Goal: Task Accomplishment & Management: Use online tool/utility

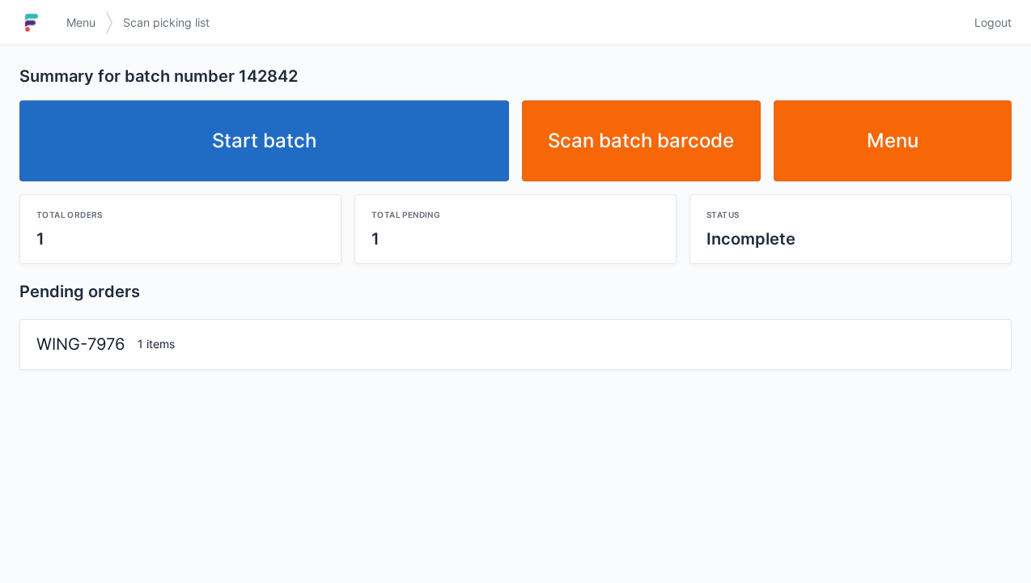
click at [257, 163] on link "Start batch" at bounding box center [264, 140] width 490 height 81
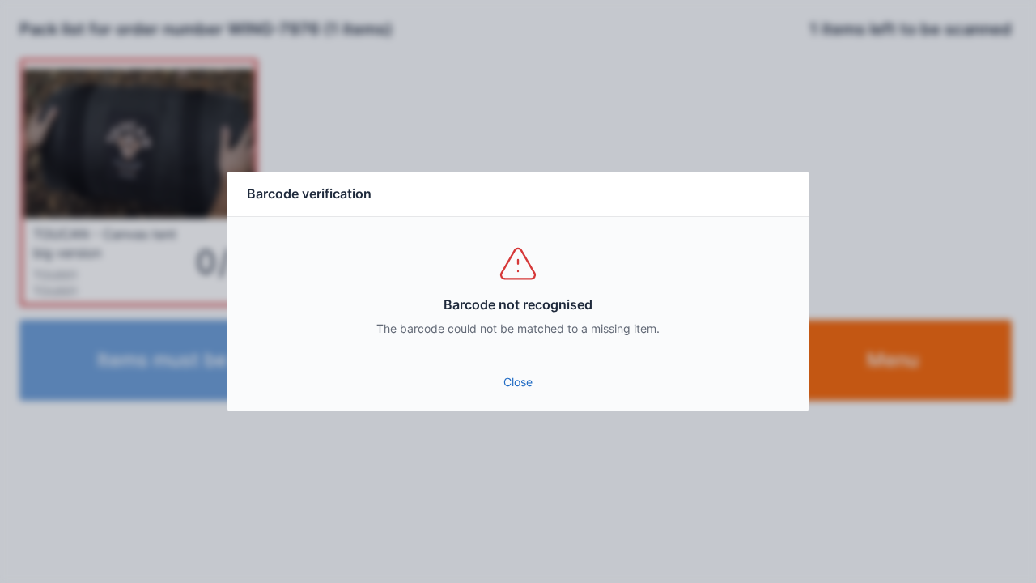
click at [514, 383] on link "Close" at bounding box center [517, 381] width 555 height 29
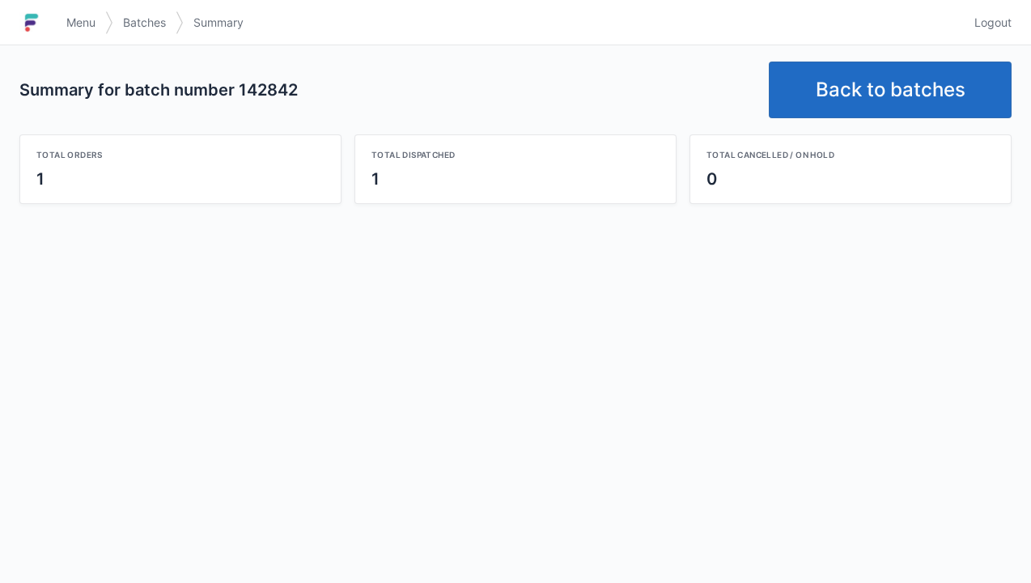
click at [847, 94] on link "Back to batches" at bounding box center [890, 90] width 243 height 57
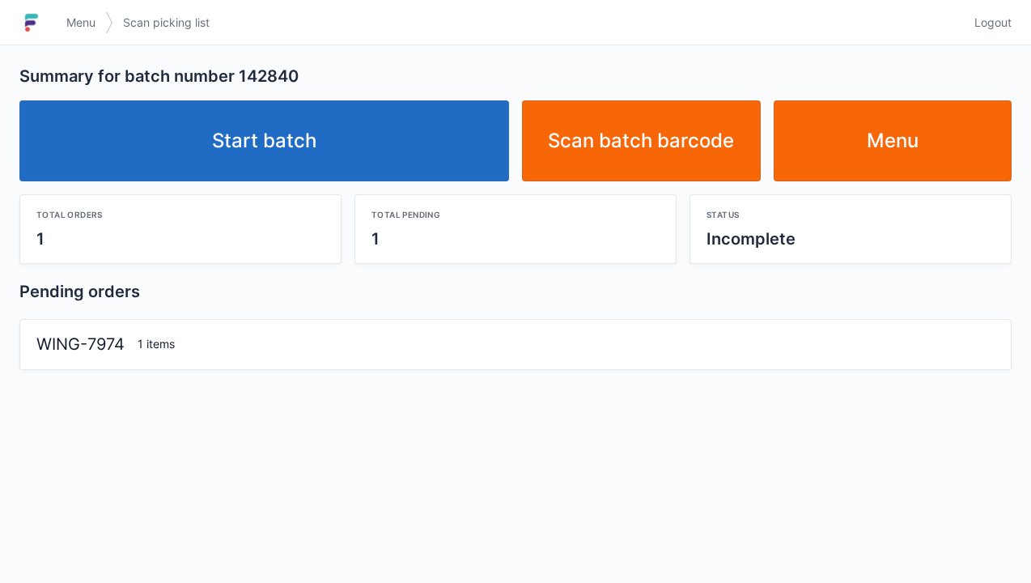
click at [236, 160] on link "Start batch" at bounding box center [264, 140] width 490 height 81
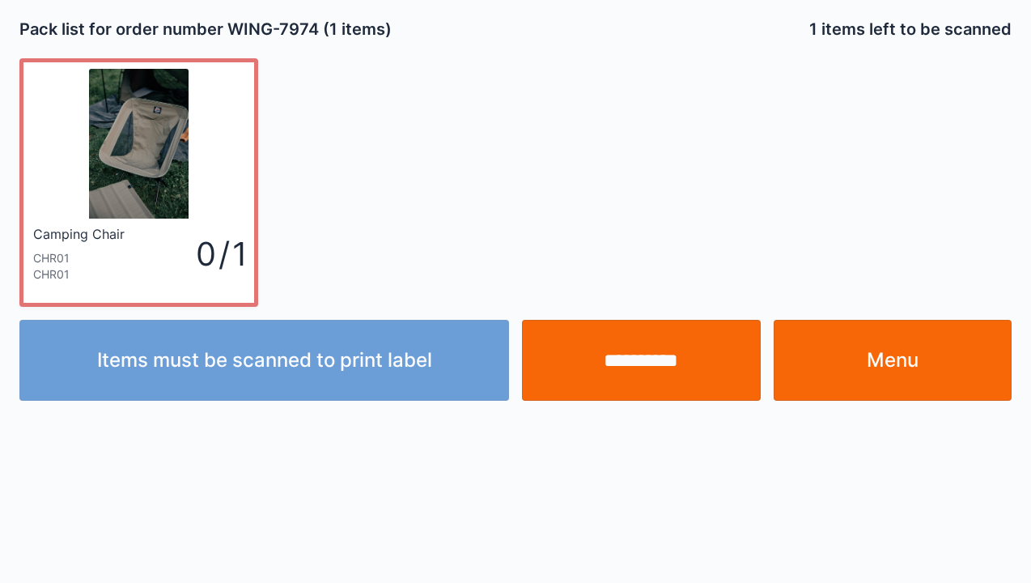
click at [622, 372] on input "**********" at bounding box center [641, 360] width 239 height 81
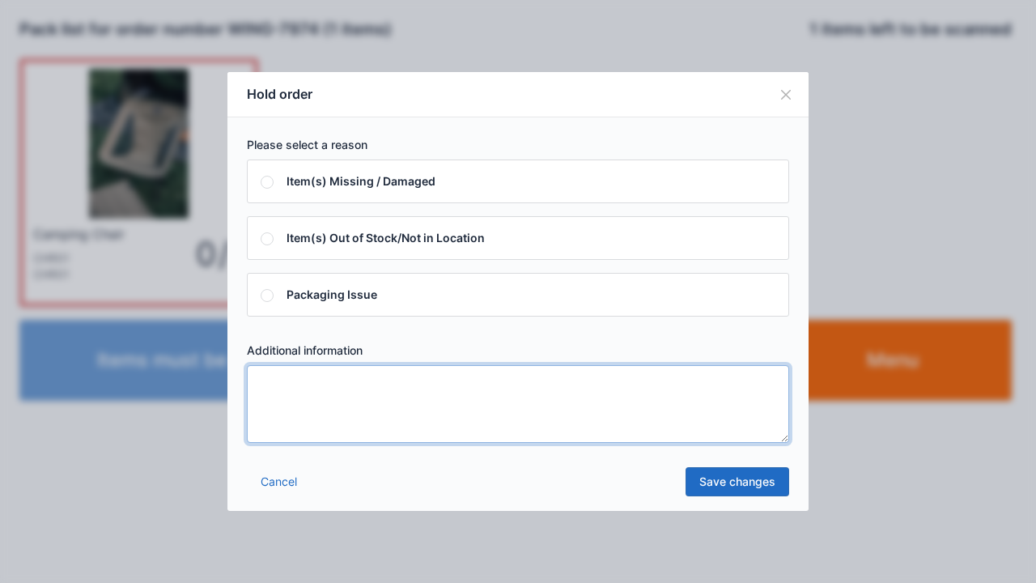
click at [272, 379] on textarea at bounding box center [518, 404] width 542 height 78
type textarea "*****"
click at [715, 491] on link "Save changes" at bounding box center [738, 481] width 104 height 29
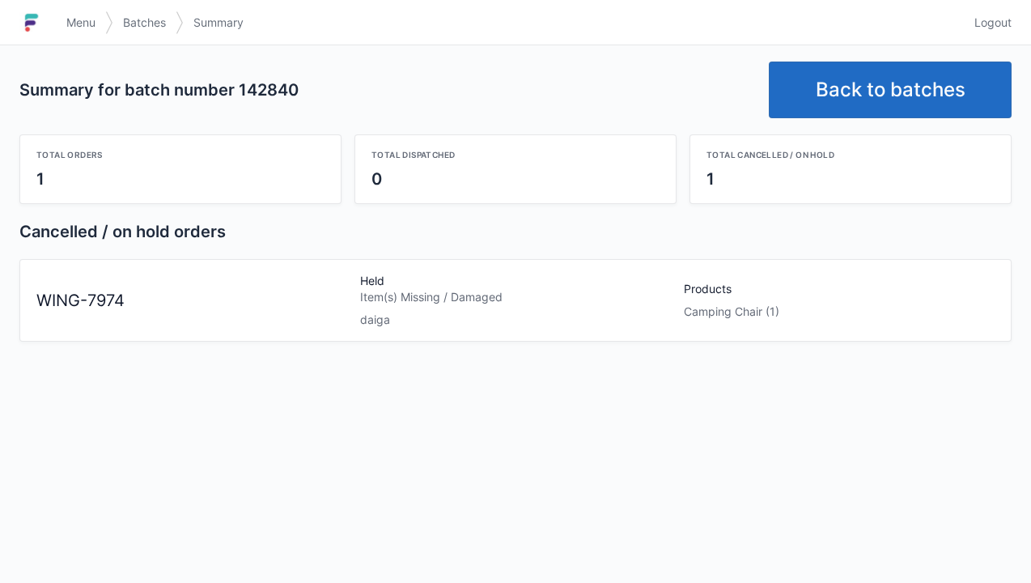
click at [36, 31] on img at bounding box center [31, 23] width 24 height 26
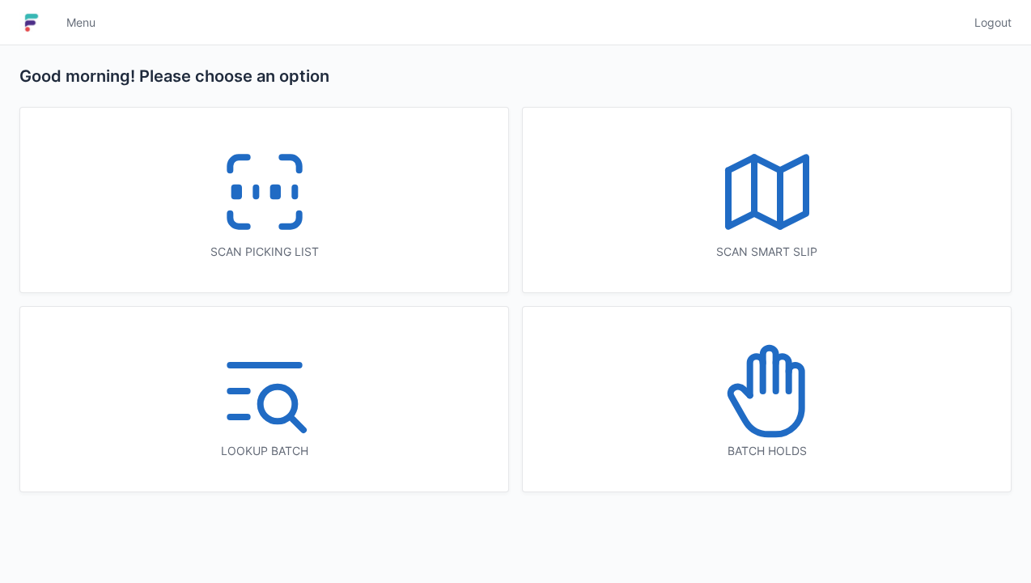
click at [261, 189] on icon at bounding box center [265, 192] width 104 height 104
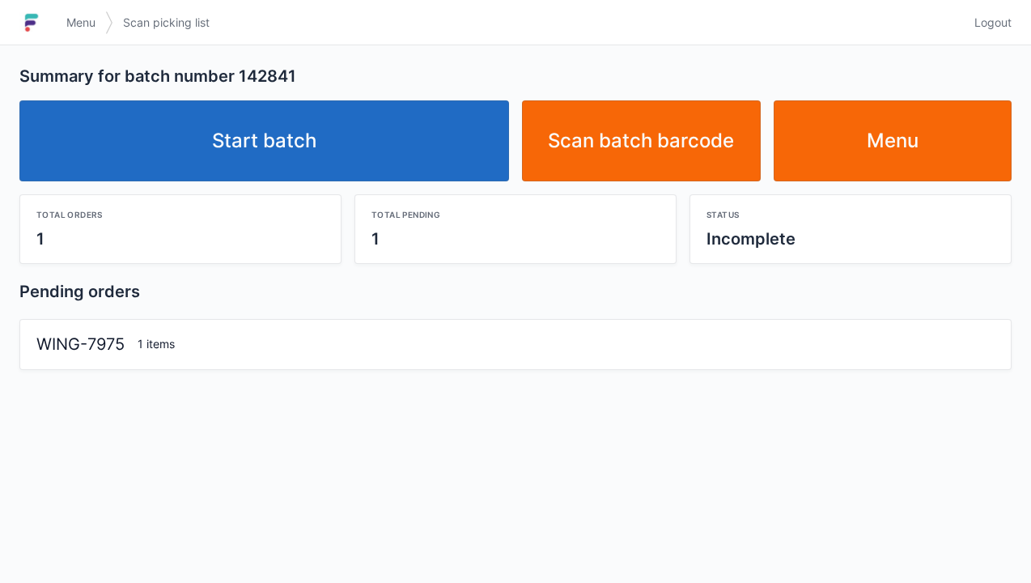
click at [248, 139] on link "Start batch" at bounding box center [264, 140] width 490 height 81
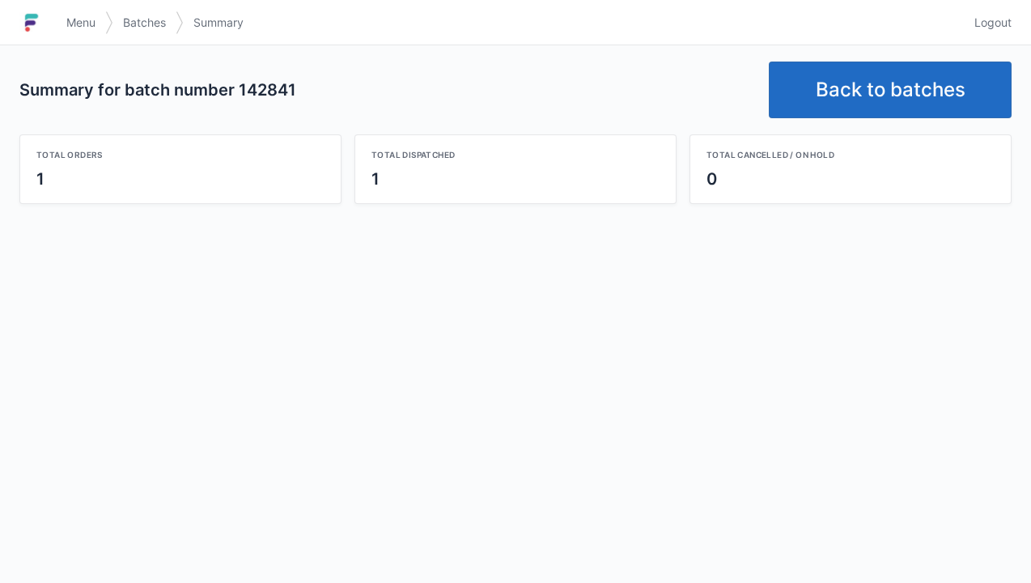
click at [822, 87] on link "Back to batches" at bounding box center [890, 90] width 243 height 57
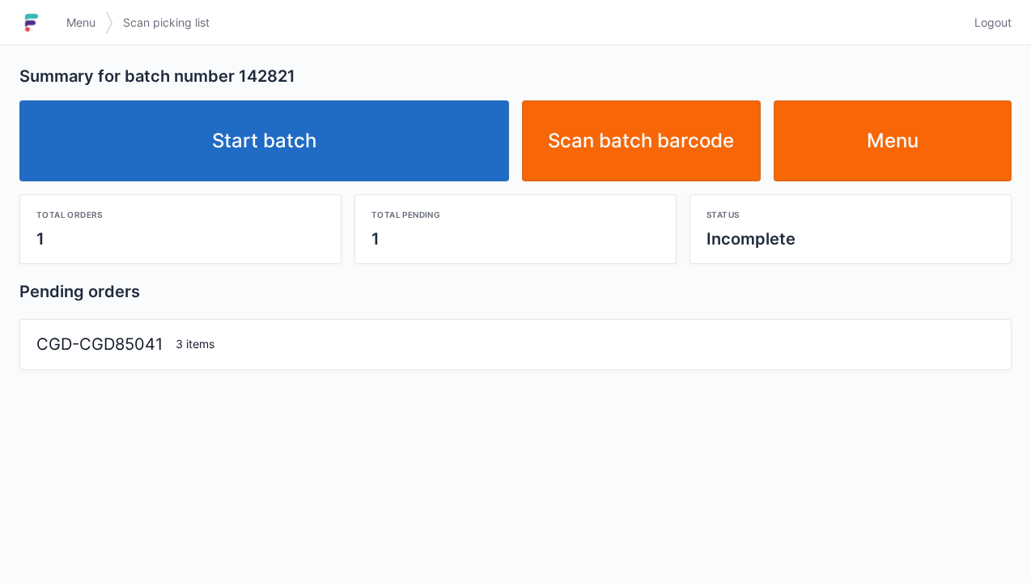
click at [257, 141] on link "Start batch" at bounding box center [264, 140] width 490 height 81
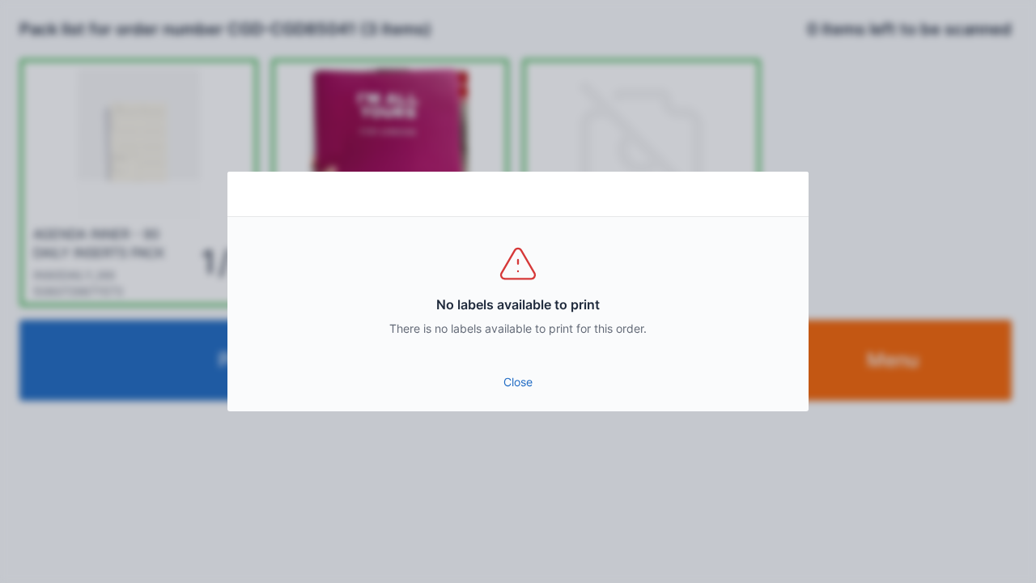
click at [515, 382] on link "Close" at bounding box center [517, 381] width 555 height 29
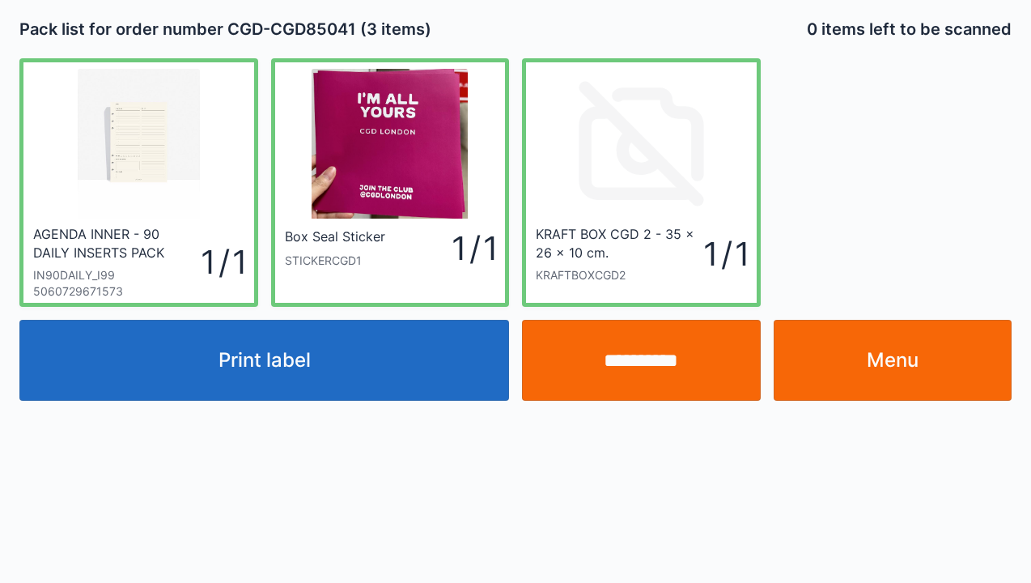
click at [630, 363] on input "**********" at bounding box center [641, 360] width 239 height 81
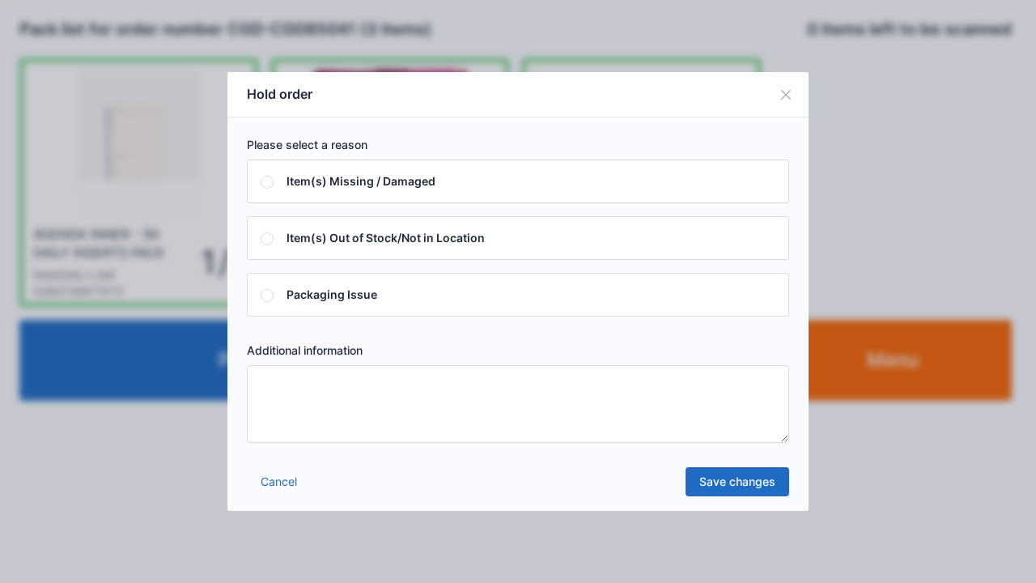
click at [288, 384] on textarea at bounding box center [518, 404] width 542 height 78
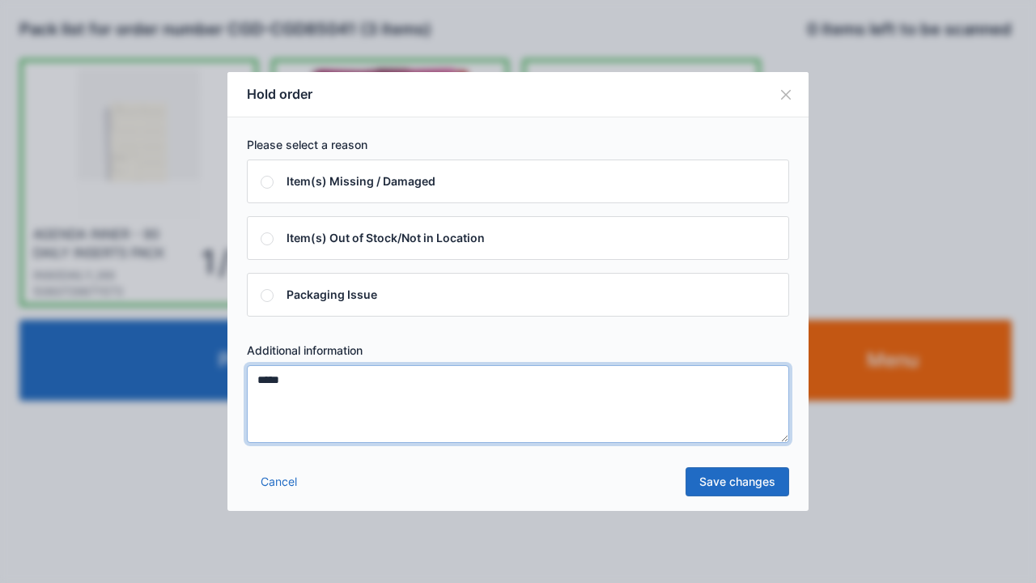
type textarea "*****"
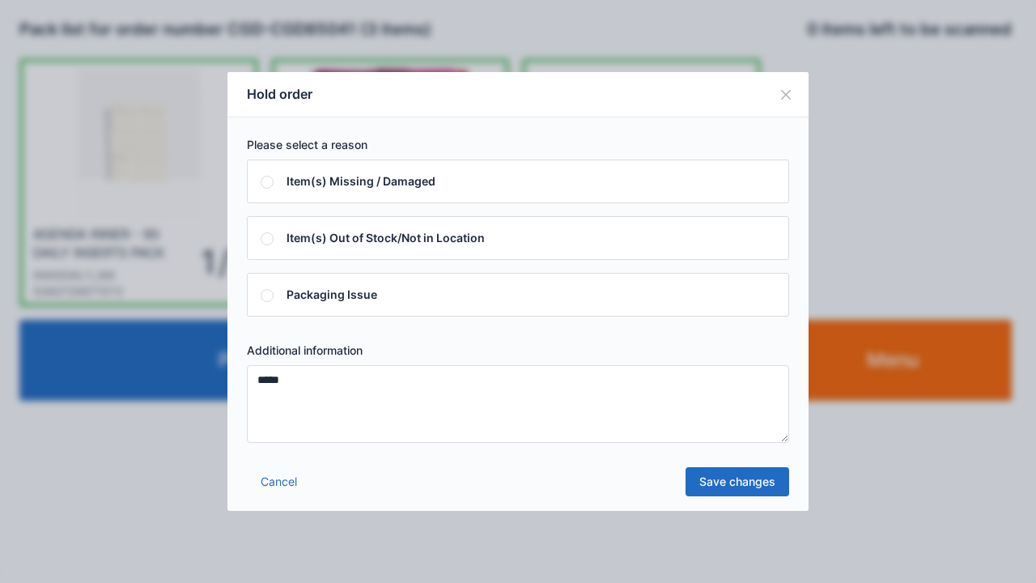
click at [725, 481] on link "Save changes" at bounding box center [738, 481] width 104 height 29
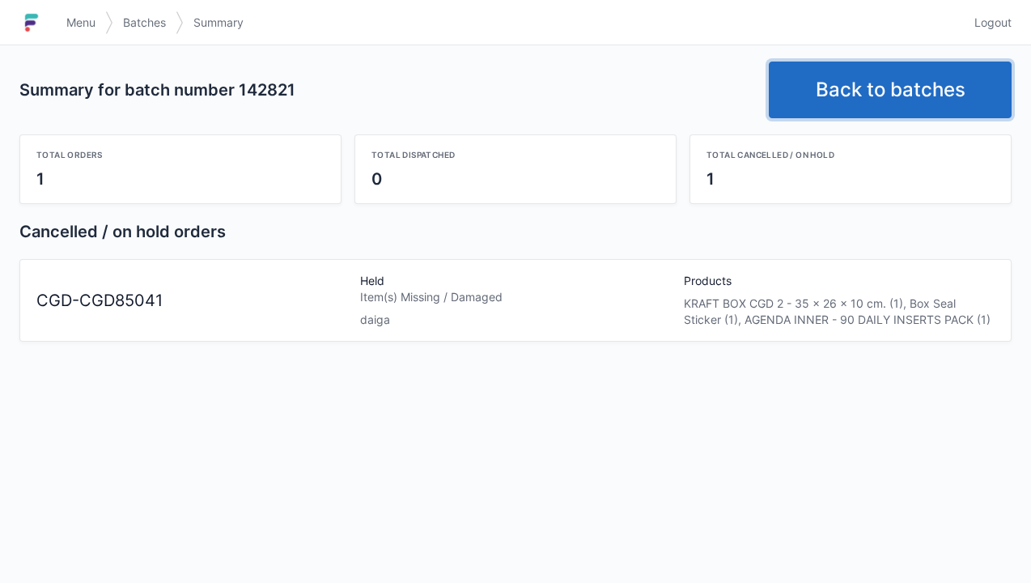
click at [851, 73] on link "Back to batches" at bounding box center [890, 90] width 243 height 57
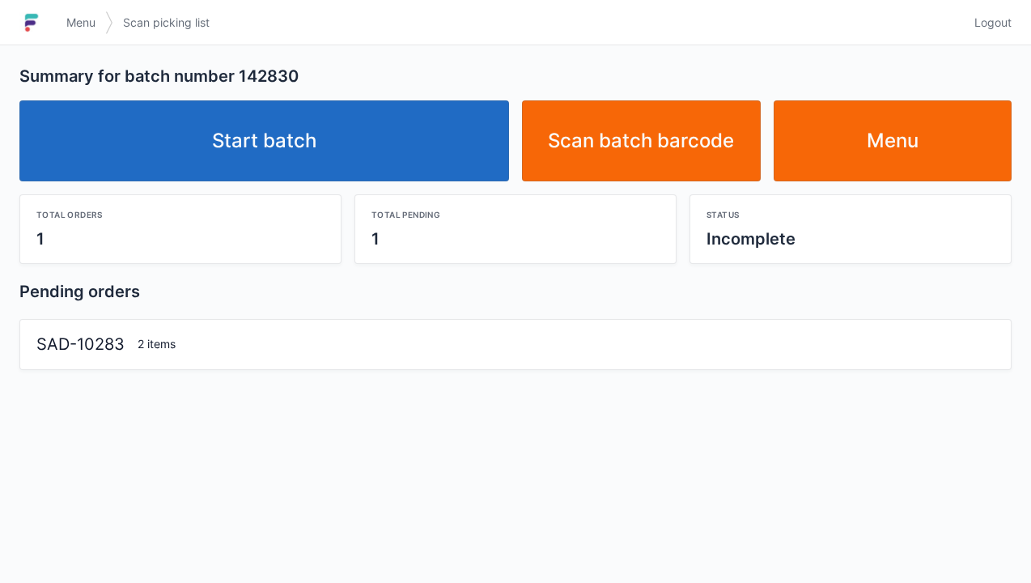
click at [227, 133] on link "Start batch" at bounding box center [264, 140] width 490 height 81
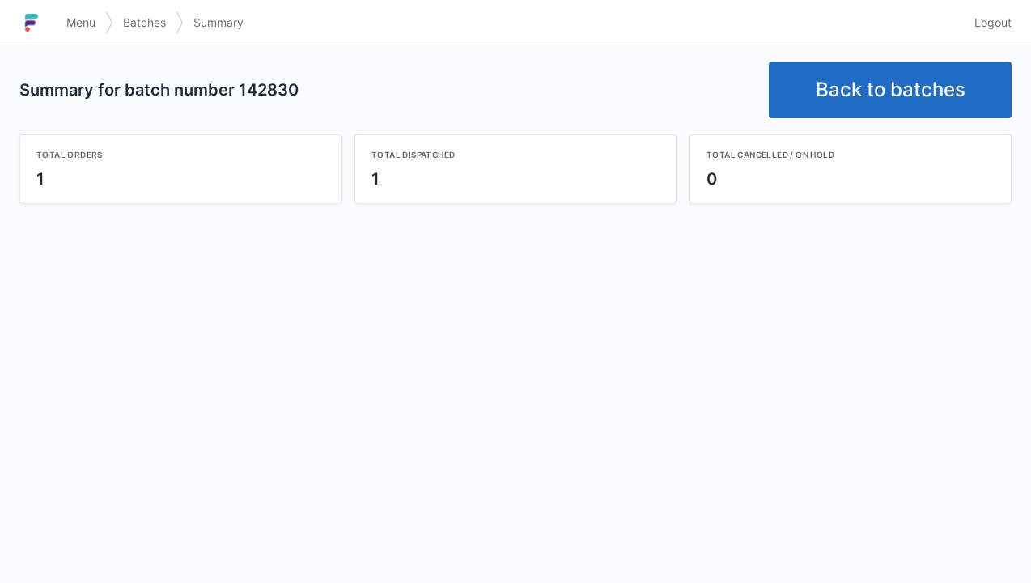
click at [877, 72] on link "Back to batches" at bounding box center [890, 90] width 243 height 57
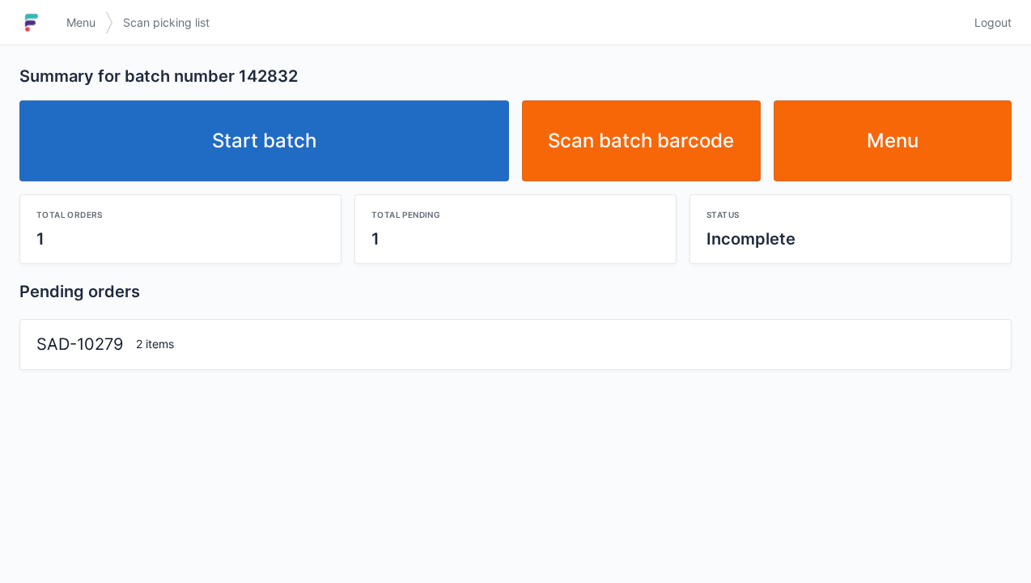
click at [257, 144] on link "Start batch" at bounding box center [264, 140] width 490 height 81
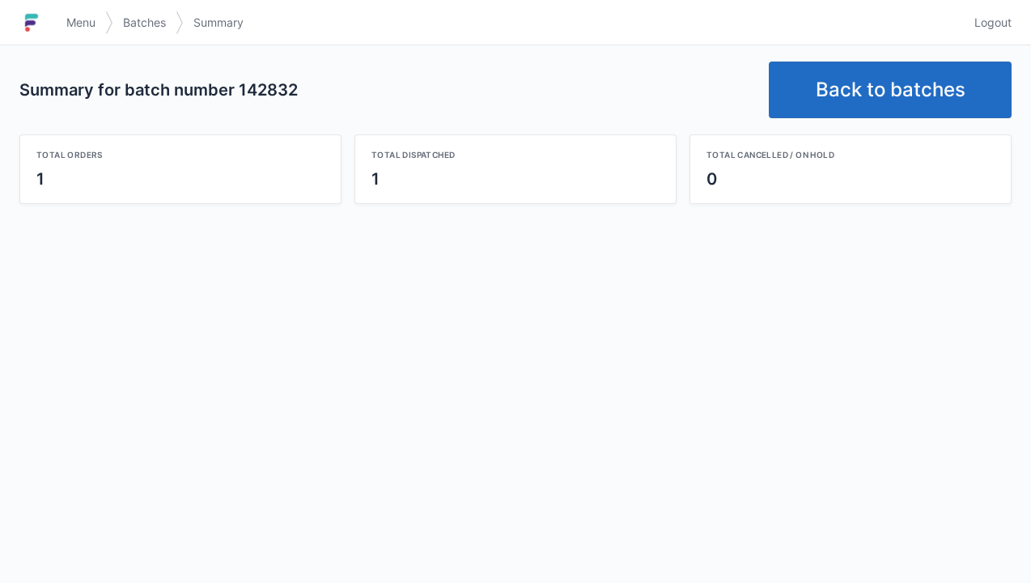
click at [842, 94] on link "Back to batches" at bounding box center [890, 90] width 243 height 57
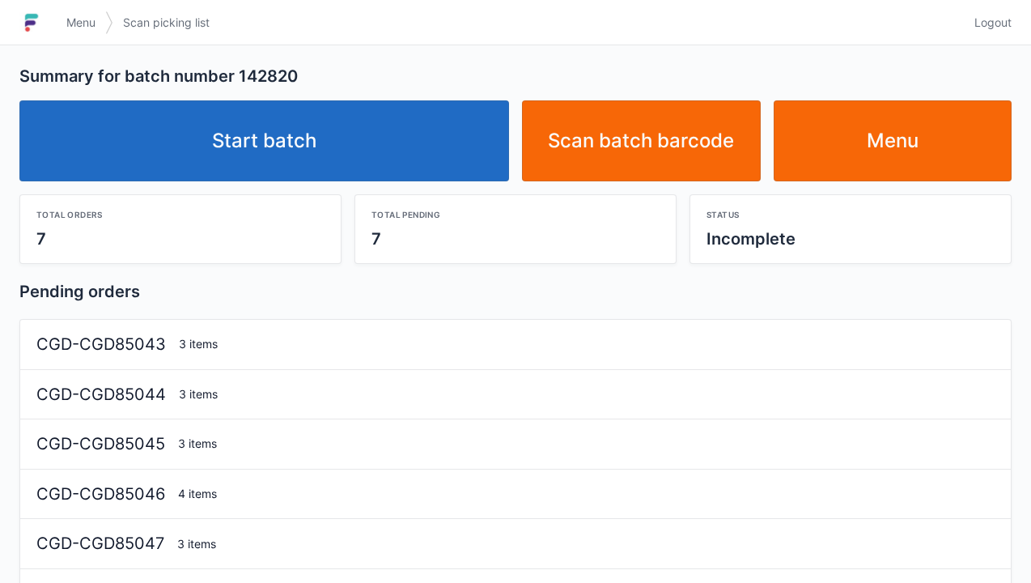
click at [253, 152] on link "Start batch" at bounding box center [264, 140] width 490 height 81
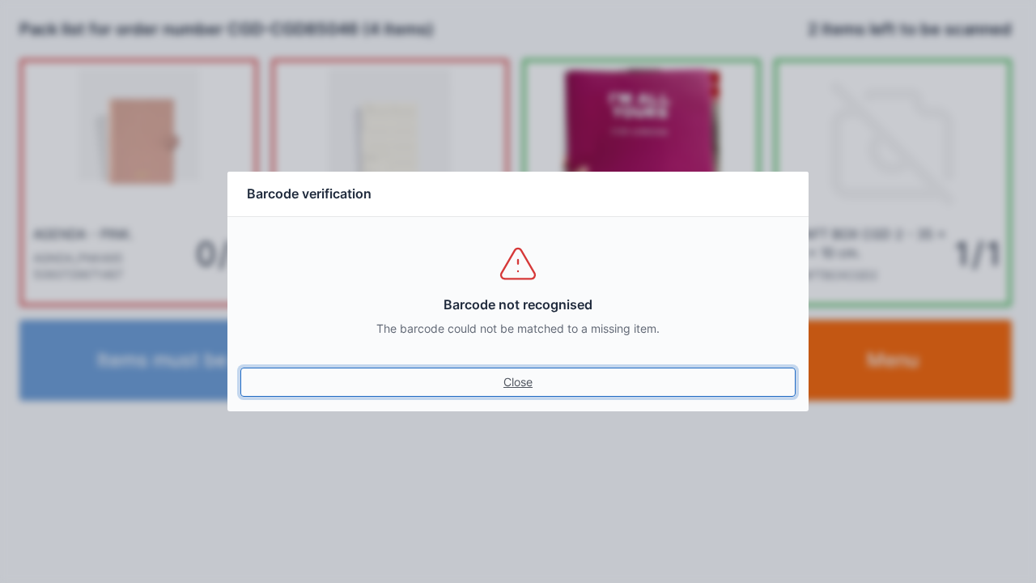
click at [495, 374] on link "Close" at bounding box center [517, 381] width 555 height 29
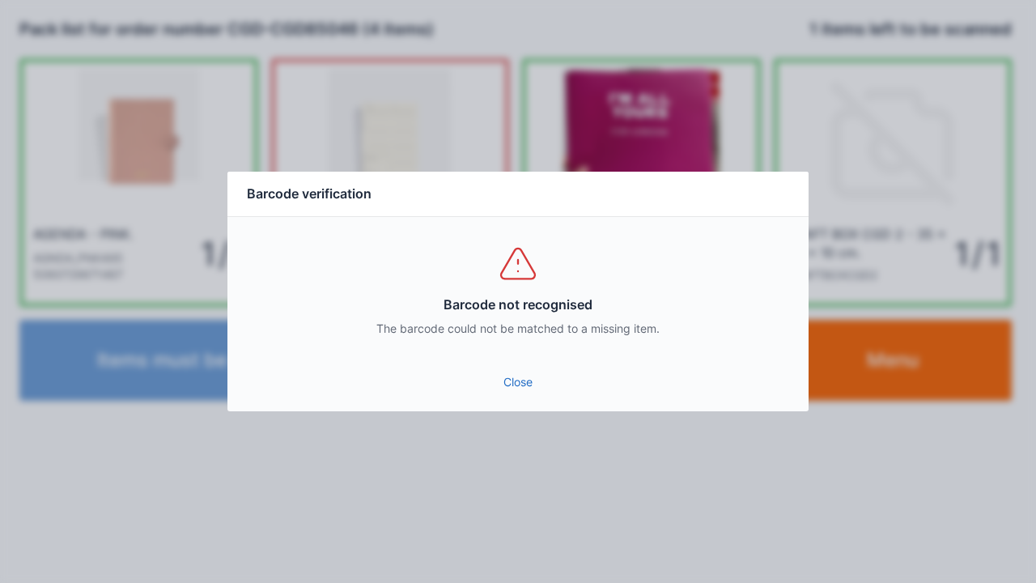
click at [539, 392] on link "Close" at bounding box center [517, 381] width 555 height 29
click at [516, 385] on link "Close" at bounding box center [517, 381] width 555 height 29
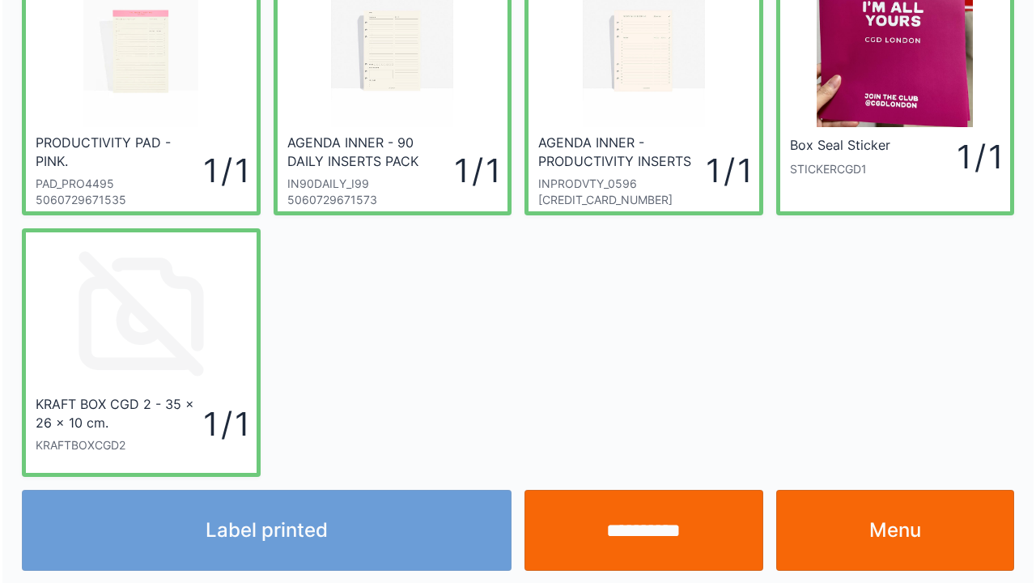
scroll to position [94, 0]
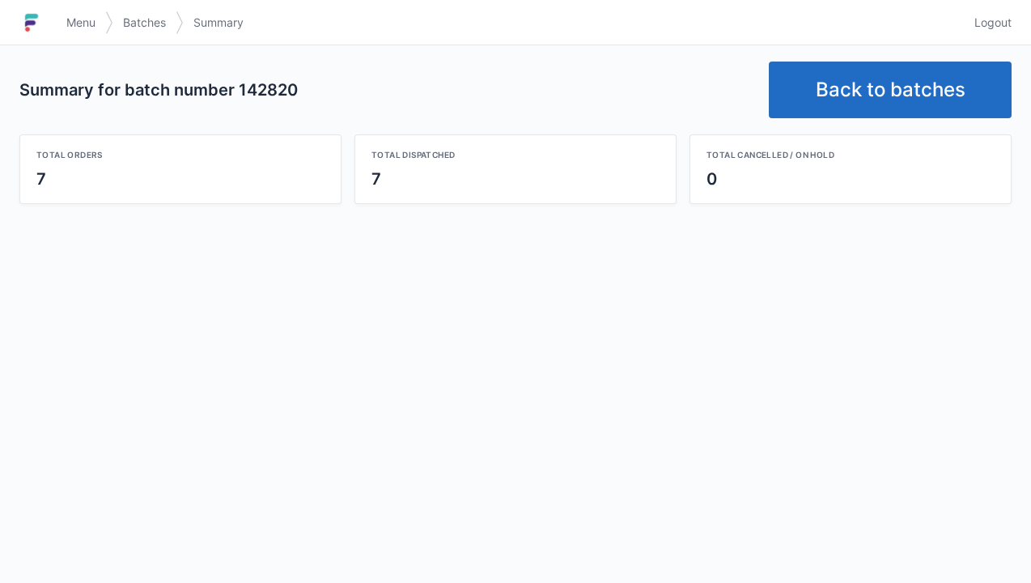
click at [76, 27] on span "Menu" at bounding box center [80, 23] width 29 height 16
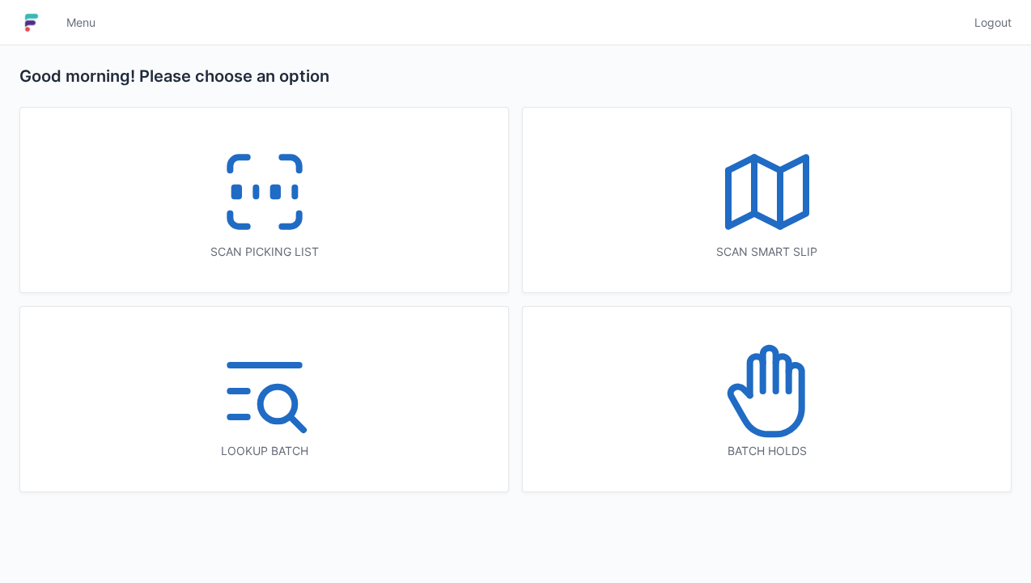
click at [254, 202] on icon at bounding box center [265, 192] width 104 height 104
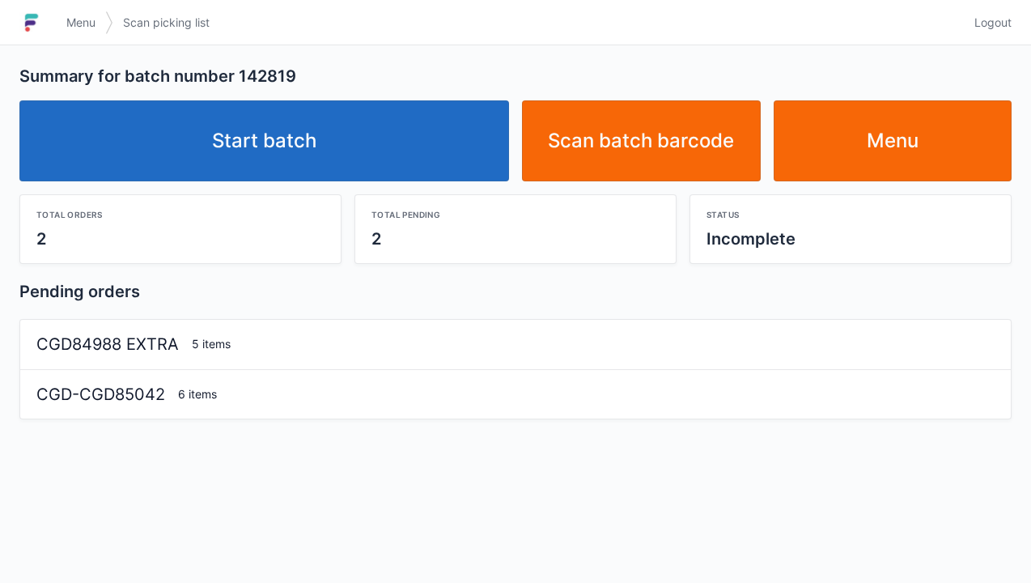
click at [214, 144] on link "Start batch" at bounding box center [264, 140] width 490 height 81
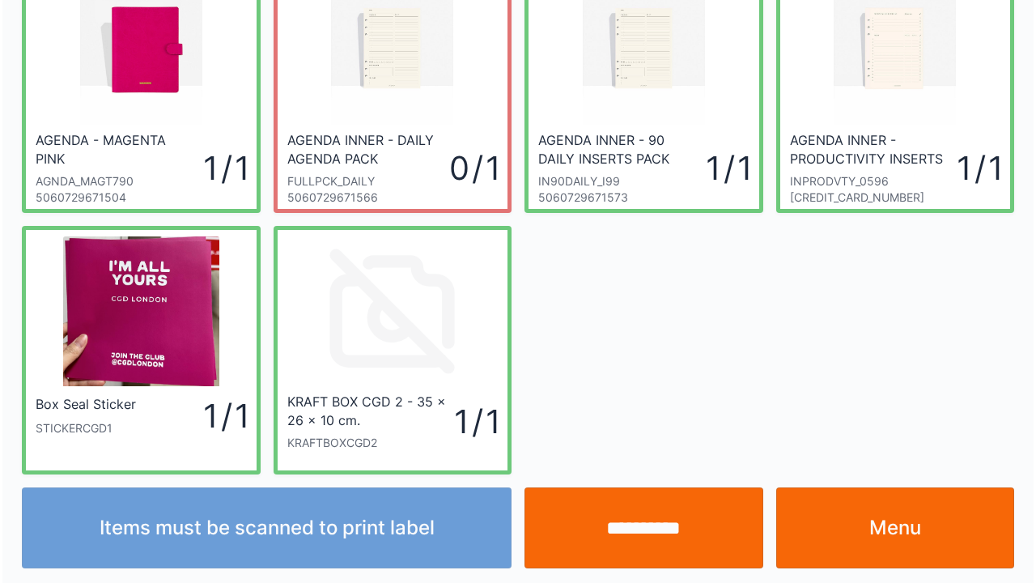
scroll to position [94, 0]
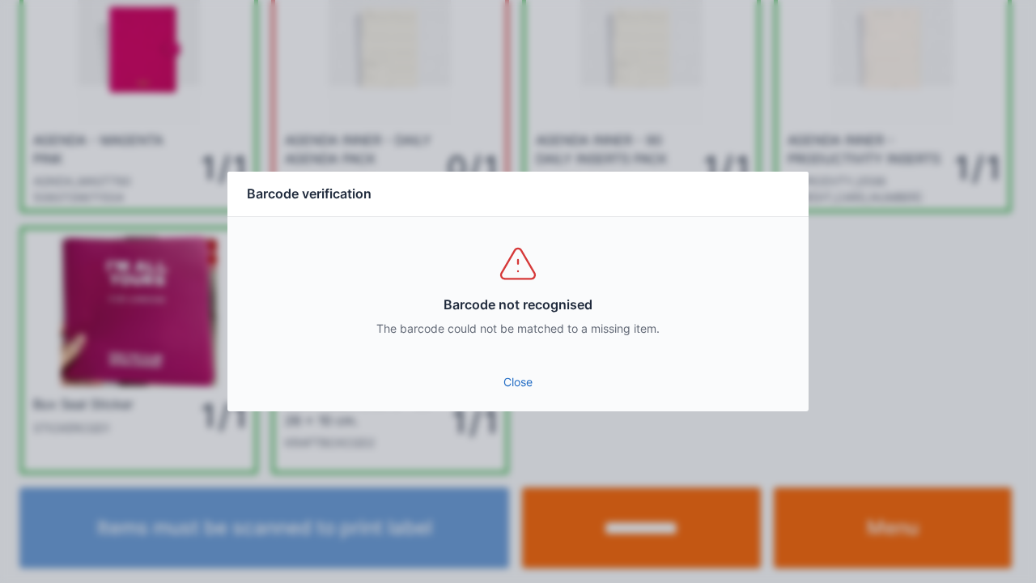
click at [512, 382] on link "Close" at bounding box center [517, 381] width 555 height 29
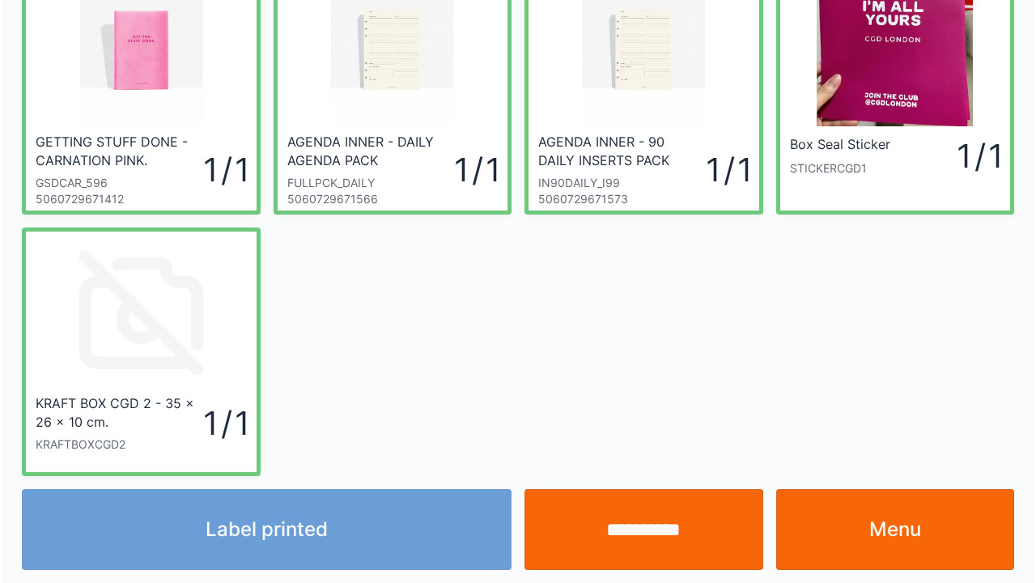
scroll to position [94, 0]
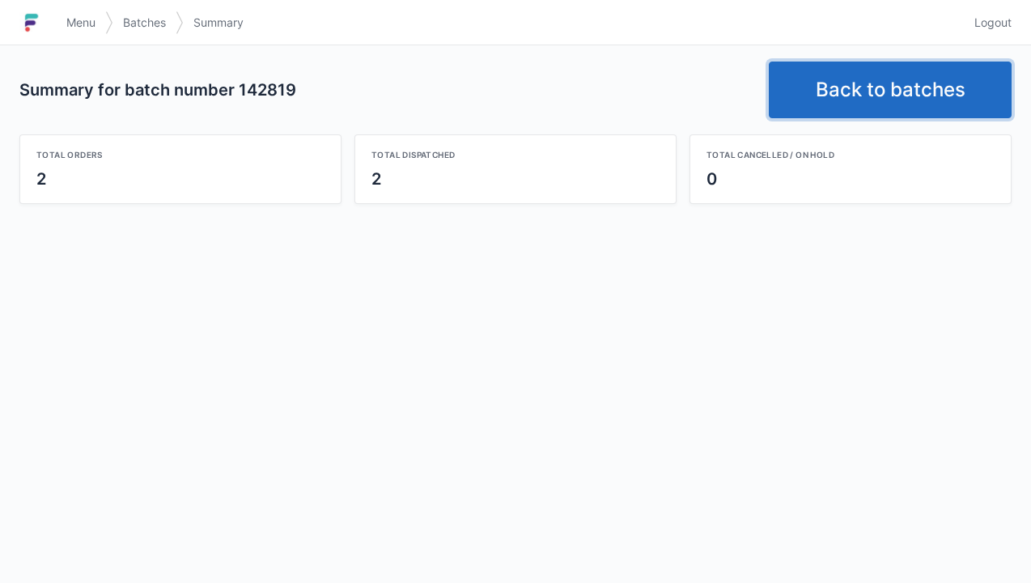
click at [855, 79] on link "Back to batches" at bounding box center [890, 90] width 243 height 57
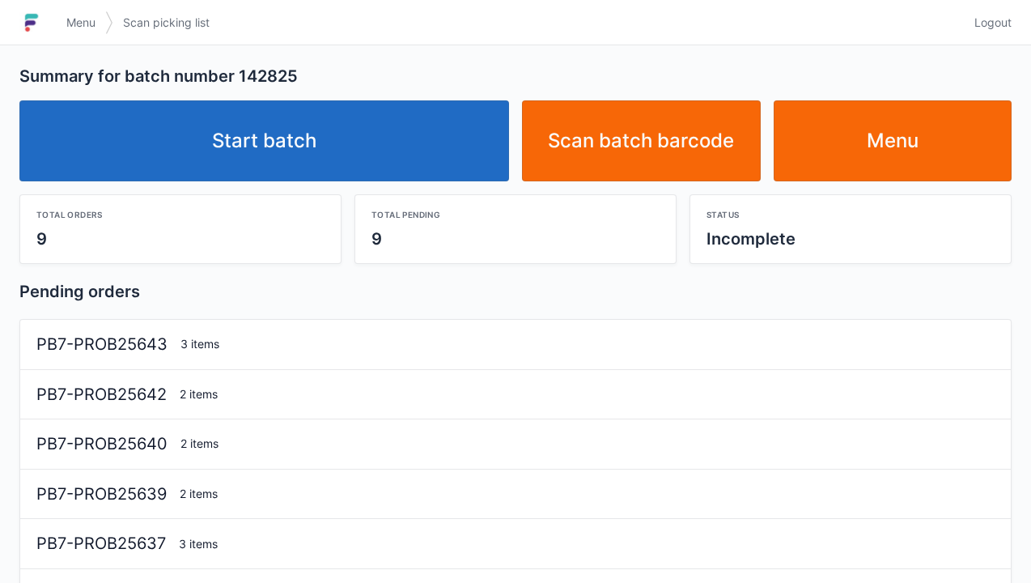
click at [283, 154] on link "Start batch" at bounding box center [264, 140] width 490 height 81
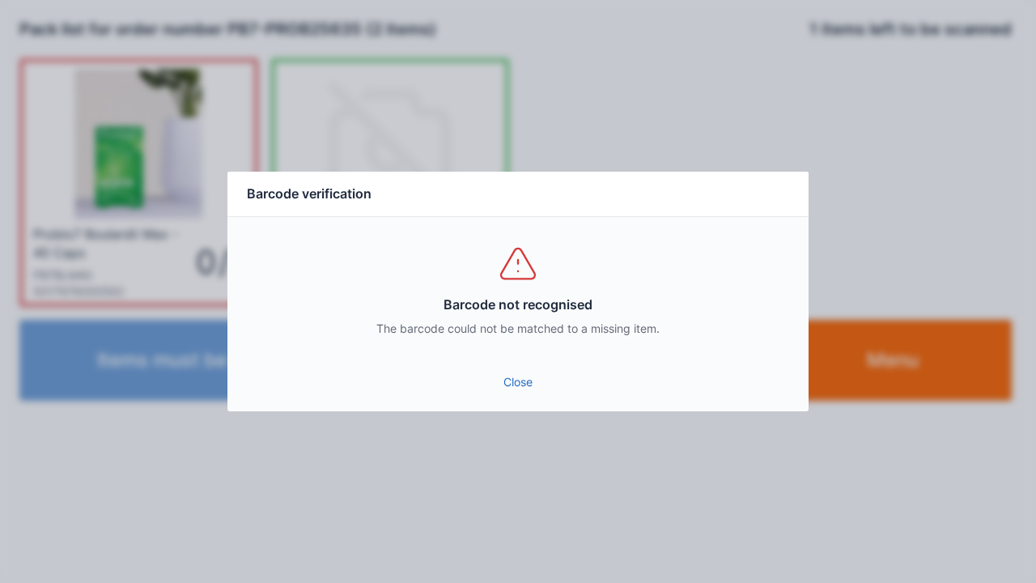
click at [507, 379] on link "Close" at bounding box center [517, 381] width 555 height 29
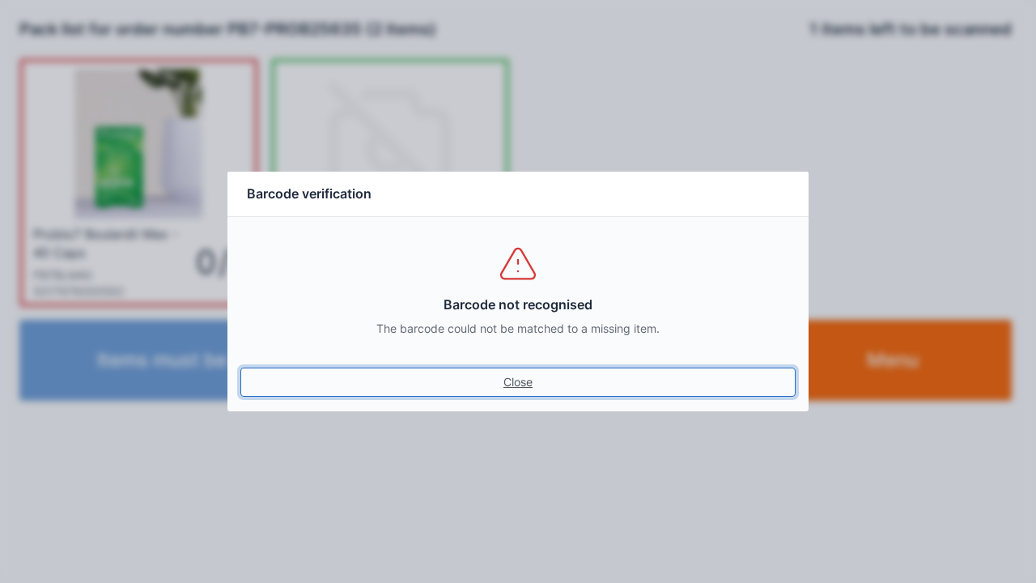
click at [502, 370] on link "Close" at bounding box center [517, 381] width 555 height 29
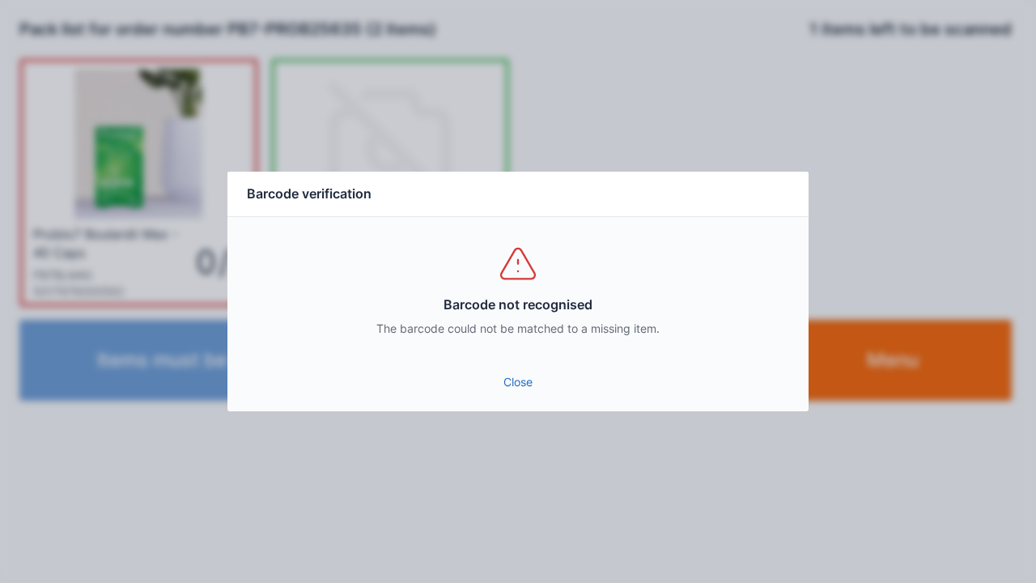
click at [537, 385] on link "Close" at bounding box center [517, 381] width 555 height 29
click at [494, 369] on link "Close" at bounding box center [517, 381] width 555 height 29
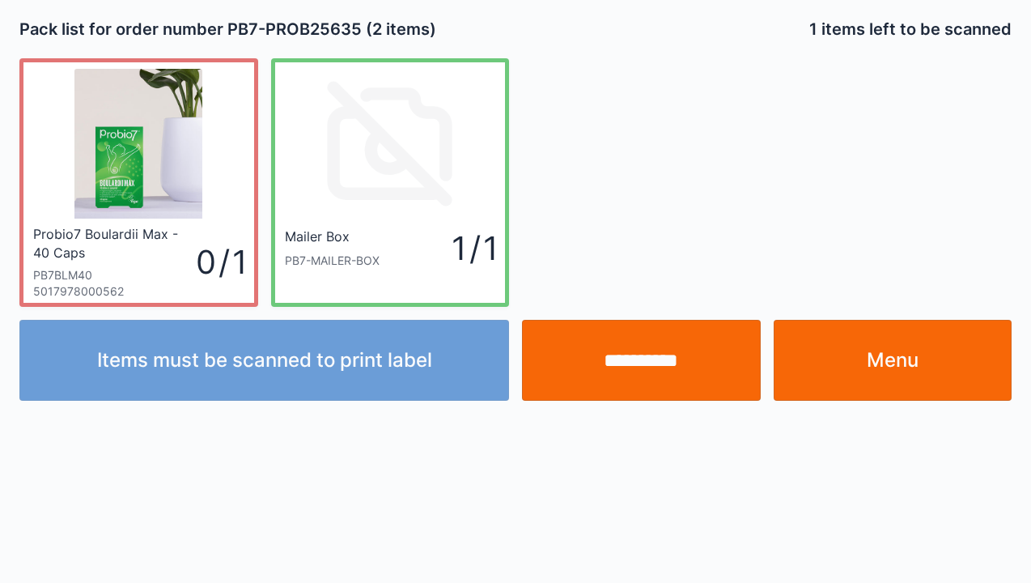
click at [640, 348] on input "**********" at bounding box center [641, 360] width 239 height 81
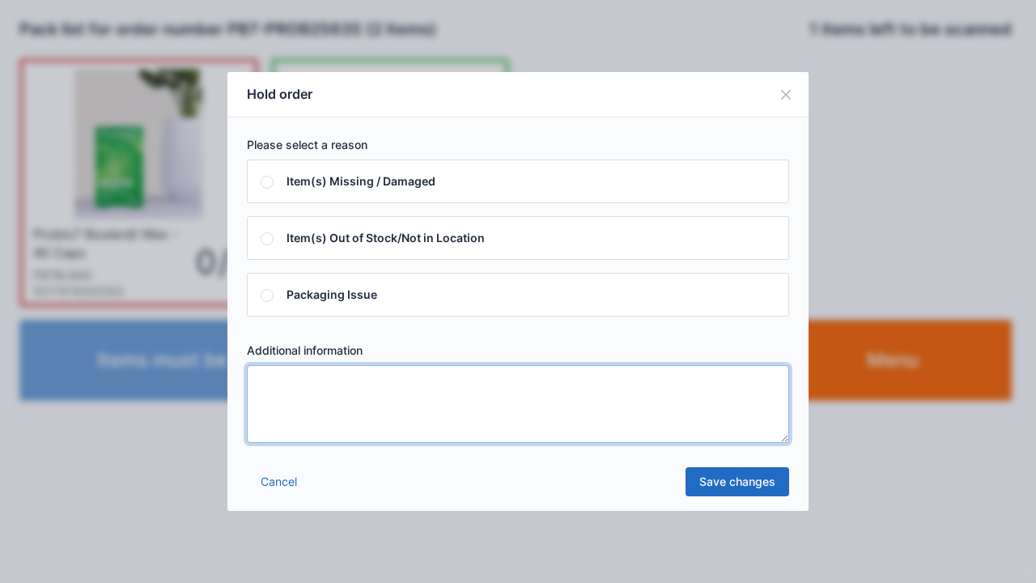
click at [306, 395] on textarea at bounding box center [518, 404] width 542 height 78
type textarea "*****"
click at [741, 482] on link "Save changes" at bounding box center [738, 481] width 104 height 29
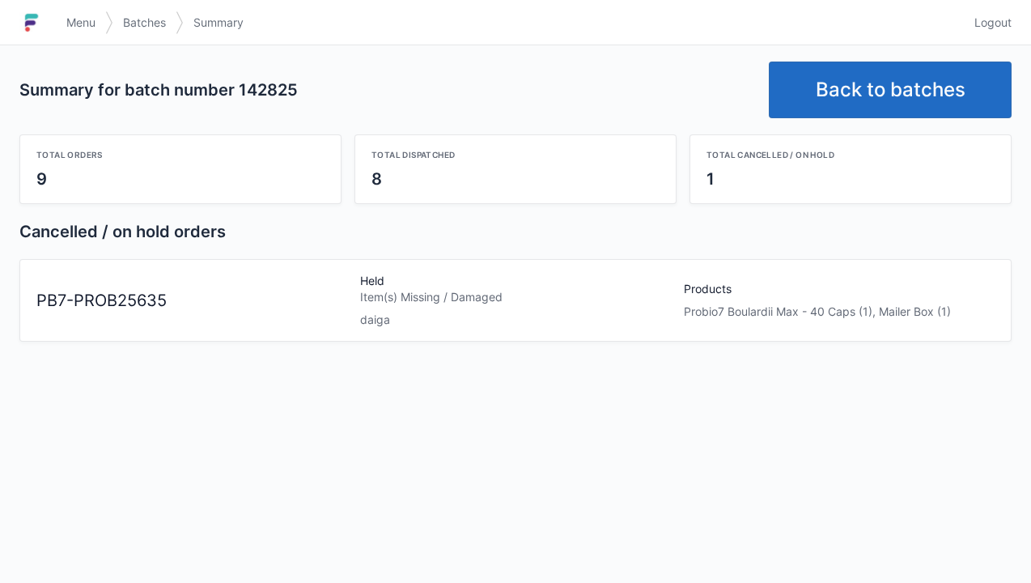
click at [40, 16] on img at bounding box center [31, 23] width 24 height 26
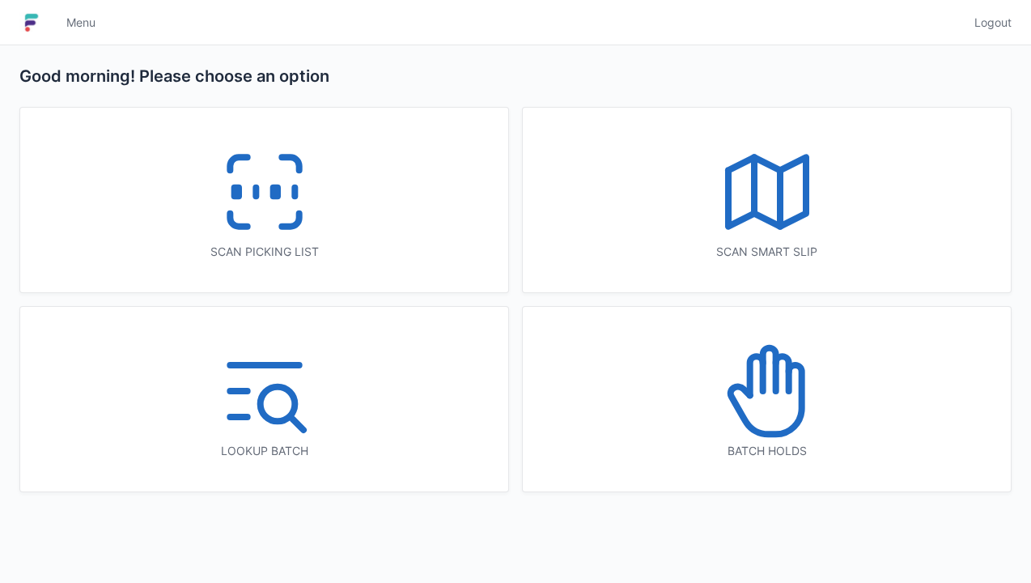
click at [779, 356] on icon at bounding box center [781, 373] width 13 height 35
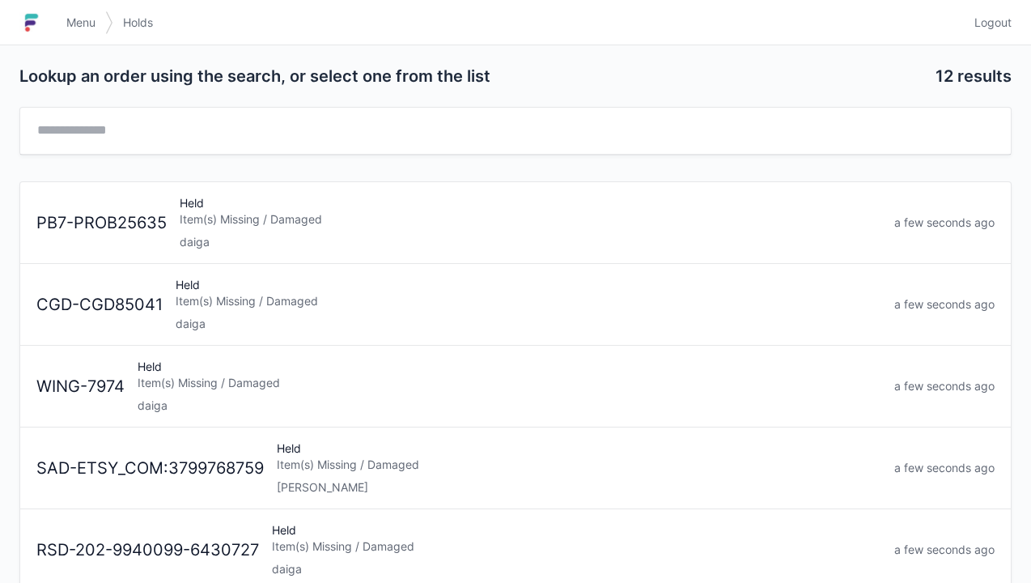
click at [231, 201] on div "Held Item(s) Missing / Damaged daiga" at bounding box center [530, 222] width 715 height 55
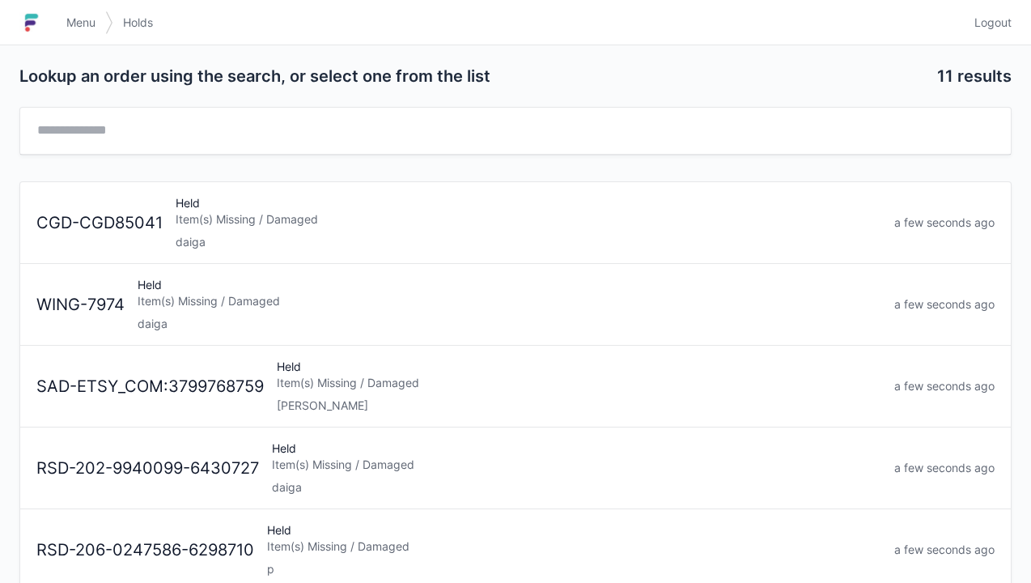
click at [71, 28] on span "Menu" at bounding box center [80, 23] width 29 height 16
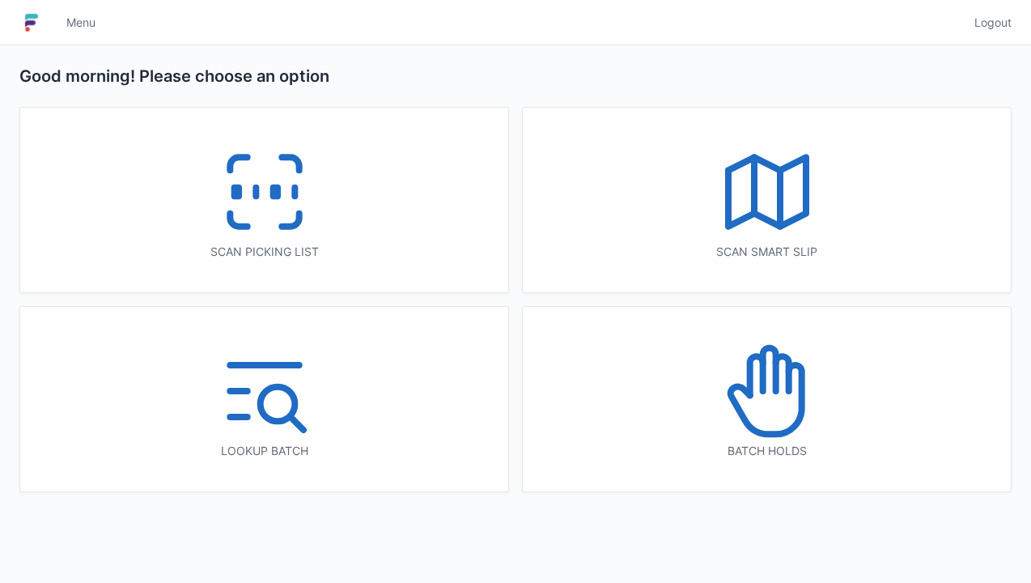
click at [274, 189] on rect at bounding box center [275, 192] width 4 height 9
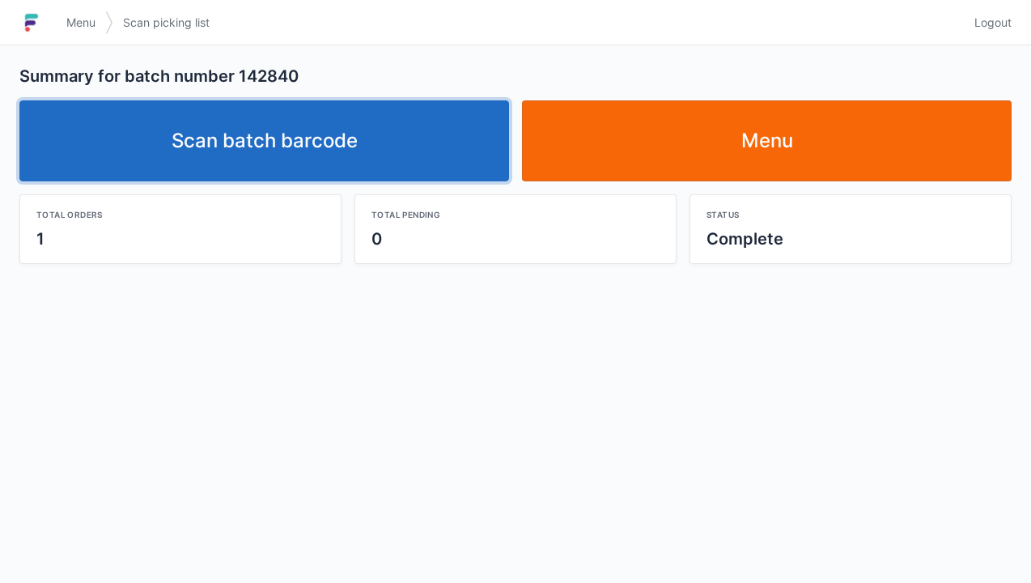
click at [244, 131] on link "Scan batch barcode" at bounding box center [264, 140] width 490 height 81
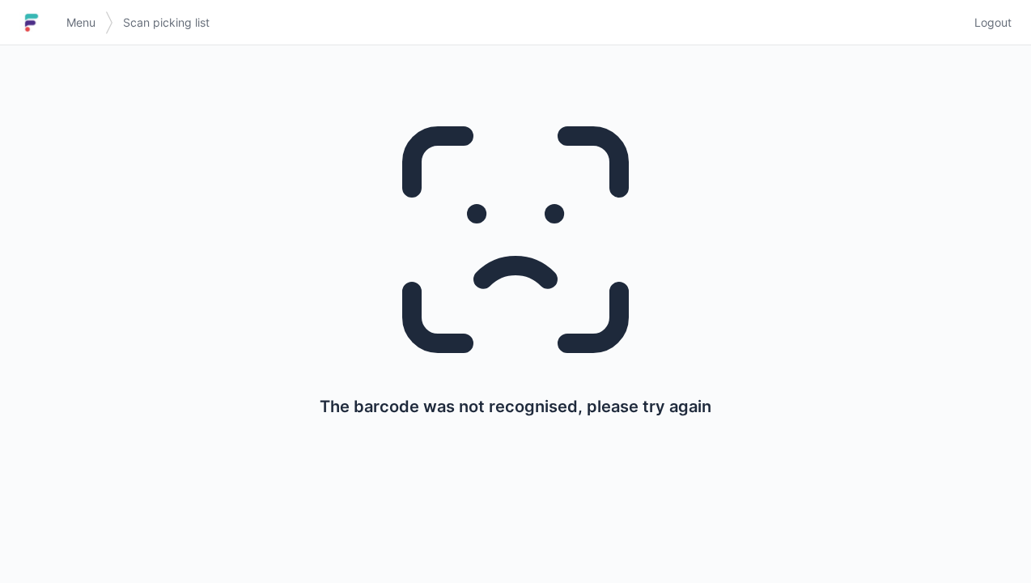
click at [58, 16] on link "Menu" at bounding box center [81, 22] width 49 height 29
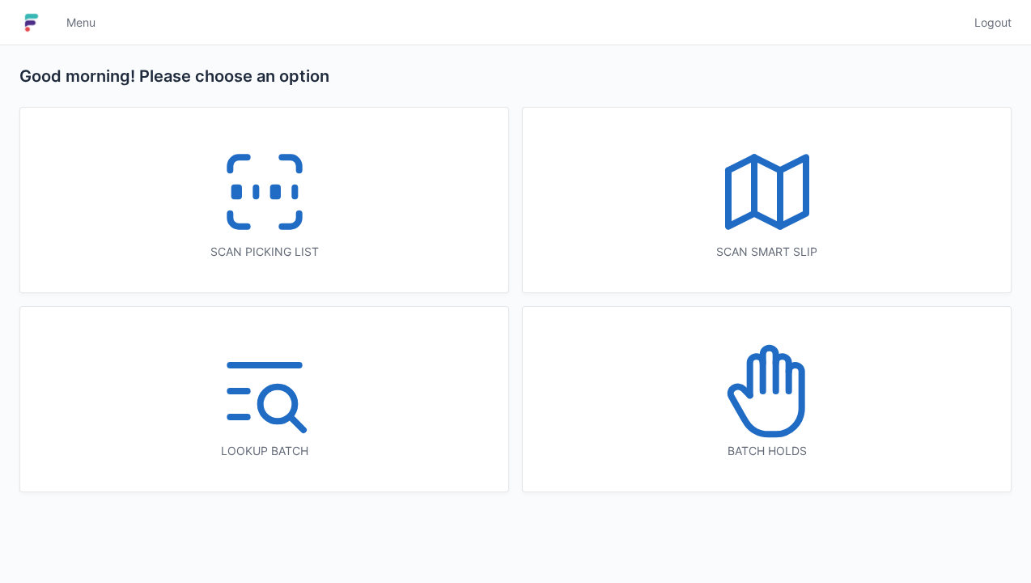
click at [249, 194] on icon at bounding box center [265, 192] width 104 height 104
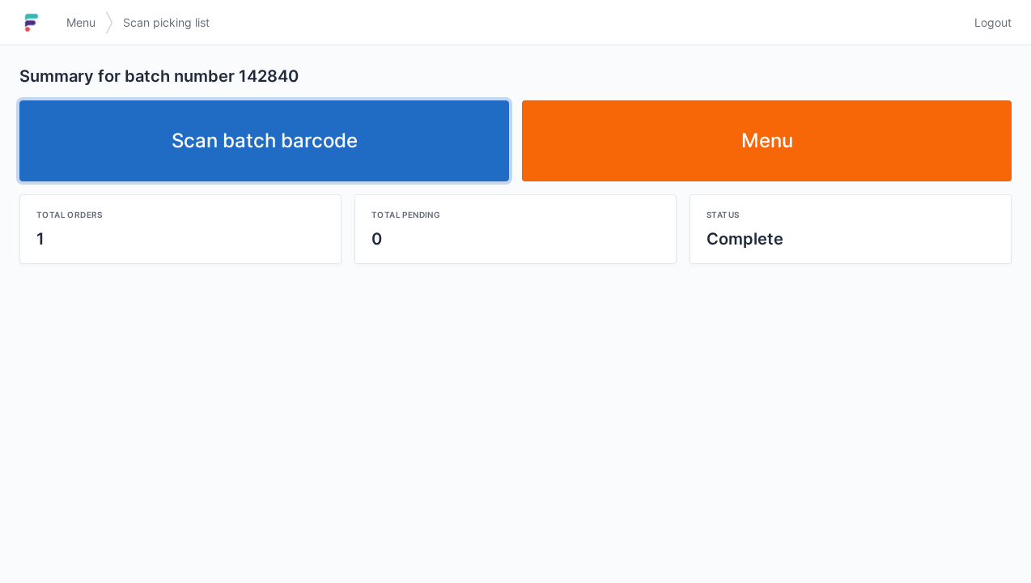
click at [296, 136] on link "Scan batch barcode" at bounding box center [264, 140] width 490 height 81
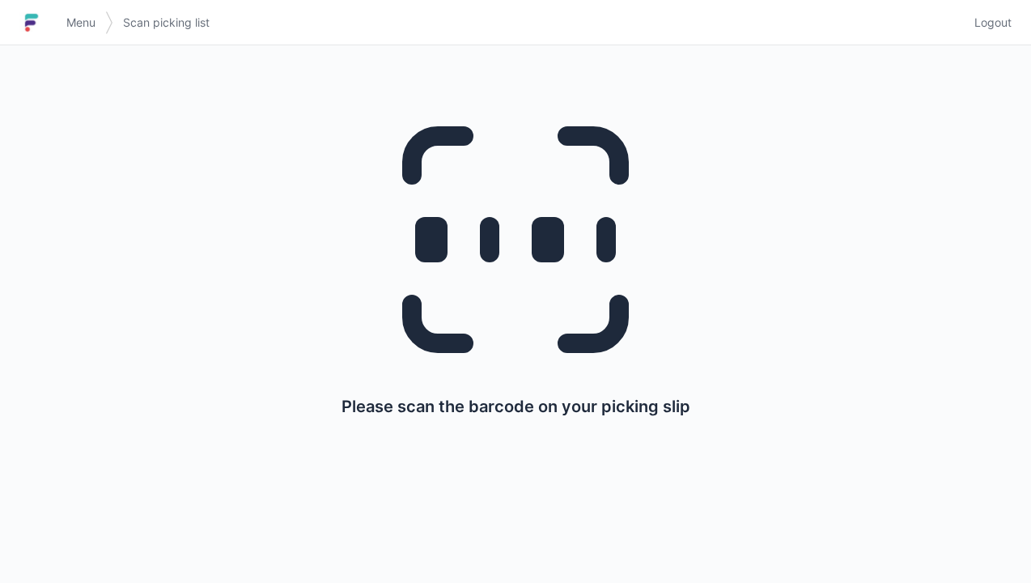
click at [57, 12] on link "Menu" at bounding box center [81, 22] width 49 height 29
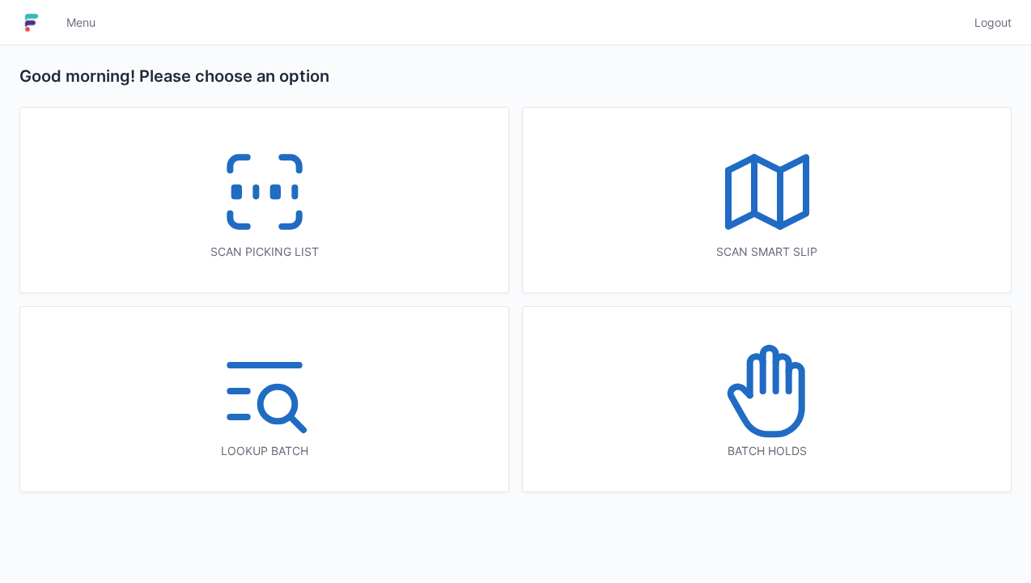
click at [762, 384] on icon at bounding box center [755, 375] width 13 height 39
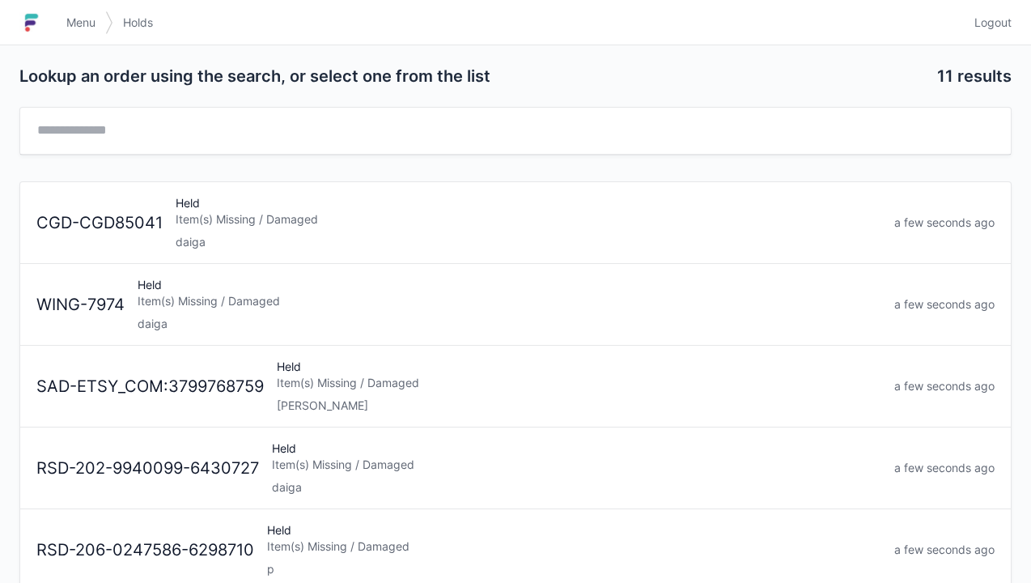
click at [210, 316] on div "daiga" at bounding box center [510, 324] width 744 height 16
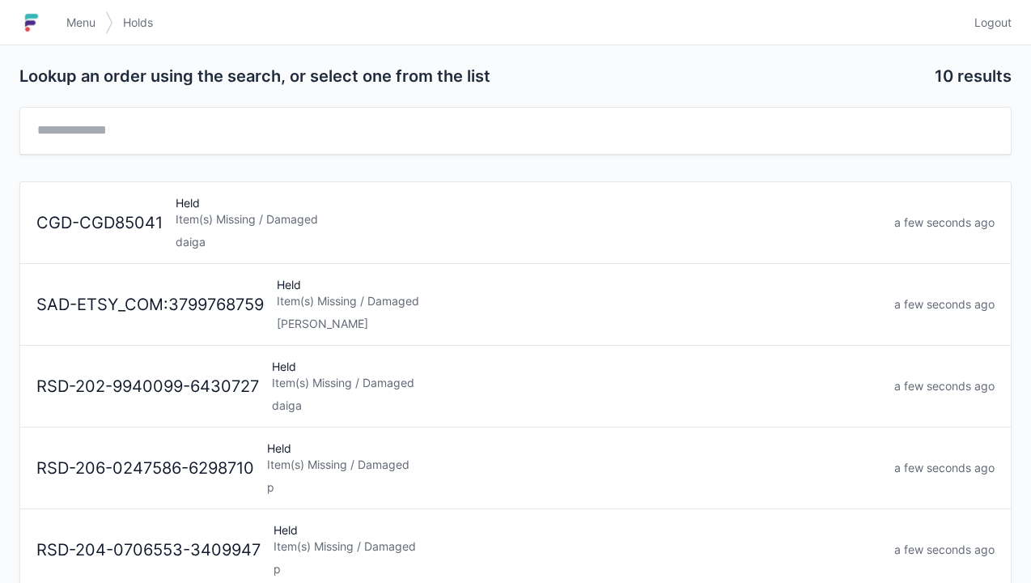
click at [72, 14] on link "Menu" at bounding box center [81, 22] width 49 height 29
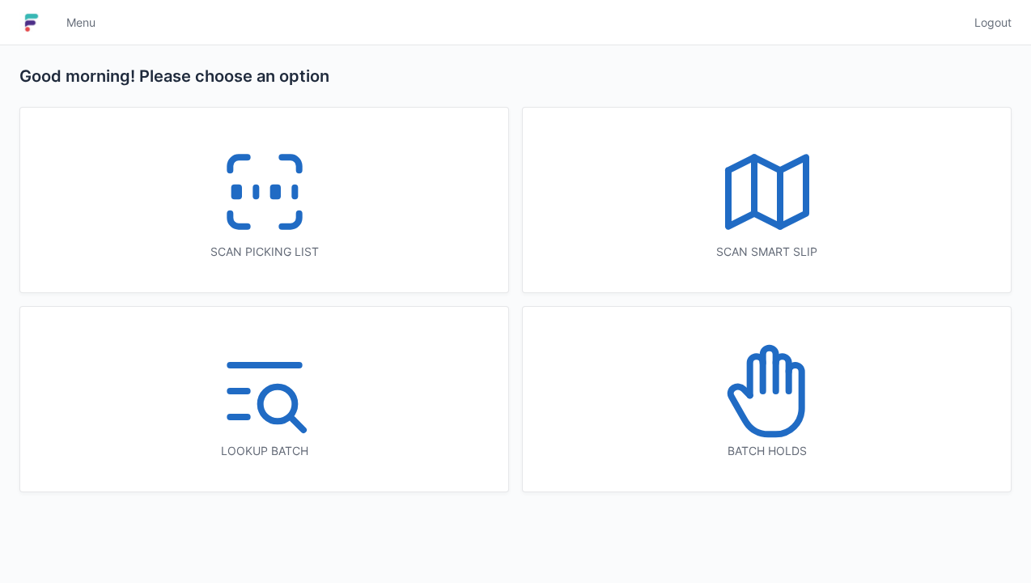
click at [252, 193] on icon at bounding box center [265, 192] width 104 height 104
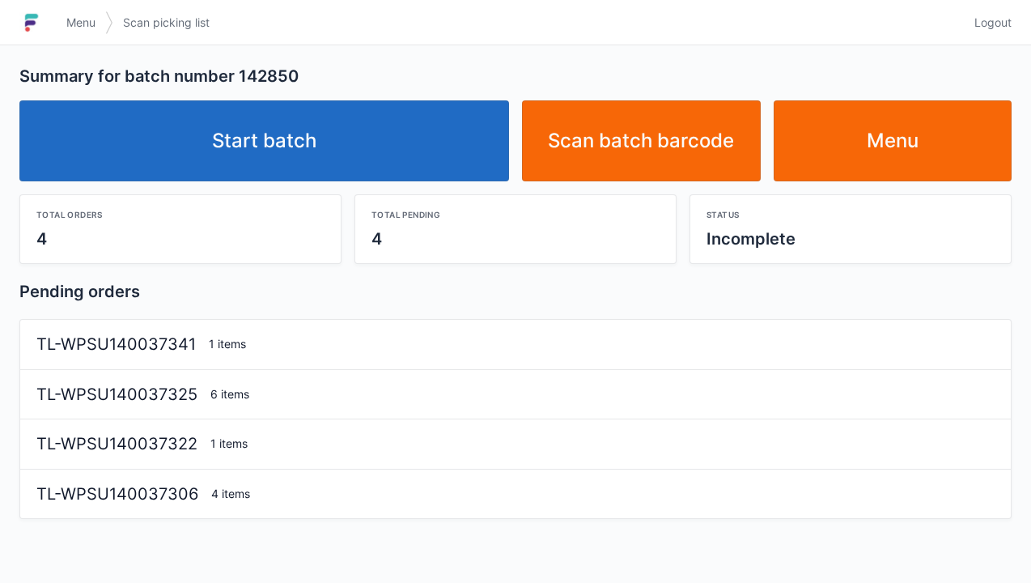
click at [248, 142] on link "Start batch" at bounding box center [264, 140] width 490 height 81
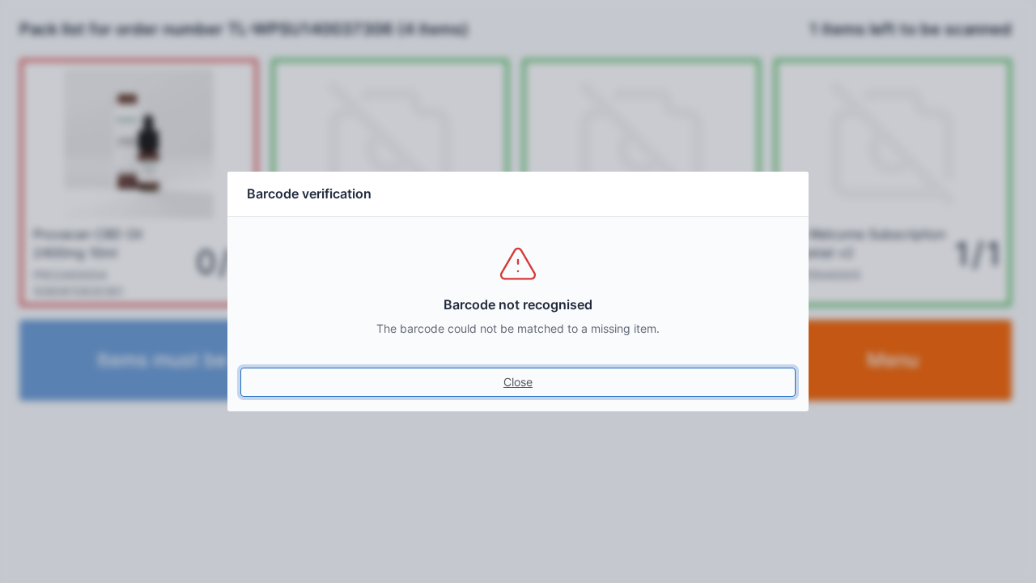
click at [507, 380] on link "Close" at bounding box center [517, 381] width 555 height 29
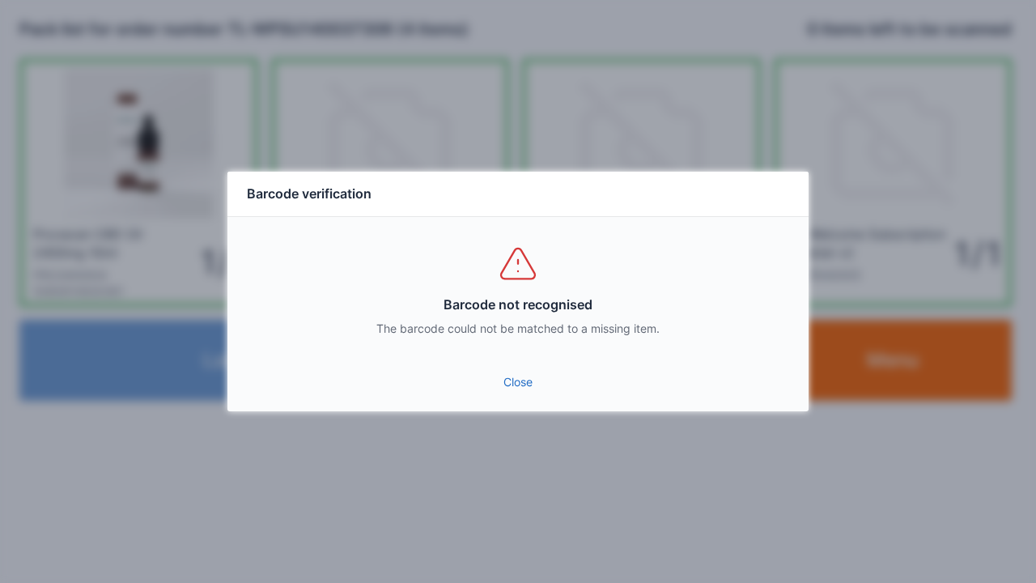
click at [514, 373] on link "Close" at bounding box center [517, 381] width 555 height 29
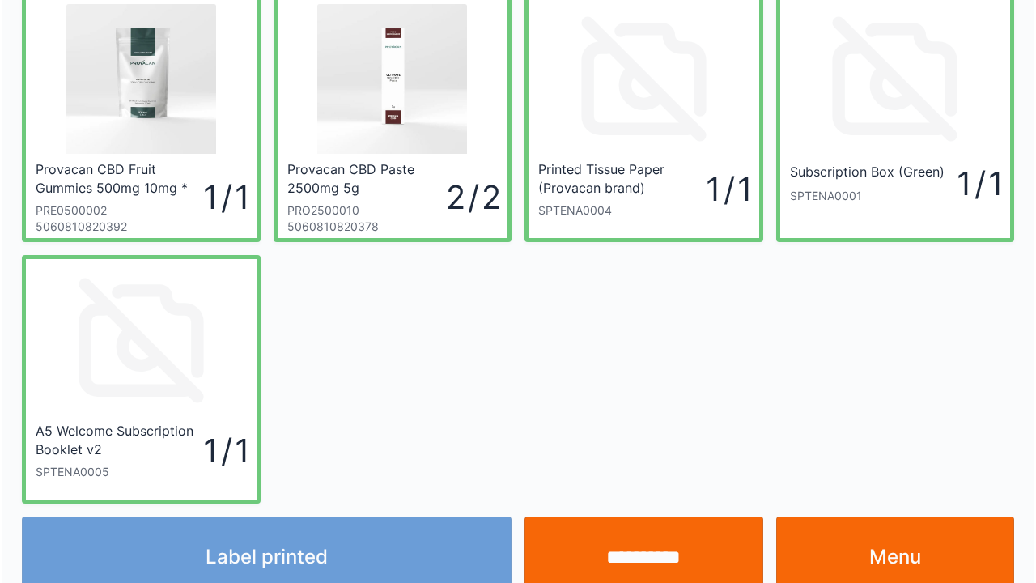
scroll to position [94, 0]
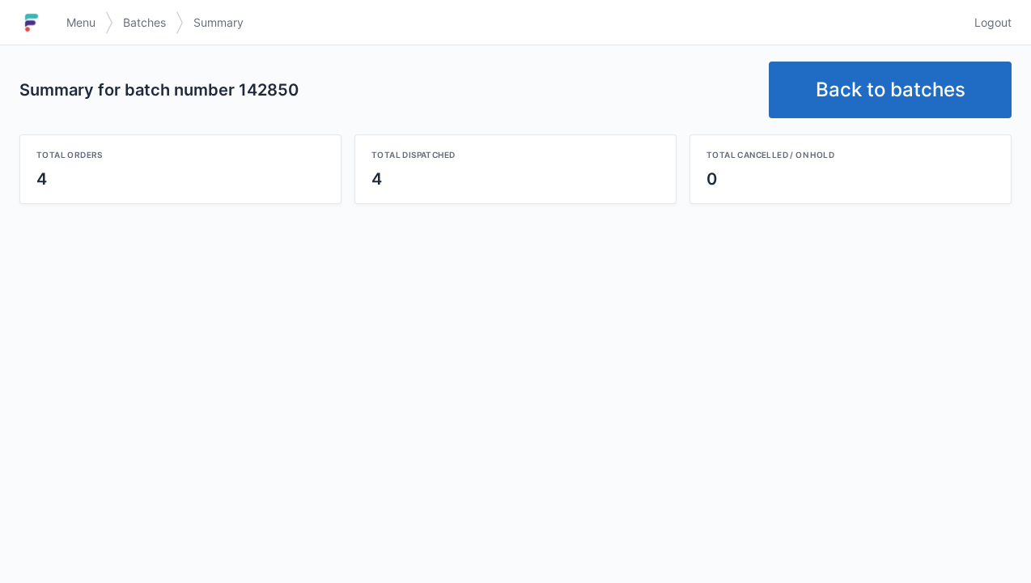
click at [848, 83] on link "Back to batches" at bounding box center [890, 90] width 243 height 57
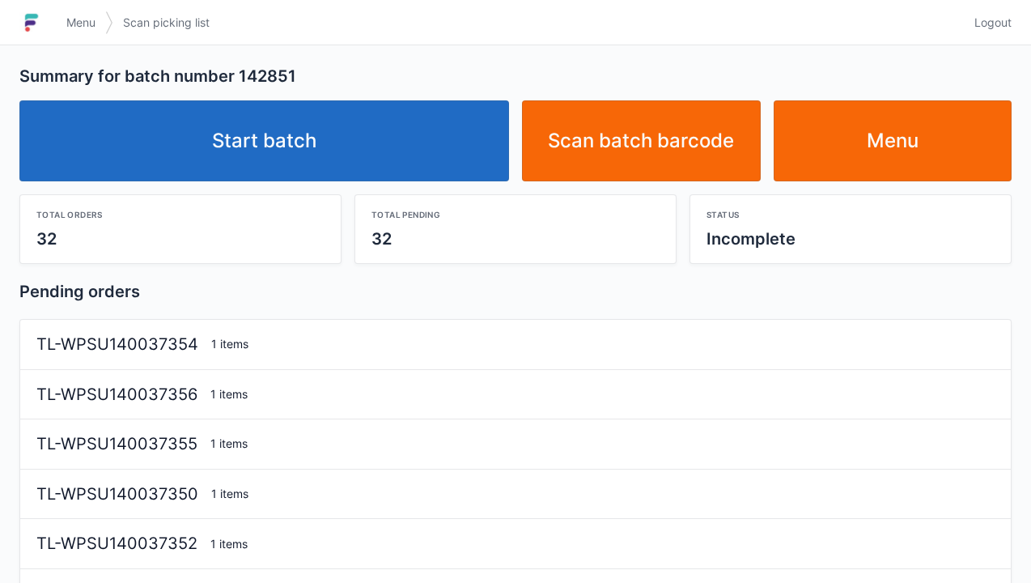
click at [268, 144] on link "Start batch" at bounding box center [264, 140] width 490 height 81
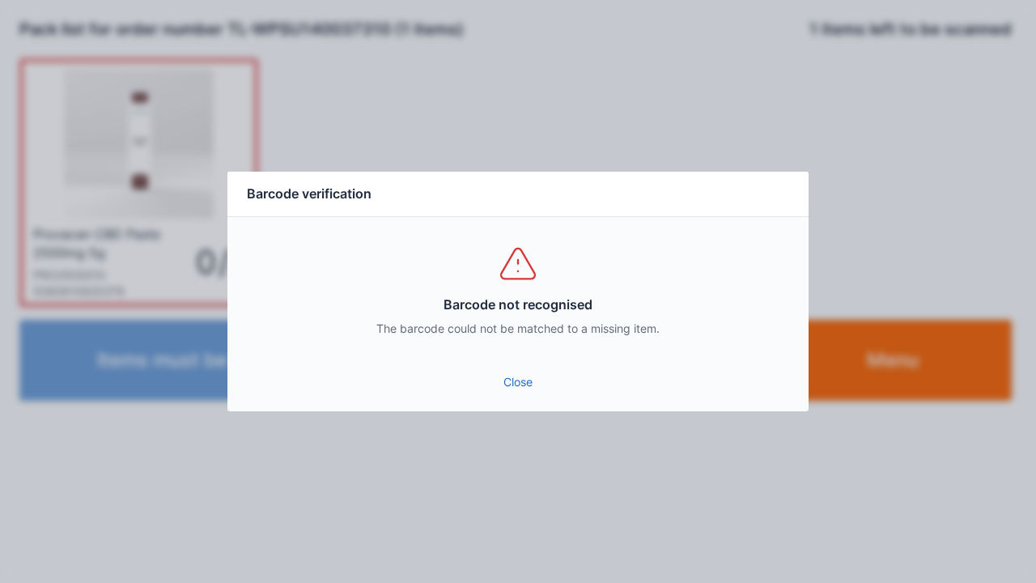
click at [499, 393] on link "Close" at bounding box center [517, 381] width 555 height 29
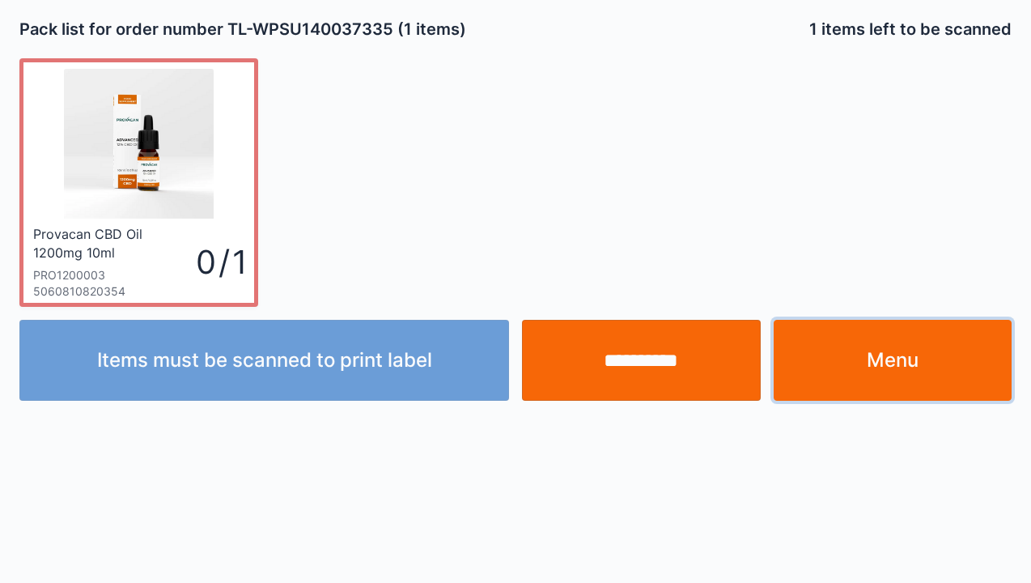
click at [895, 371] on link "Menu" at bounding box center [893, 360] width 239 height 81
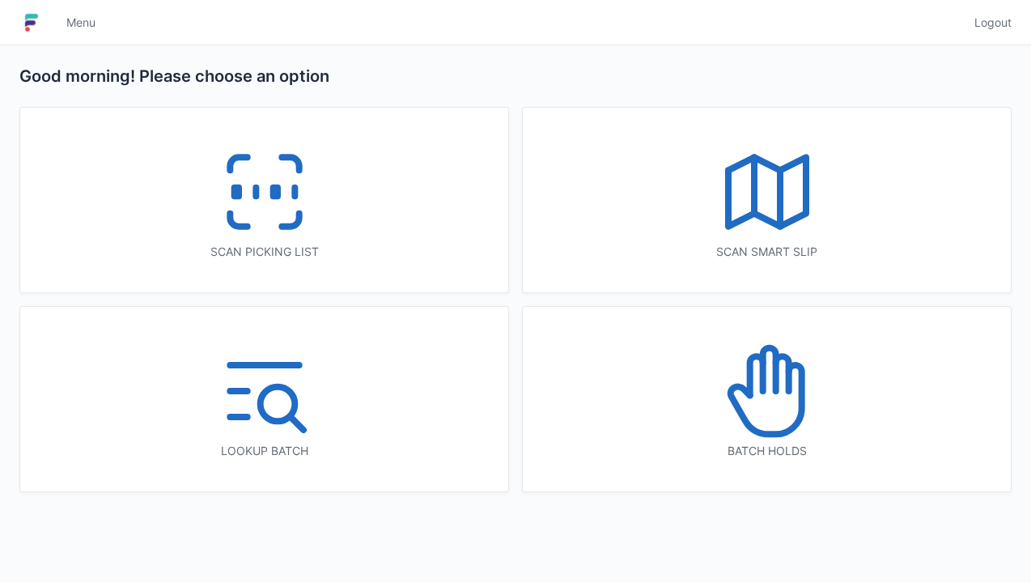
click at [257, 175] on icon at bounding box center [265, 192] width 104 height 104
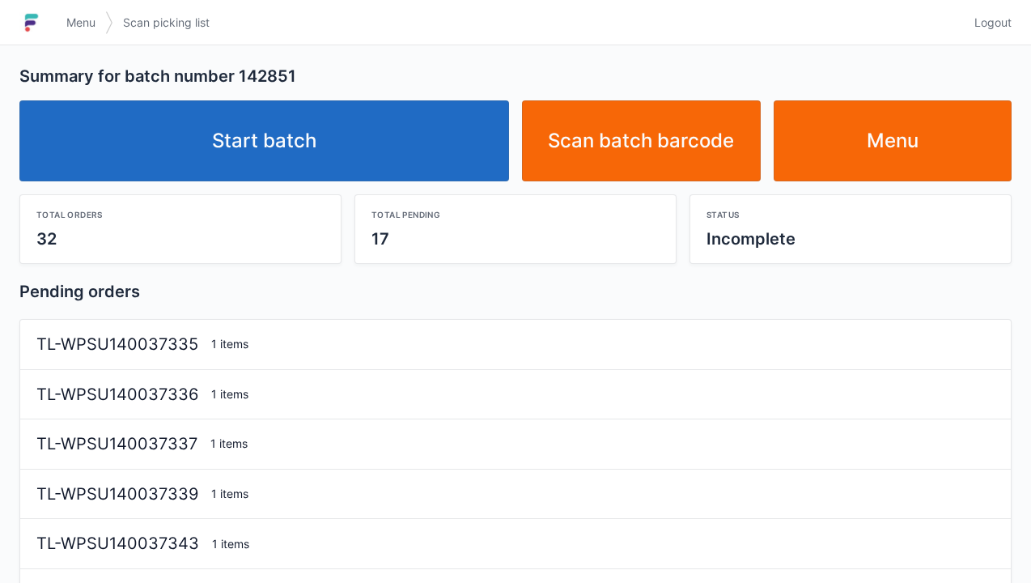
click at [292, 134] on link "Start batch" at bounding box center [264, 140] width 490 height 81
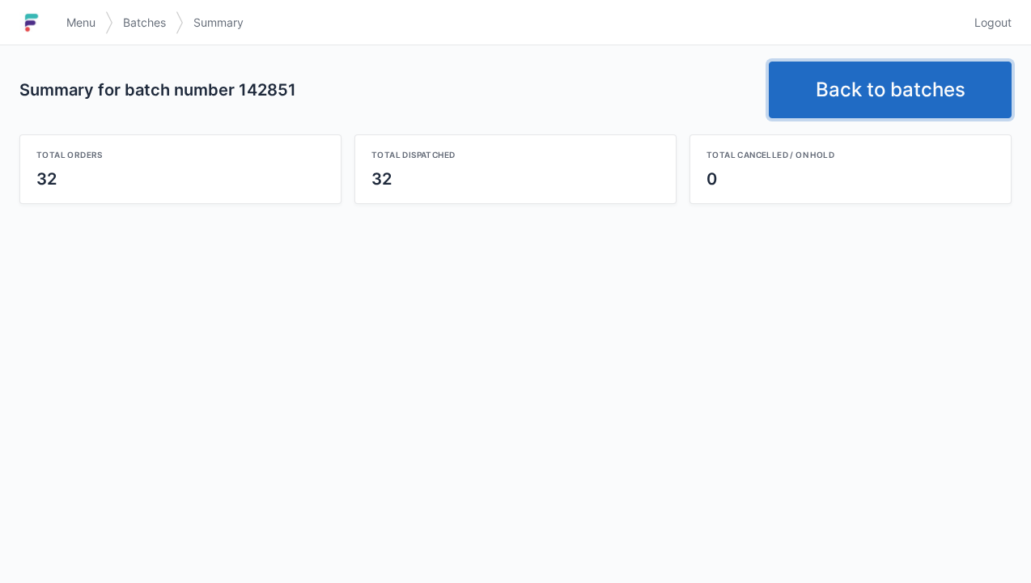
click at [855, 83] on link "Back to batches" at bounding box center [890, 90] width 243 height 57
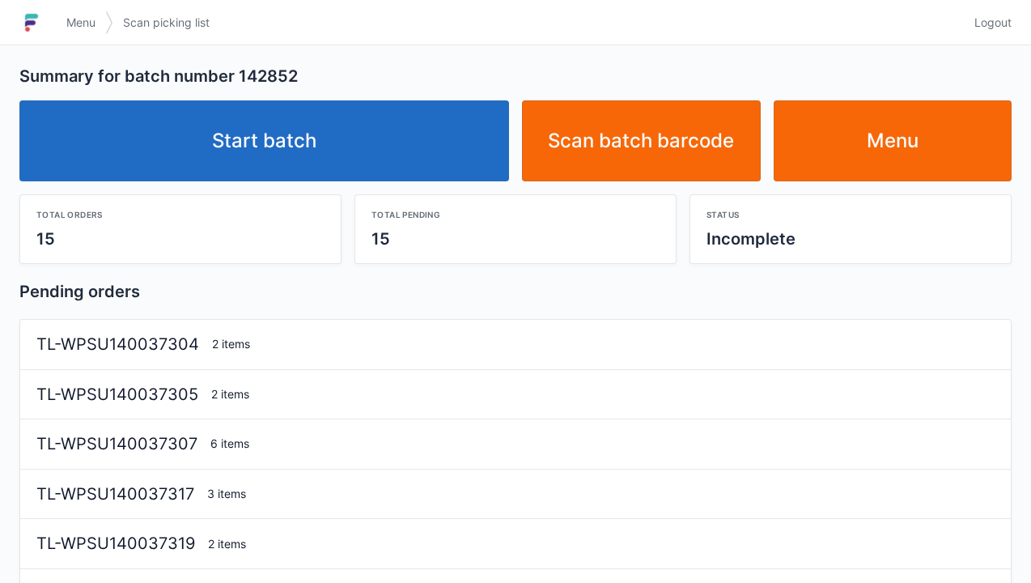
click at [267, 120] on link "Start batch" at bounding box center [264, 140] width 490 height 81
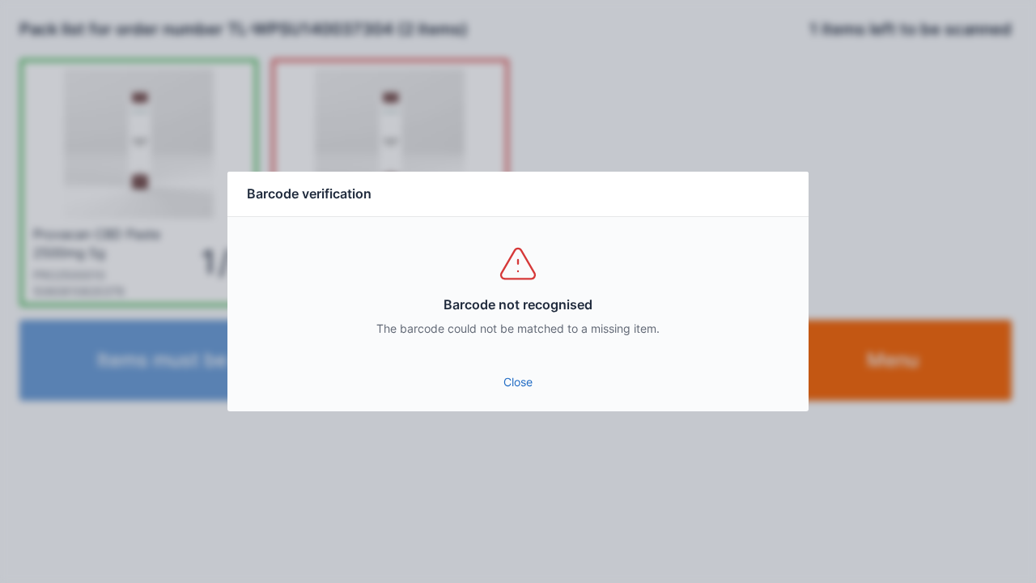
click at [518, 389] on link "Close" at bounding box center [517, 381] width 555 height 29
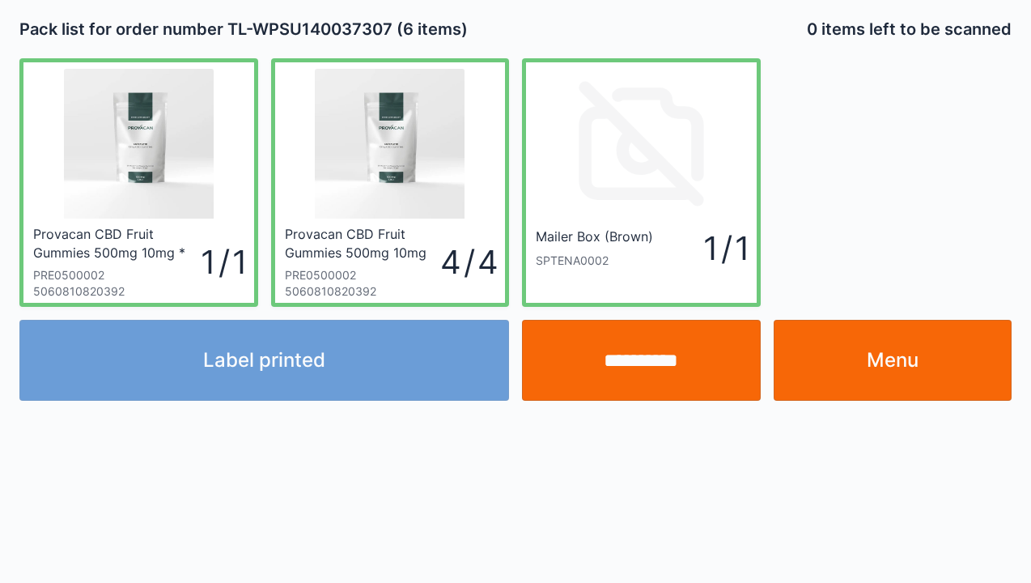
click at [598, 301] on div "Mailer Box (Brown) SPTENA0002 1 / 1" at bounding box center [641, 264] width 231 height 78
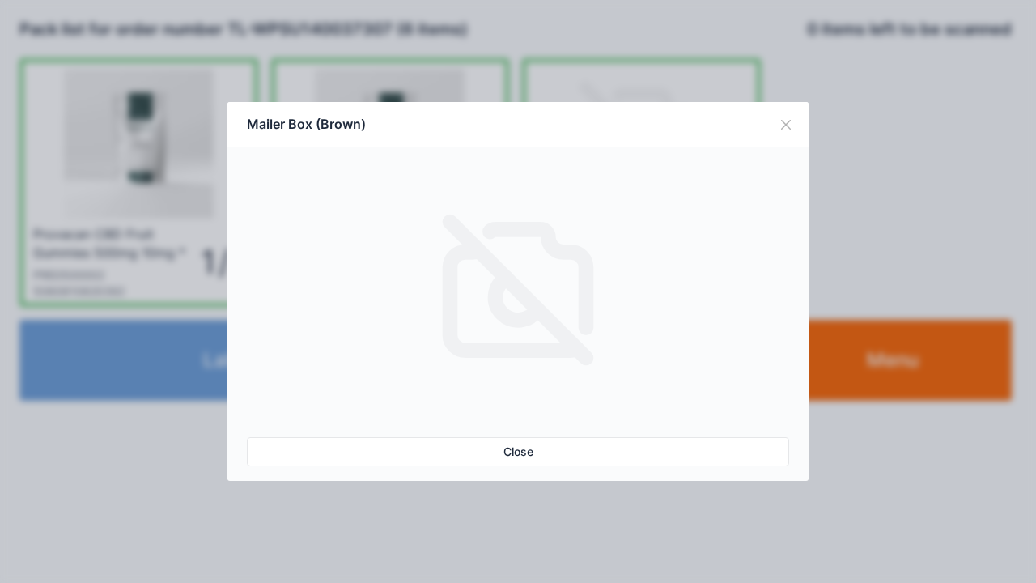
click at [778, 140] on button "Close" at bounding box center [785, 124] width 45 height 45
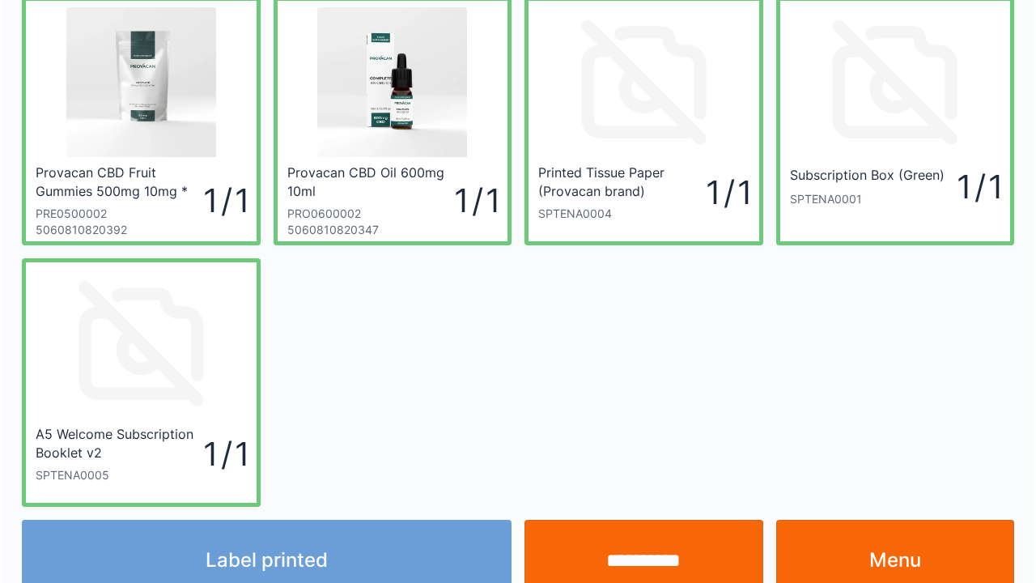
scroll to position [65, 0]
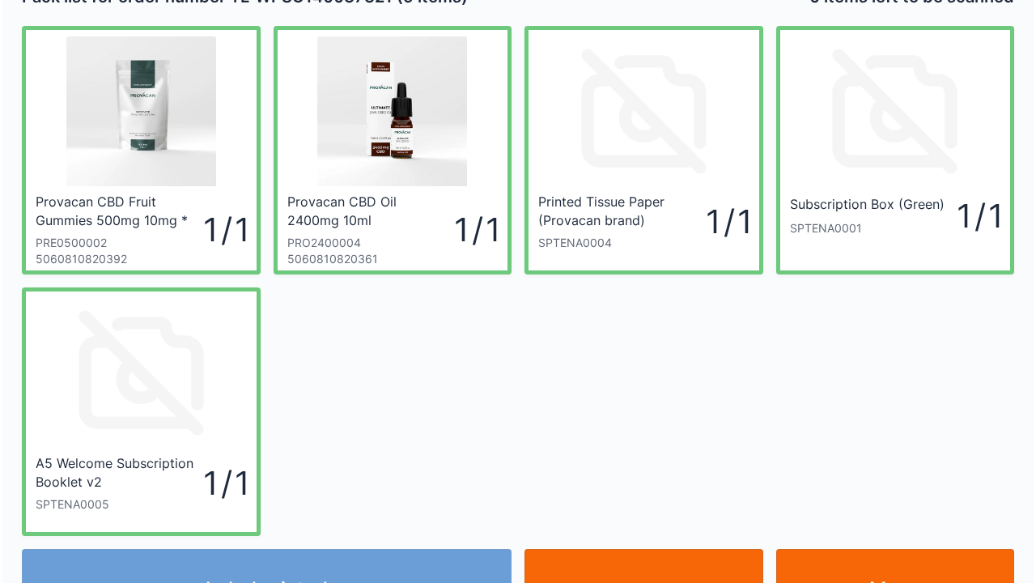
scroll to position [65, 0]
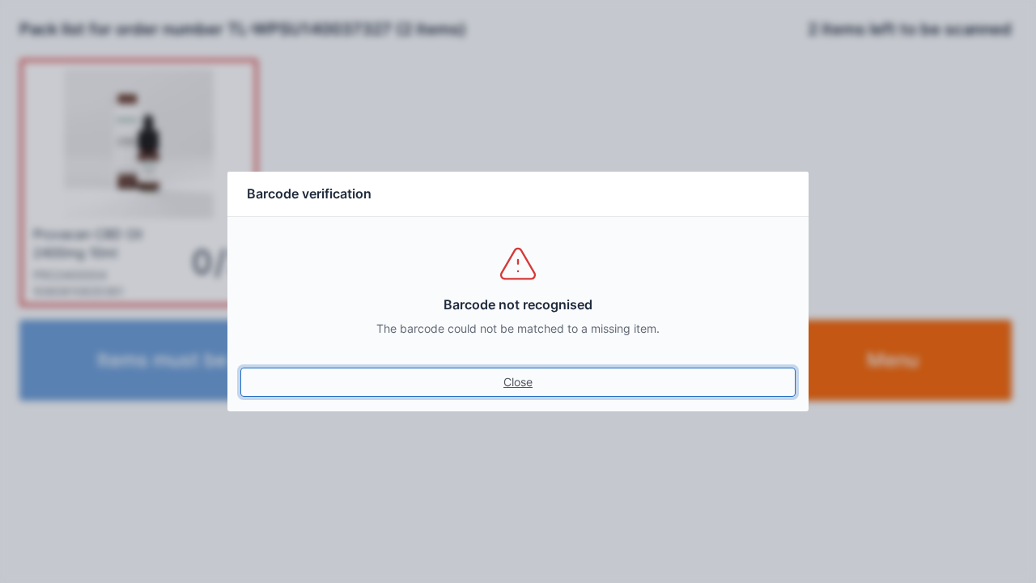
click at [523, 385] on link "Close" at bounding box center [517, 381] width 555 height 29
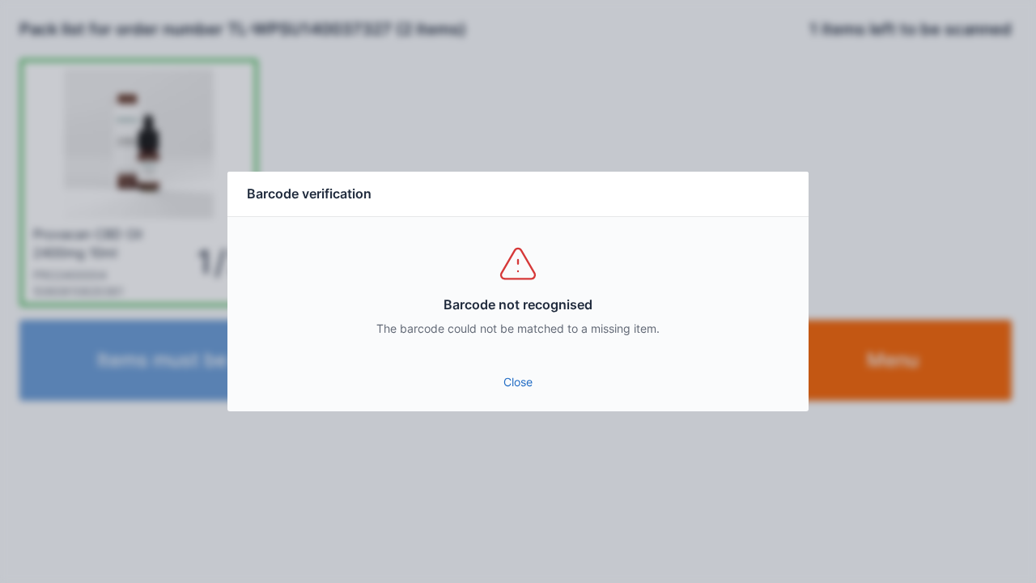
click at [518, 391] on link "Close" at bounding box center [517, 381] width 555 height 29
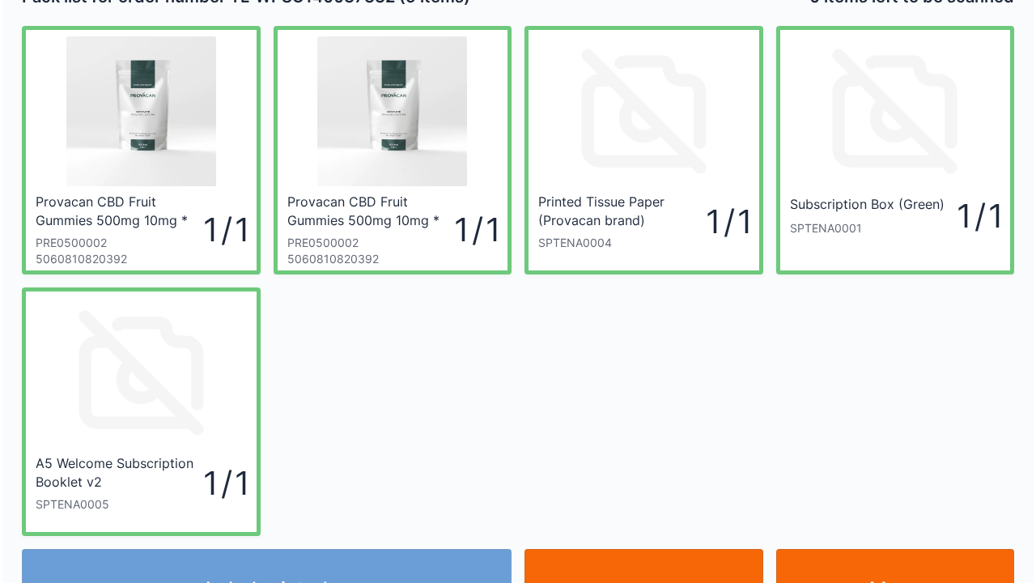
scroll to position [65, 0]
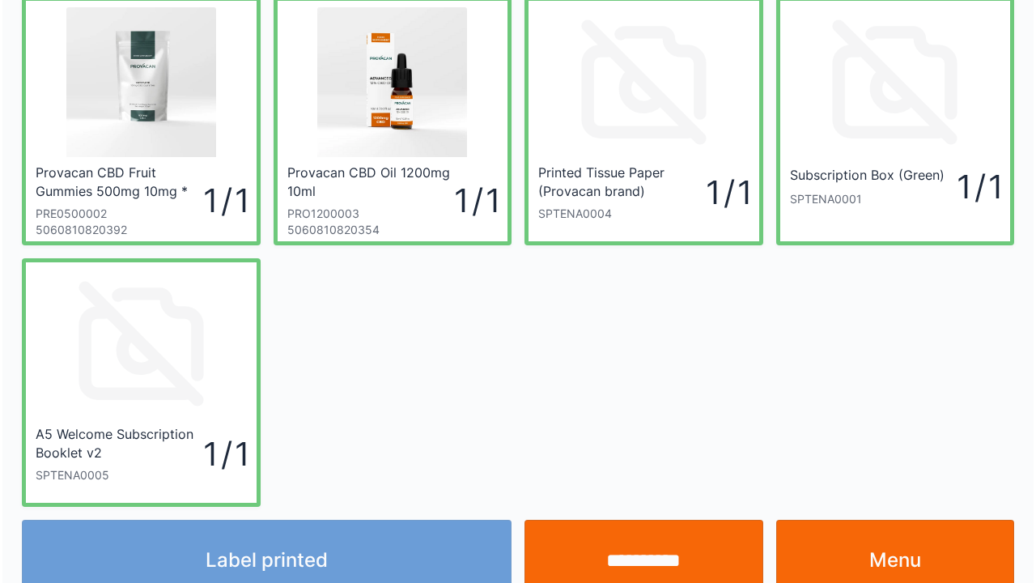
scroll to position [65, 0]
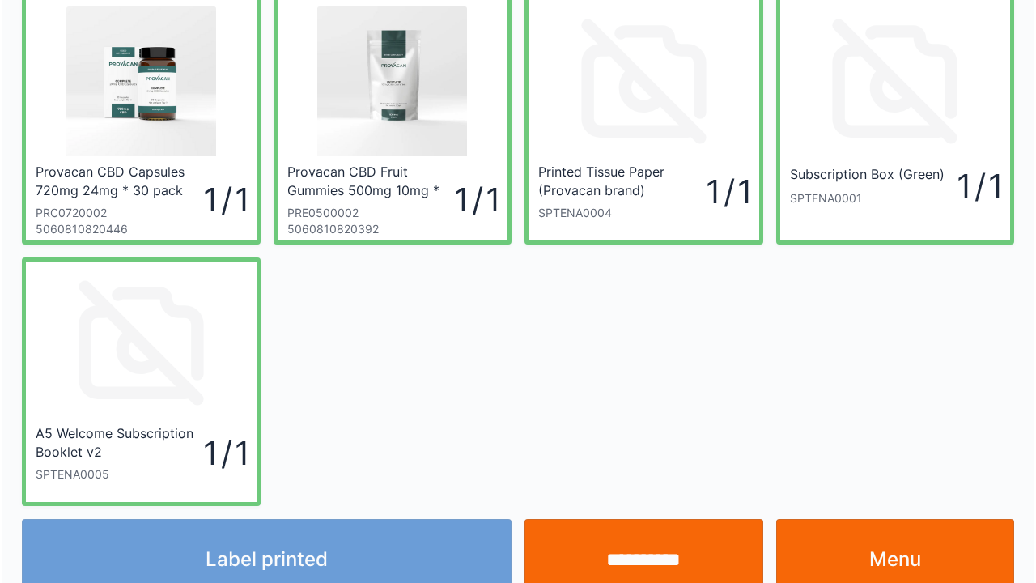
scroll to position [65, 0]
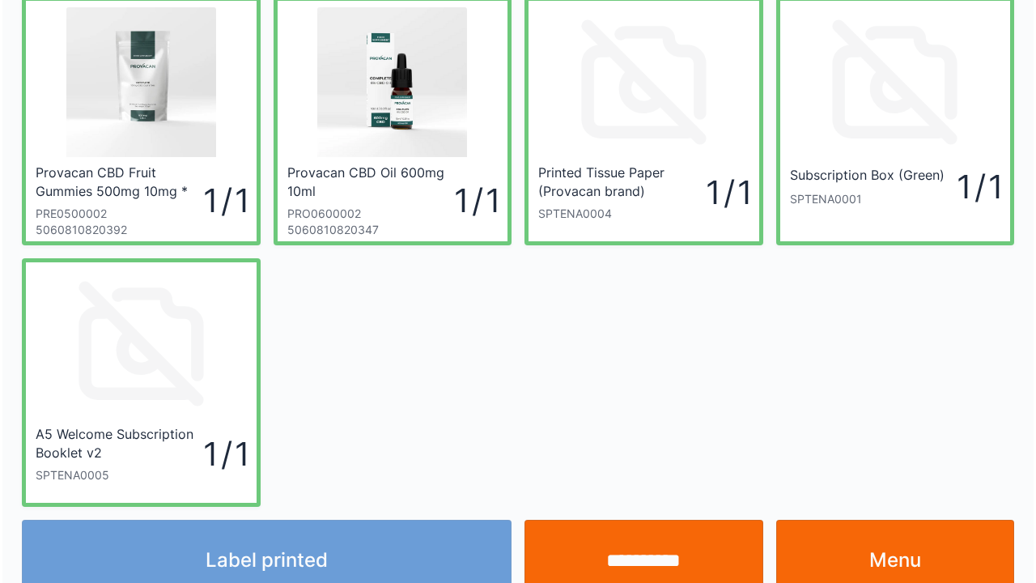
scroll to position [65, 0]
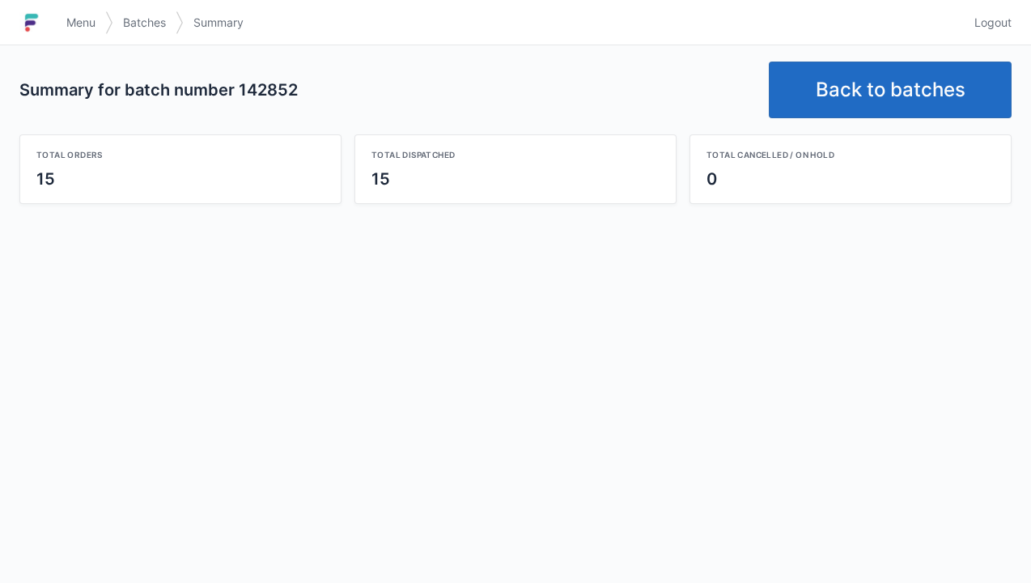
click at [848, 91] on link "Back to batches" at bounding box center [890, 90] width 243 height 57
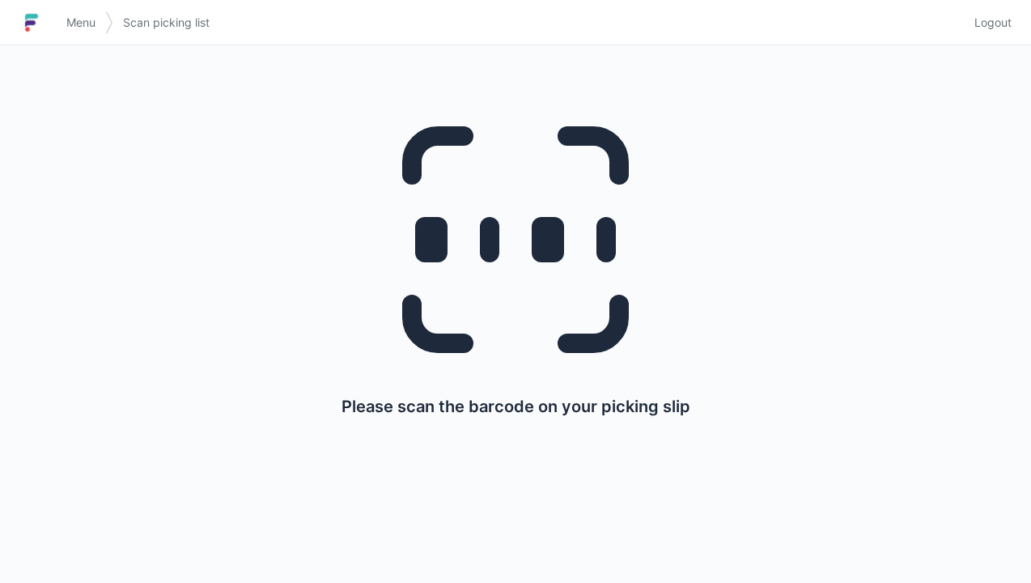
click at [55, 22] on h1 at bounding box center [37, 22] width 37 height 39
click at [61, 30] on link "Menu" at bounding box center [81, 22] width 49 height 29
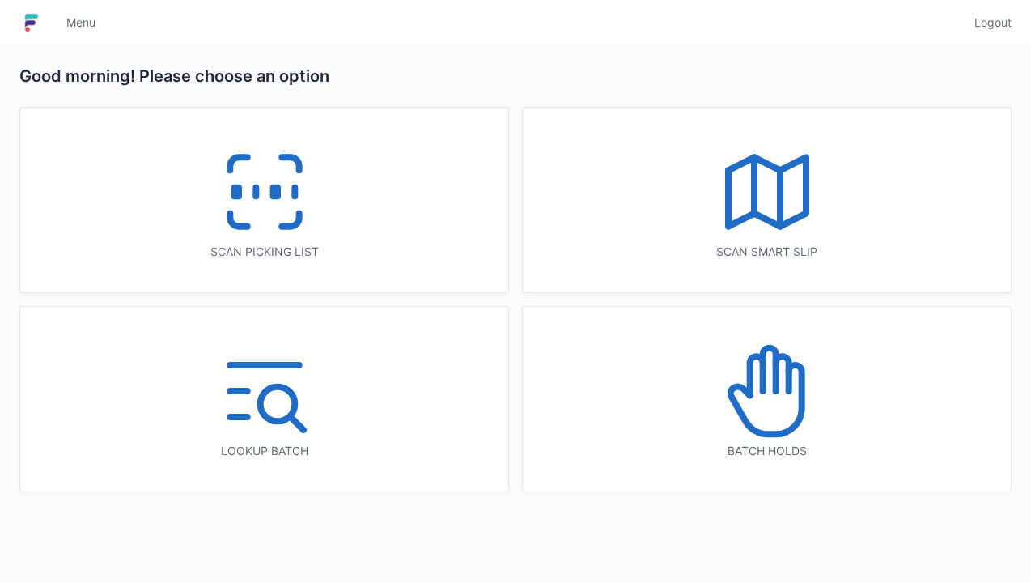
click at [770, 191] on icon at bounding box center [767, 192] width 104 height 104
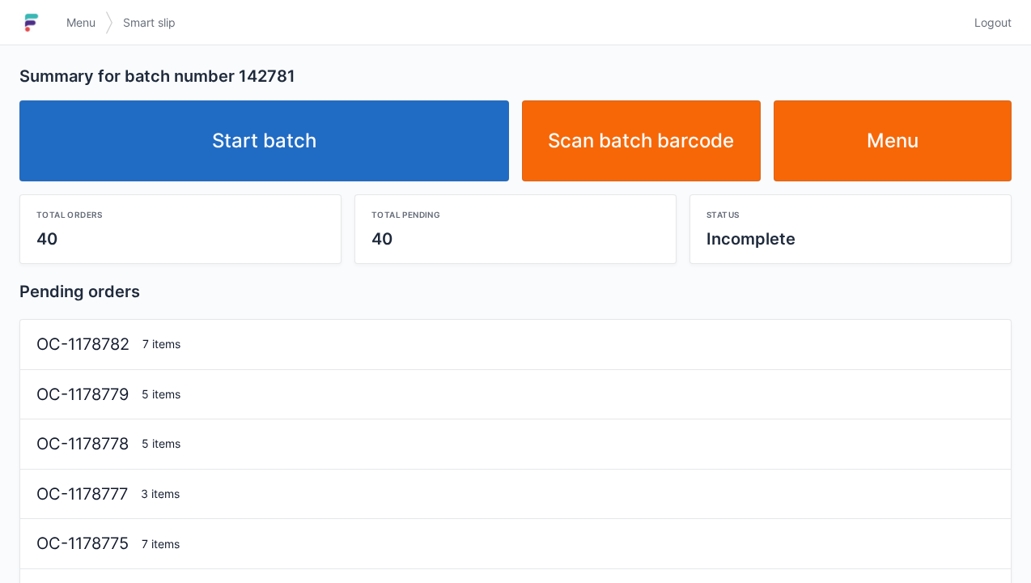
scroll to position [32, 0]
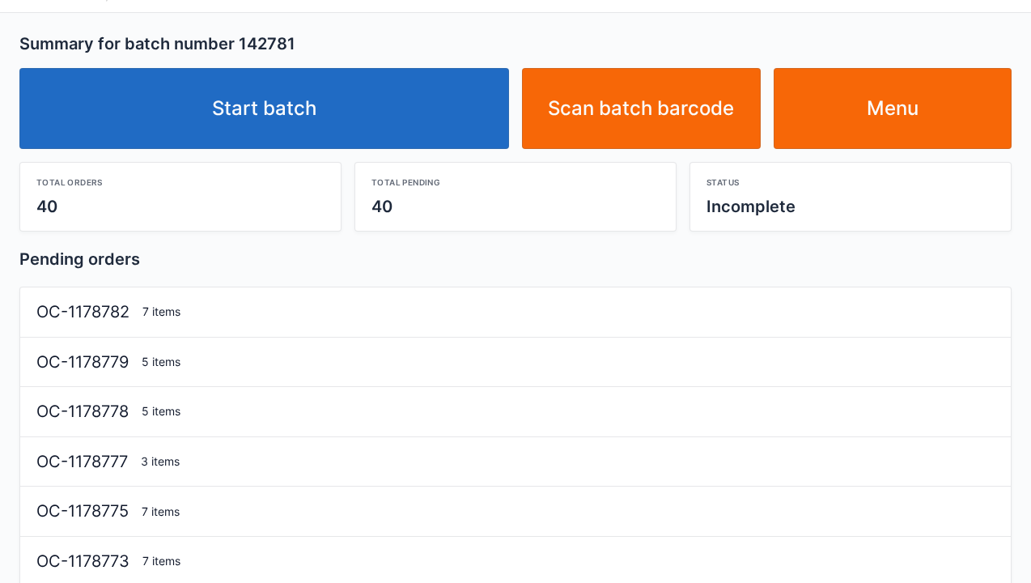
click at [258, 117] on link "Start batch" at bounding box center [264, 108] width 490 height 81
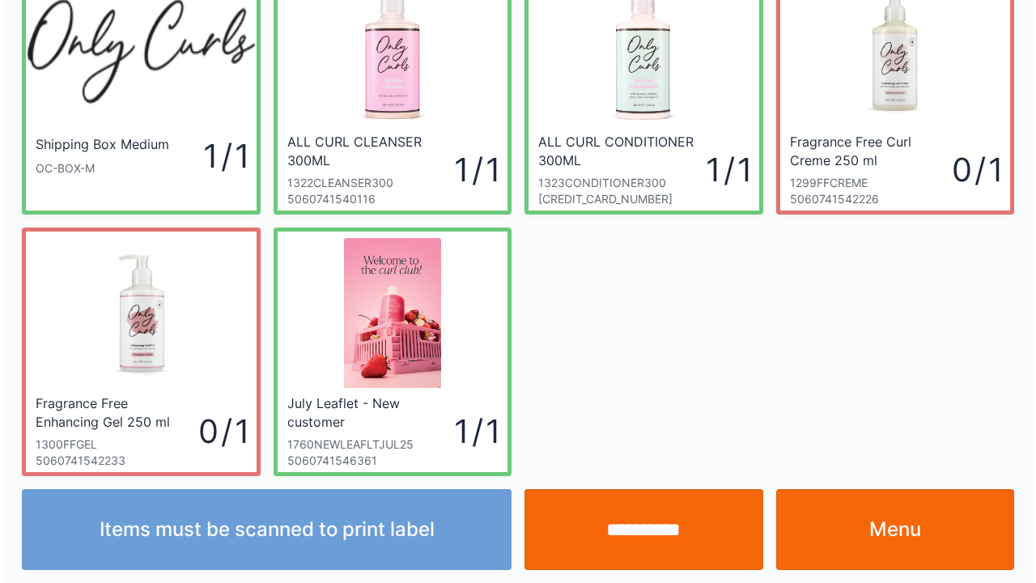
scroll to position [94, 0]
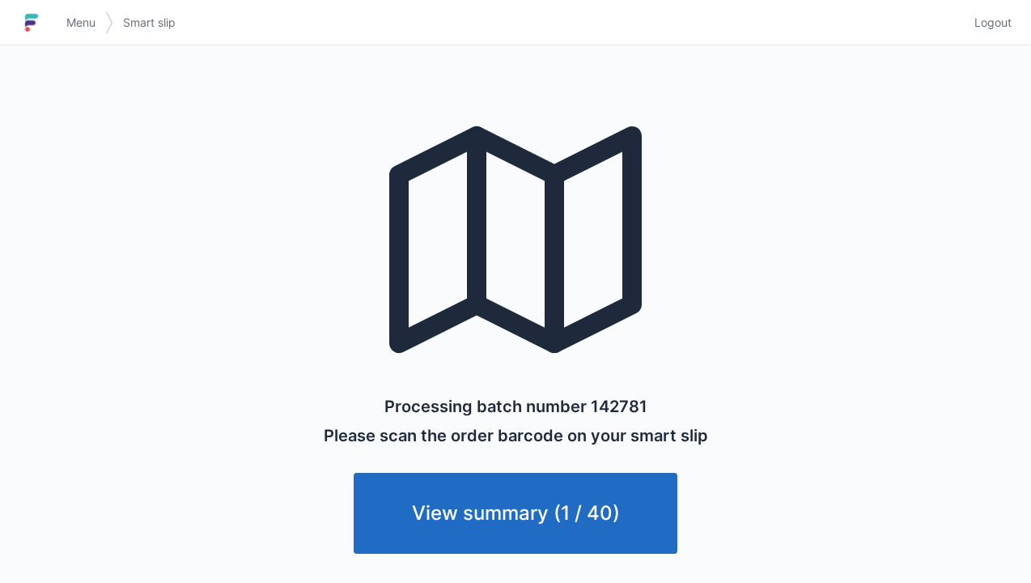
click at [64, 8] on link "Menu" at bounding box center [81, 22] width 49 height 29
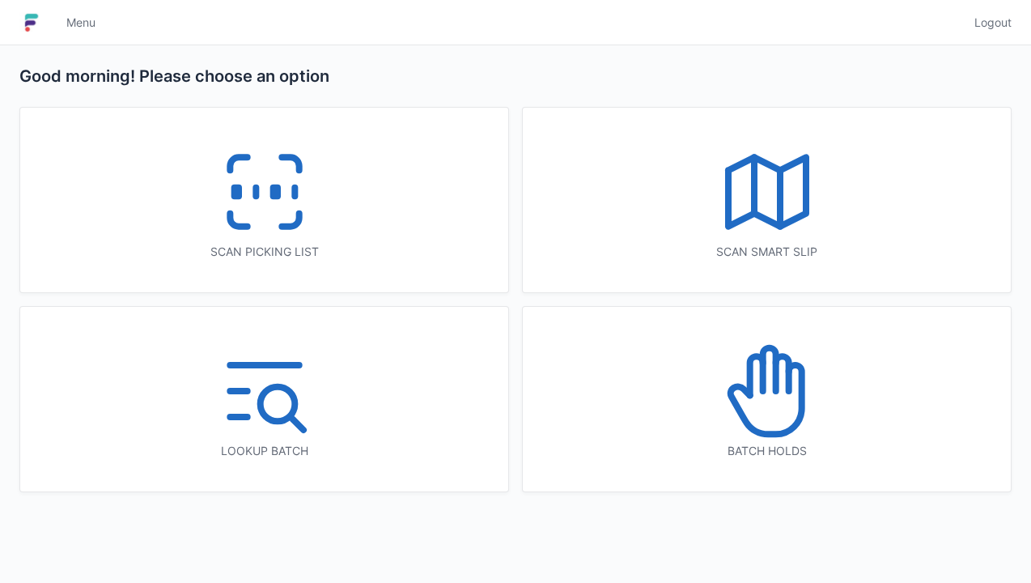
click at [244, 163] on icon at bounding box center [265, 192] width 104 height 104
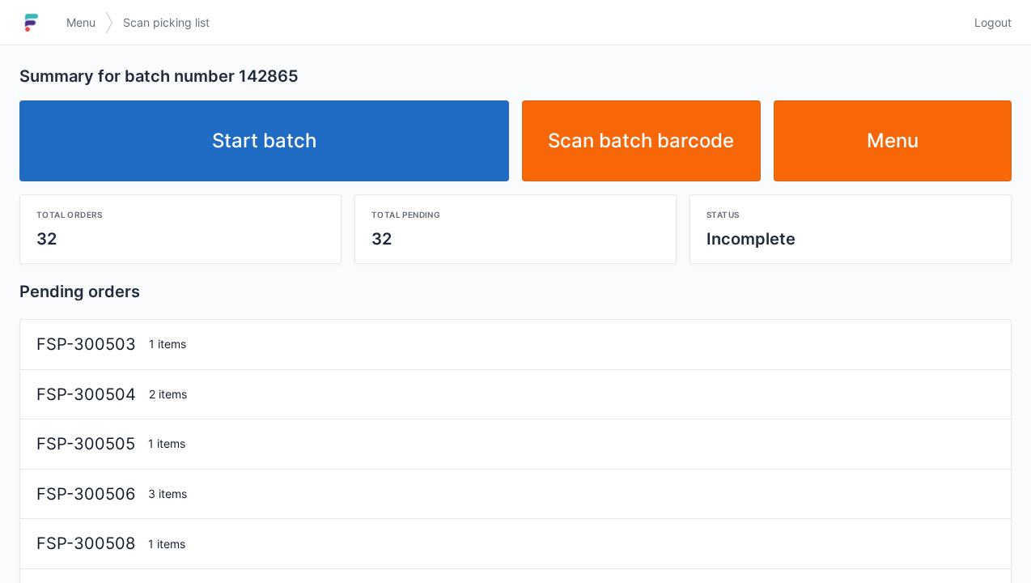
click at [210, 144] on link "Start batch" at bounding box center [264, 140] width 490 height 81
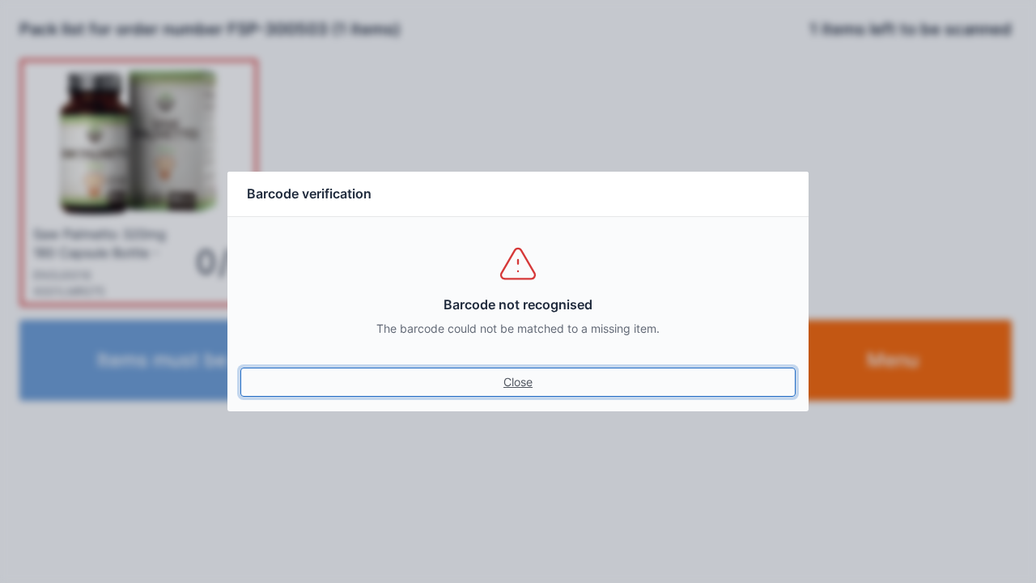
click at [512, 385] on link "Close" at bounding box center [517, 381] width 555 height 29
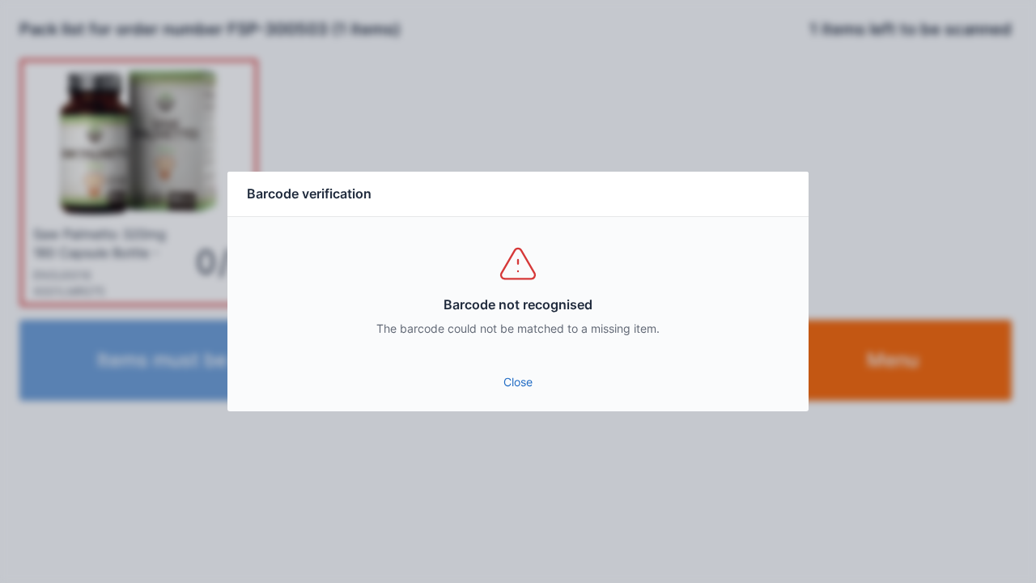
click at [503, 372] on link "Close" at bounding box center [517, 381] width 555 height 29
click at [528, 370] on link "Close" at bounding box center [517, 381] width 555 height 29
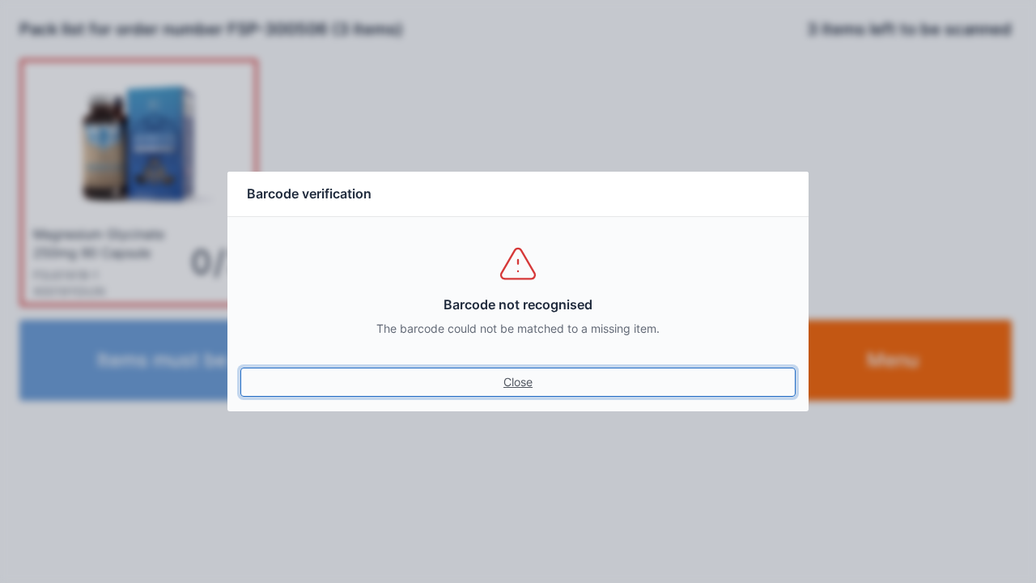
click at [523, 382] on link "Close" at bounding box center [517, 381] width 555 height 29
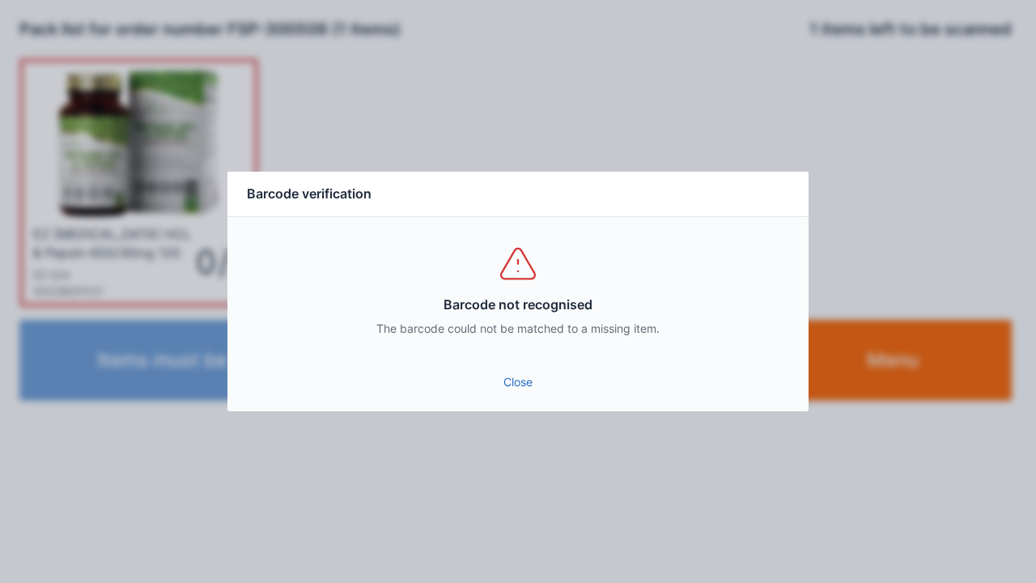
click at [505, 376] on link "Close" at bounding box center [517, 381] width 555 height 29
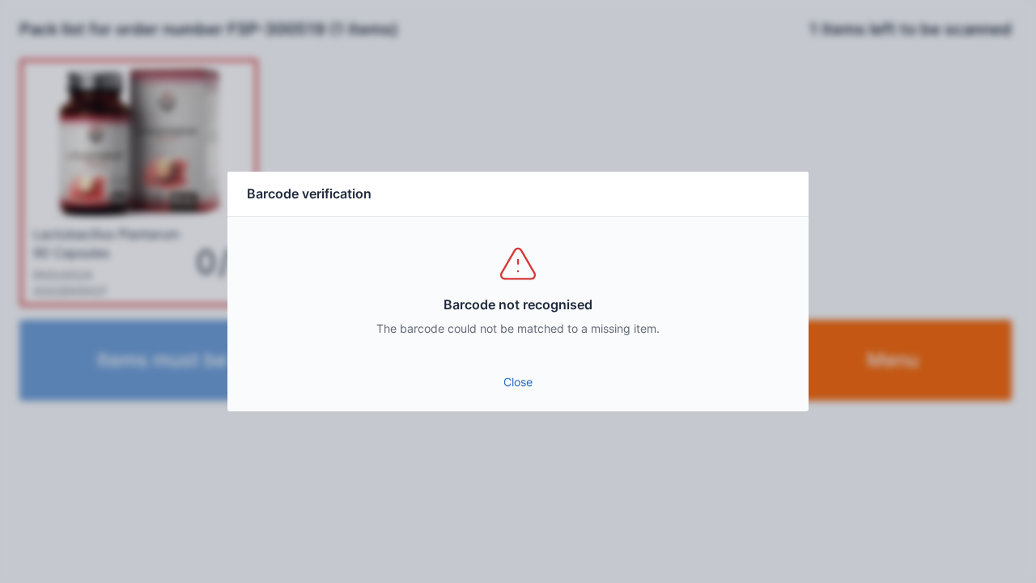
click at [521, 354] on div "Barcode not recognised The barcode could not be matched to a missing item." at bounding box center [517, 290] width 581 height 146
click at [506, 375] on link "Close" at bounding box center [517, 381] width 555 height 29
click at [544, 378] on link "Close" at bounding box center [517, 381] width 555 height 29
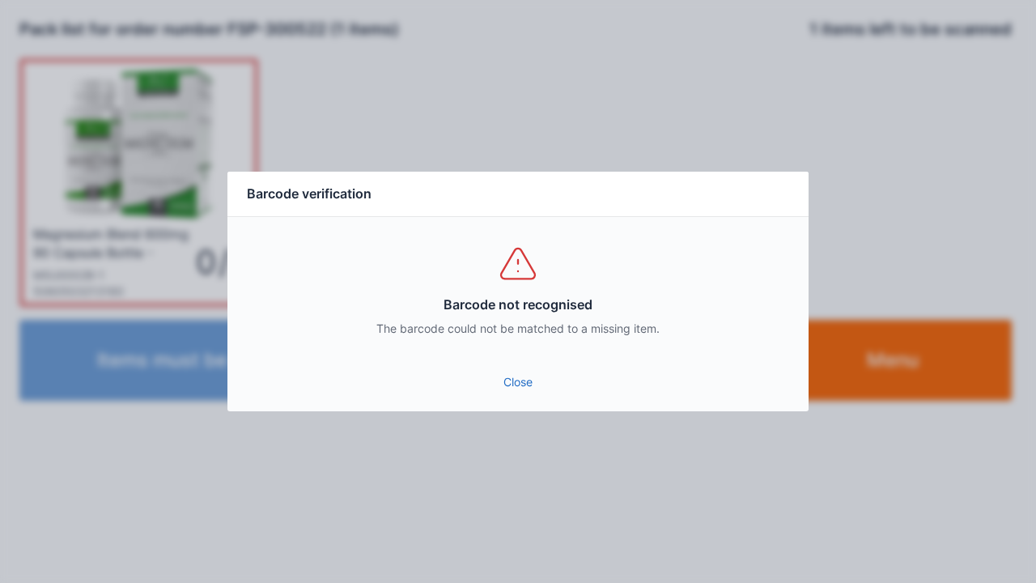
click at [515, 371] on link "Close" at bounding box center [517, 381] width 555 height 29
click at [493, 350] on div "Barcode not recognised The barcode could not be matched to a missing item." at bounding box center [517, 290] width 581 height 146
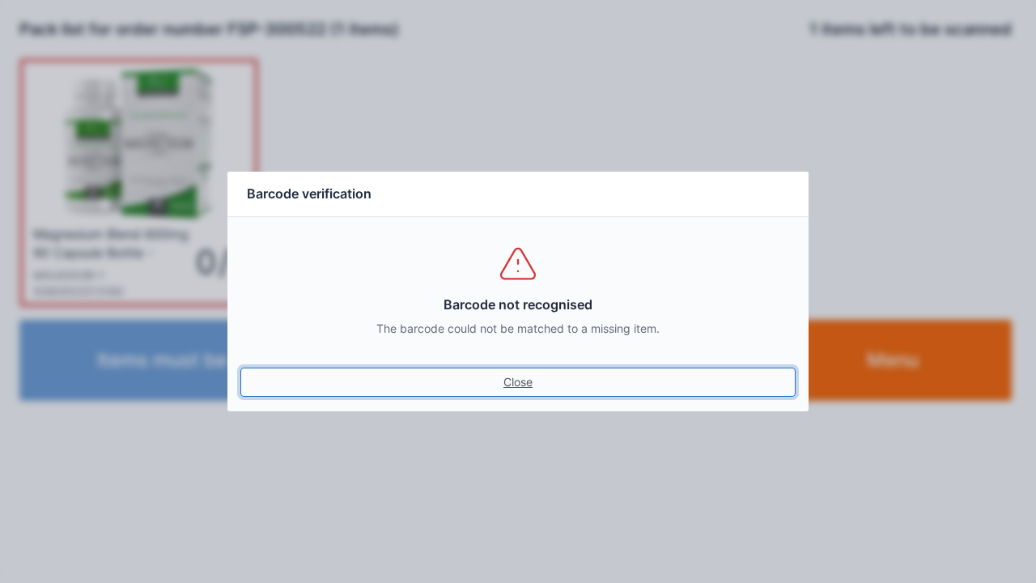
click at [522, 378] on link "Close" at bounding box center [517, 381] width 555 height 29
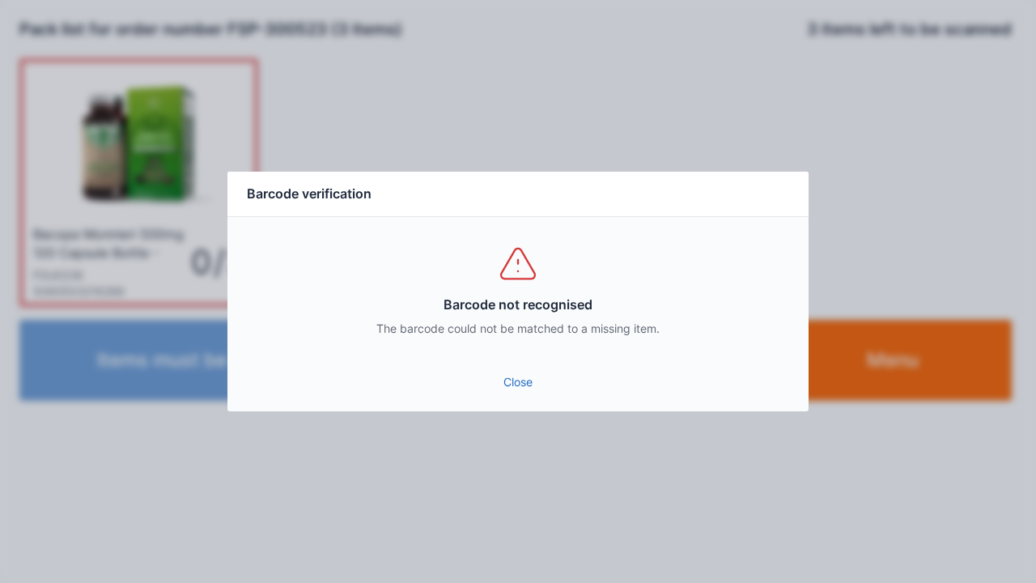
click link "Close"
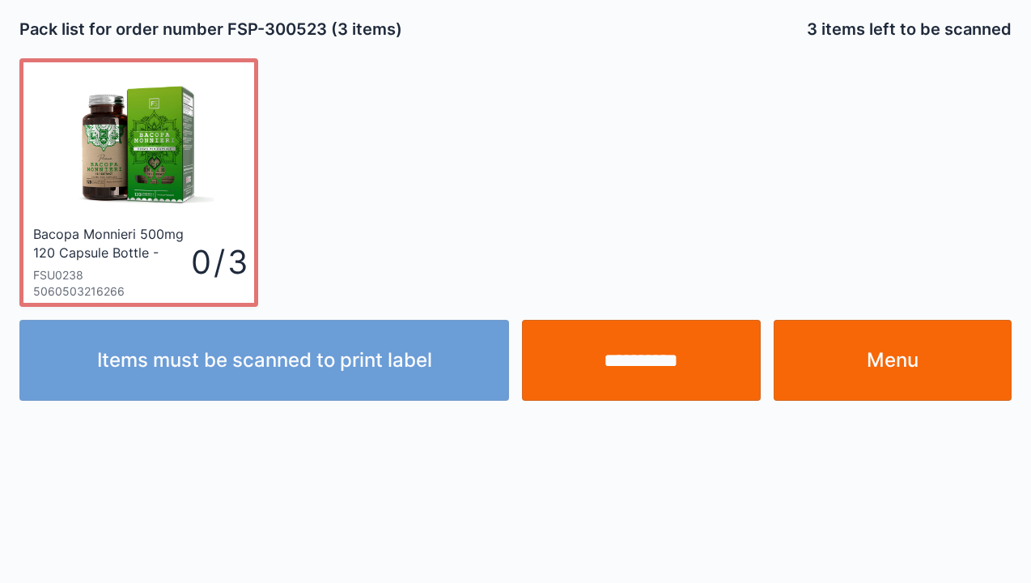
click input "**********"
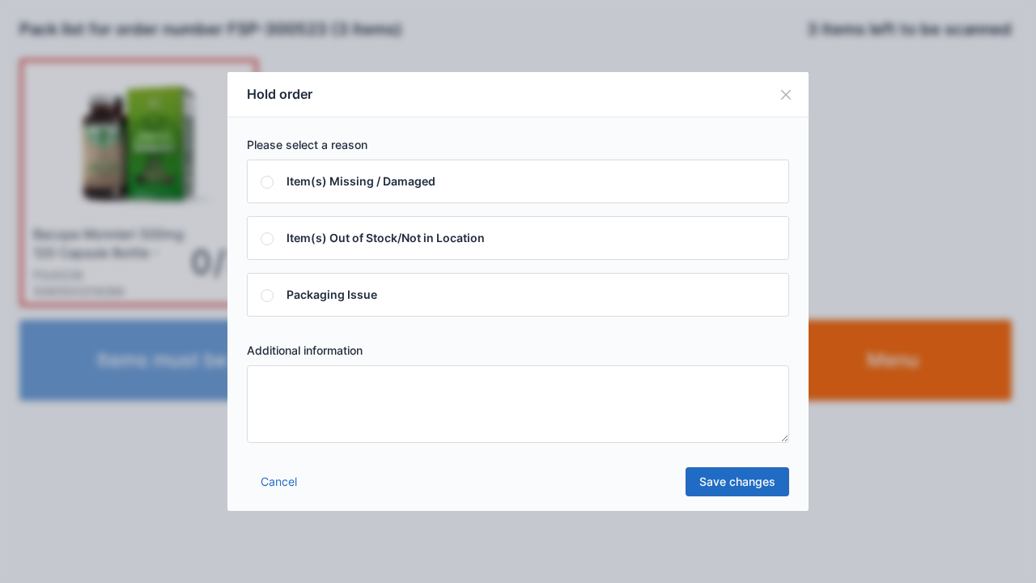
click textarea
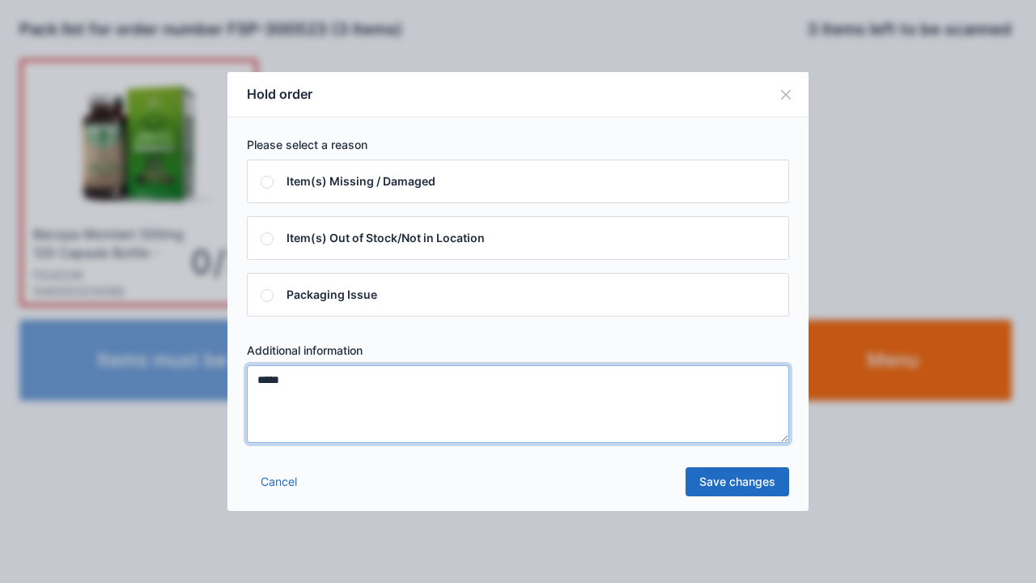
type textarea "*****"
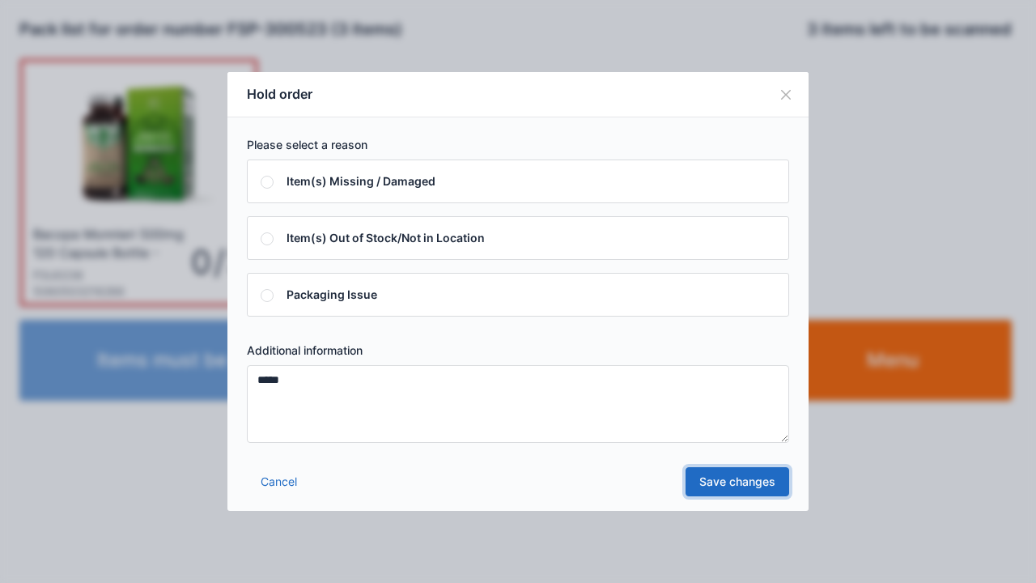
click link "Save changes"
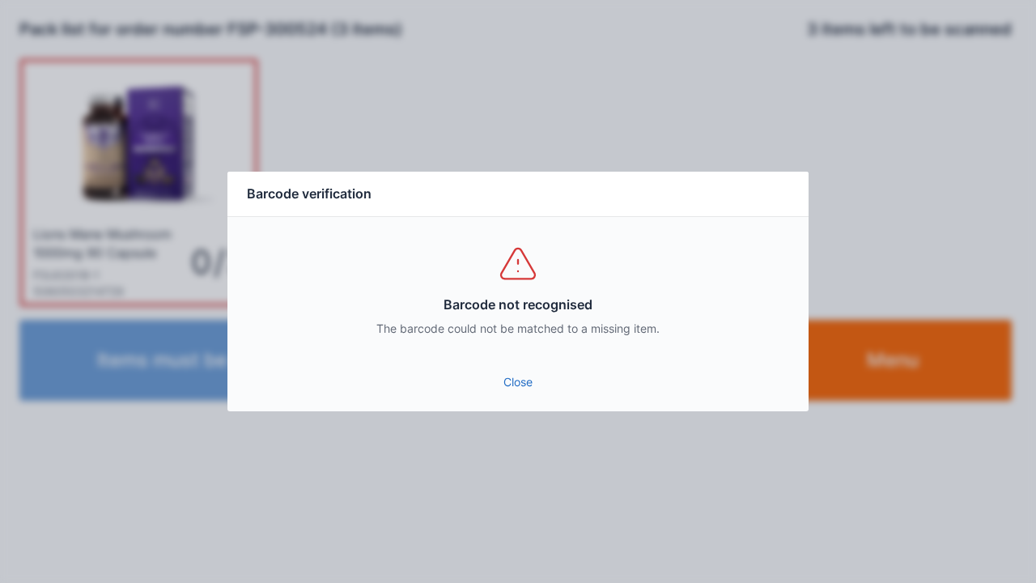
click at [499, 369] on link "Close" at bounding box center [517, 381] width 555 height 29
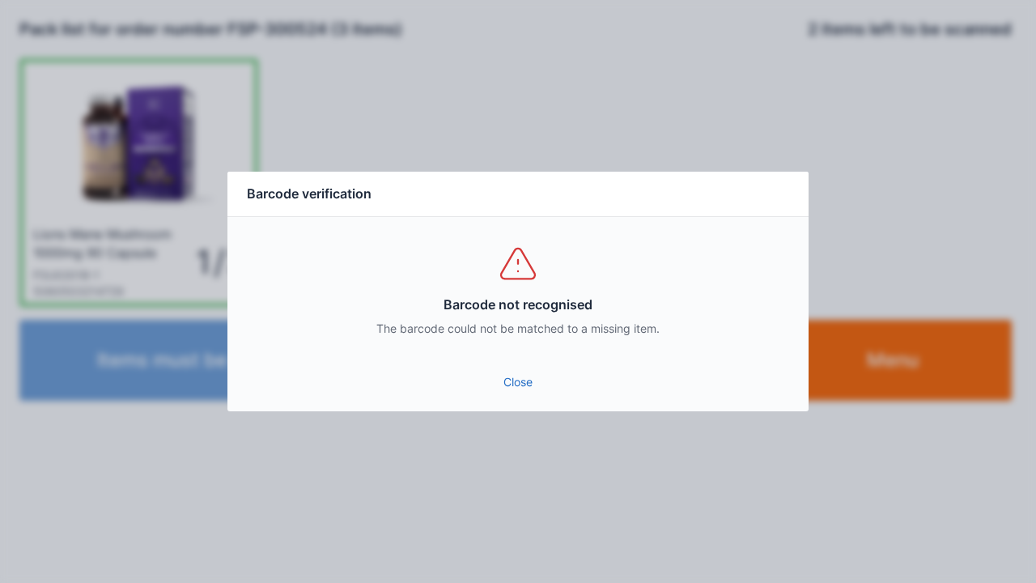
click at [512, 396] on link "Close" at bounding box center [517, 381] width 555 height 29
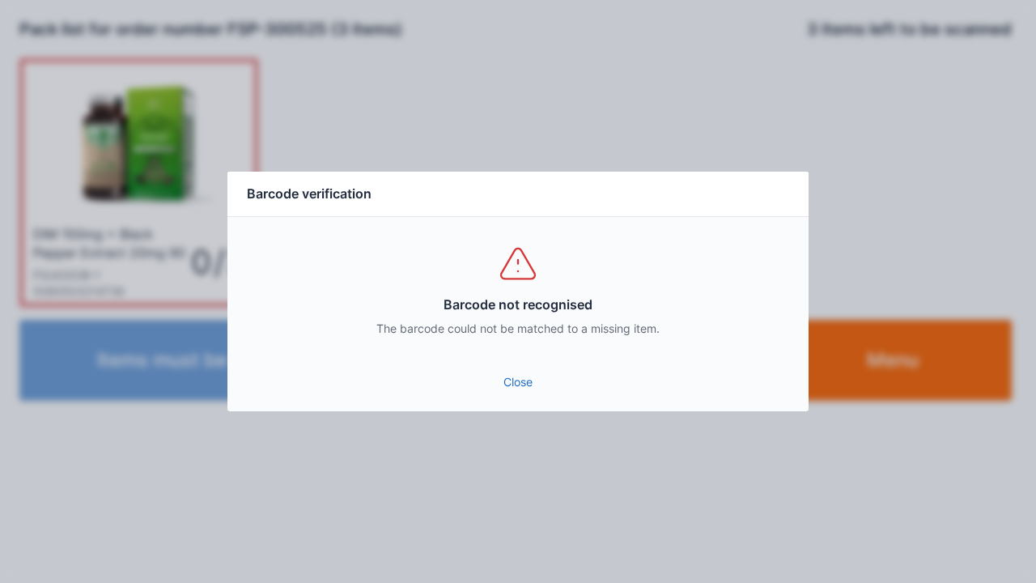
click at [514, 380] on link "Close" at bounding box center [517, 381] width 555 height 29
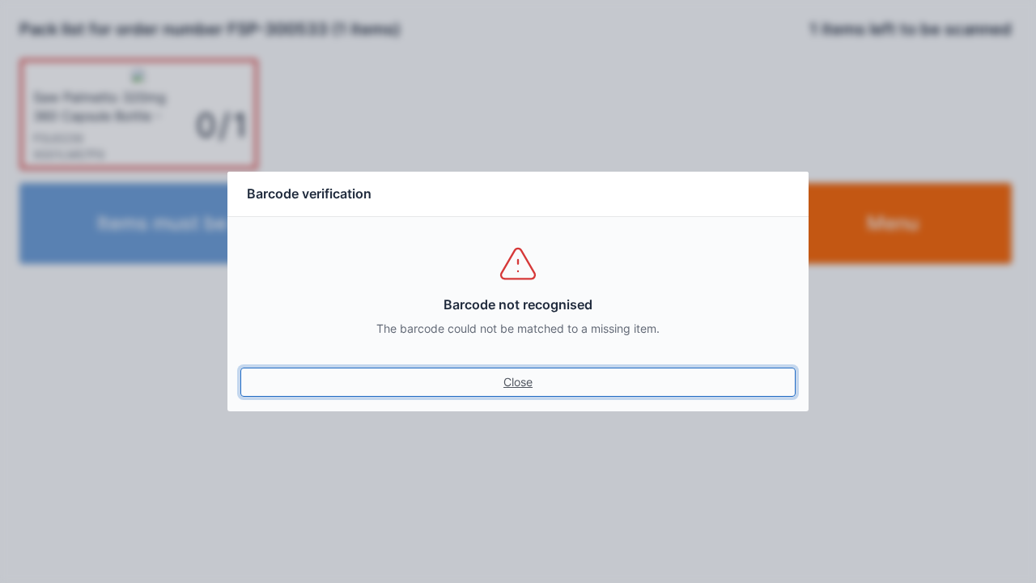
click at [503, 379] on link "Close" at bounding box center [517, 381] width 555 height 29
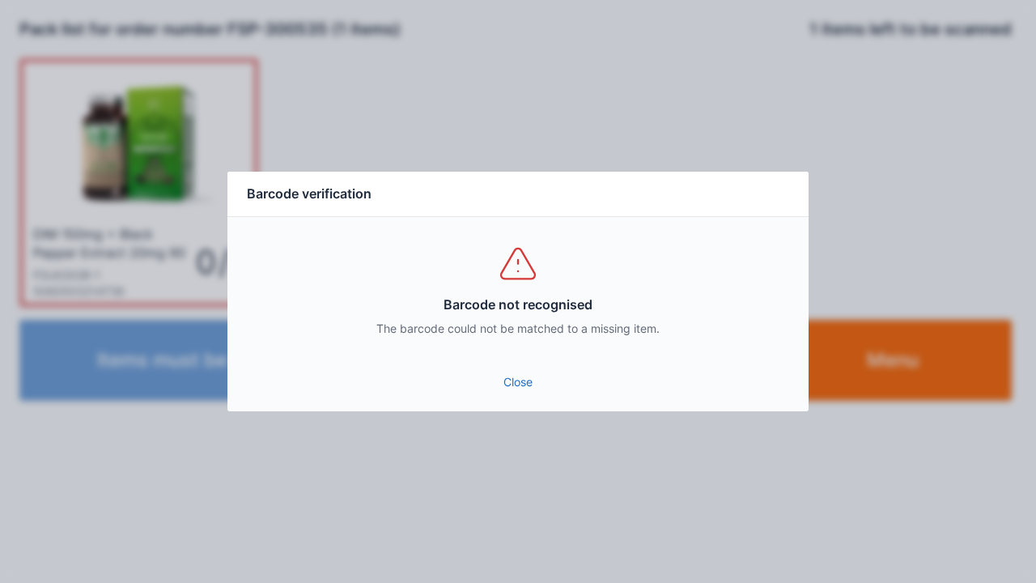
click at [500, 371] on link "Close" at bounding box center [517, 381] width 555 height 29
click at [511, 371] on link "Close" at bounding box center [517, 381] width 555 height 29
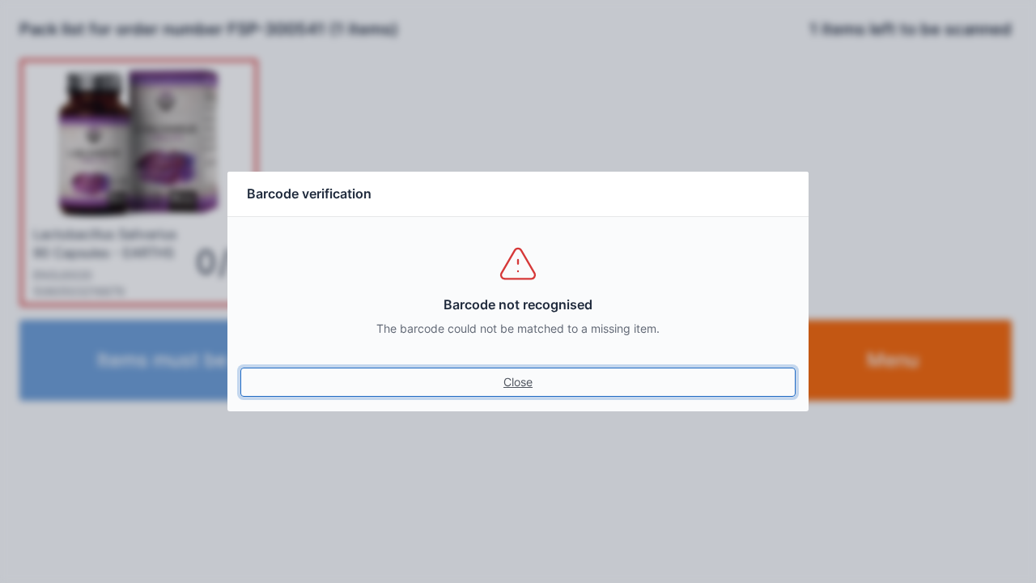
click at [520, 382] on link "Close" at bounding box center [517, 381] width 555 height 29
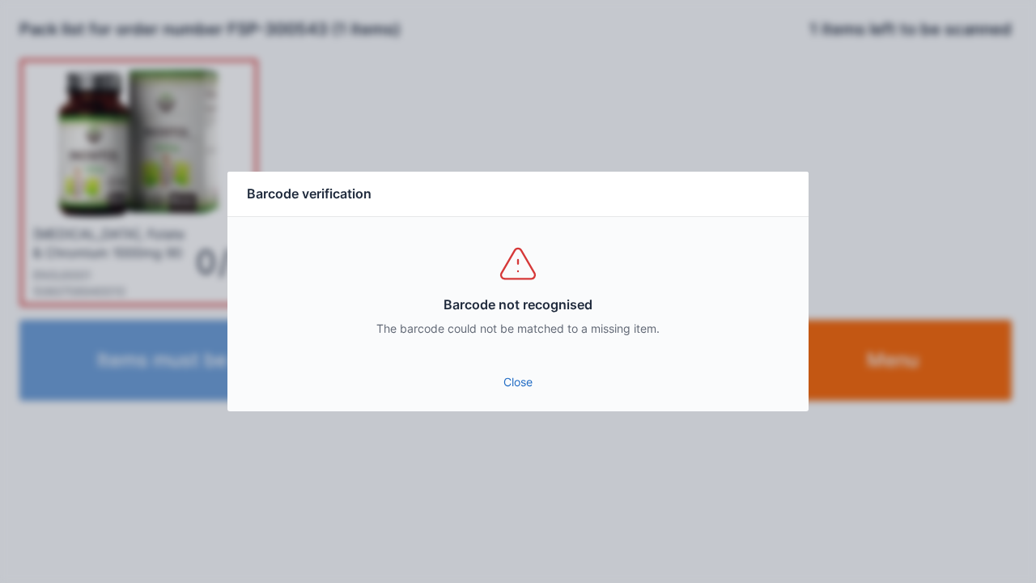
click at [495, 379] on link "Close" at bounding box center [517, 381] width 555 height 29
click at [523, 387] on link "Close" at bounding box center [517, 381] width 555 height 29
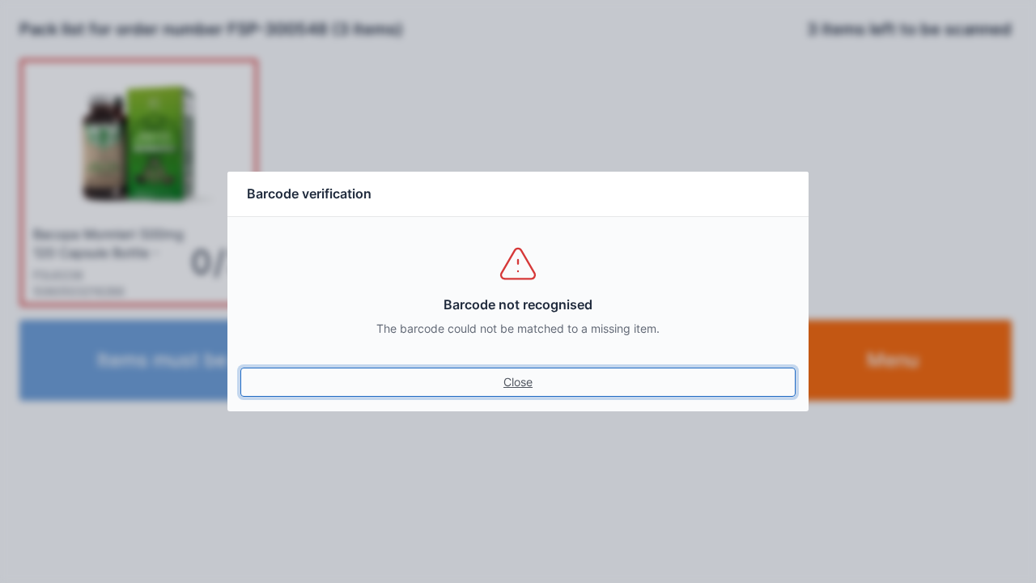
click at [525, 386] on link "Close" at bounding box center [517, 381] width 555 height 29
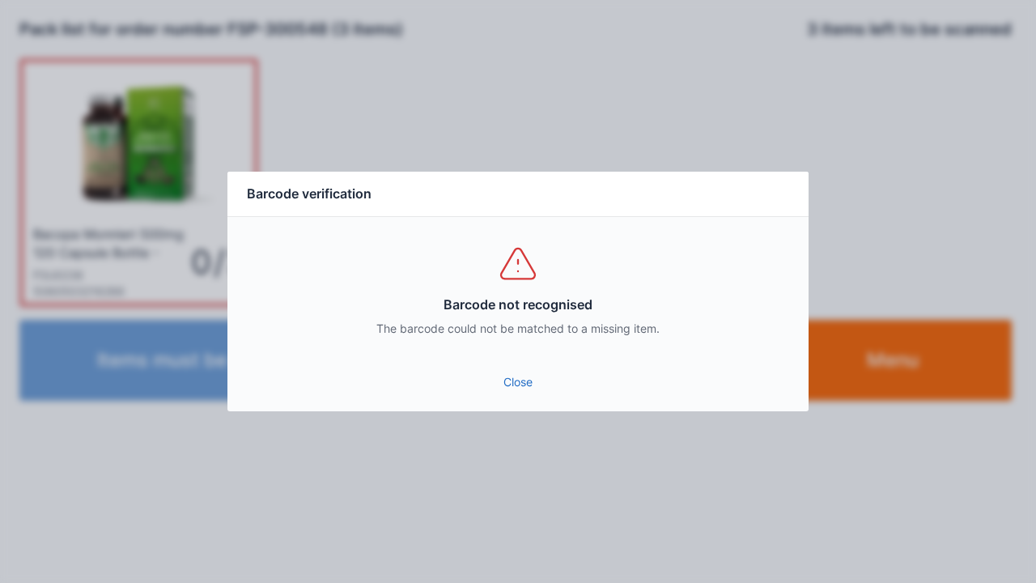
click at [513, 392] on link "Close" at bounding box center [517, 381] width 555 height 29
click at [527, 394] on link "Close" at bounding box center [517, 381] width 555 height 29
click at [508, 395] on link "Close" at bounding box center [517, 381] width 555 height 29
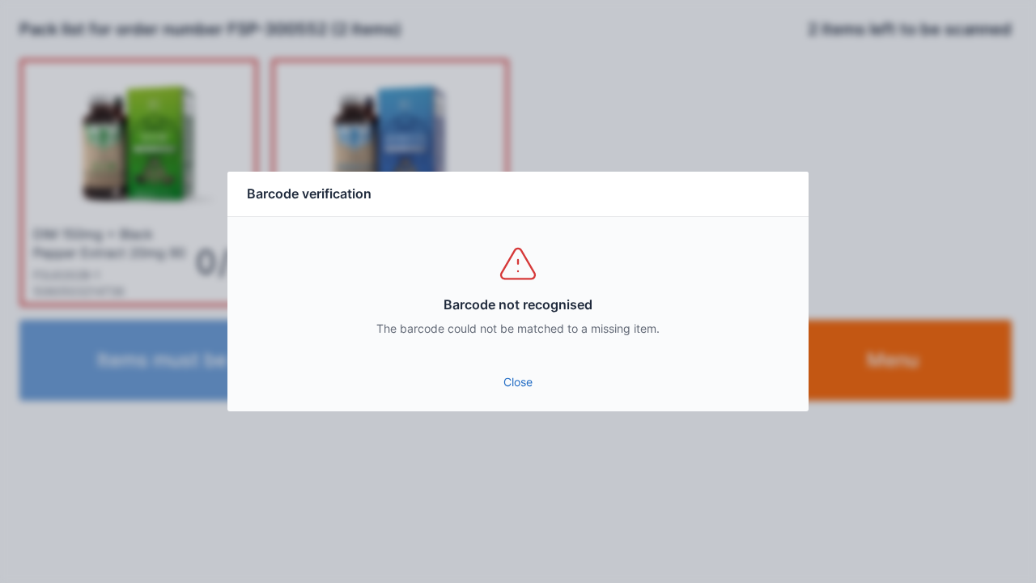
click at [522, 393] on link "Close" at bounding box center [517, 381] width 555 height 29
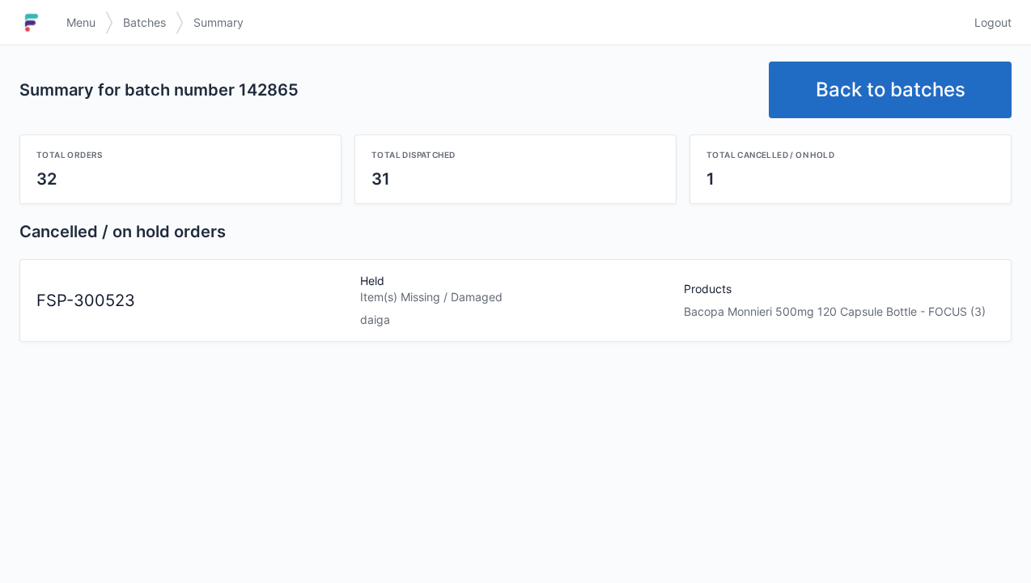
click at [877, 83] on link "Back to batches" at bounding box center [890, 90] width 243 height 57
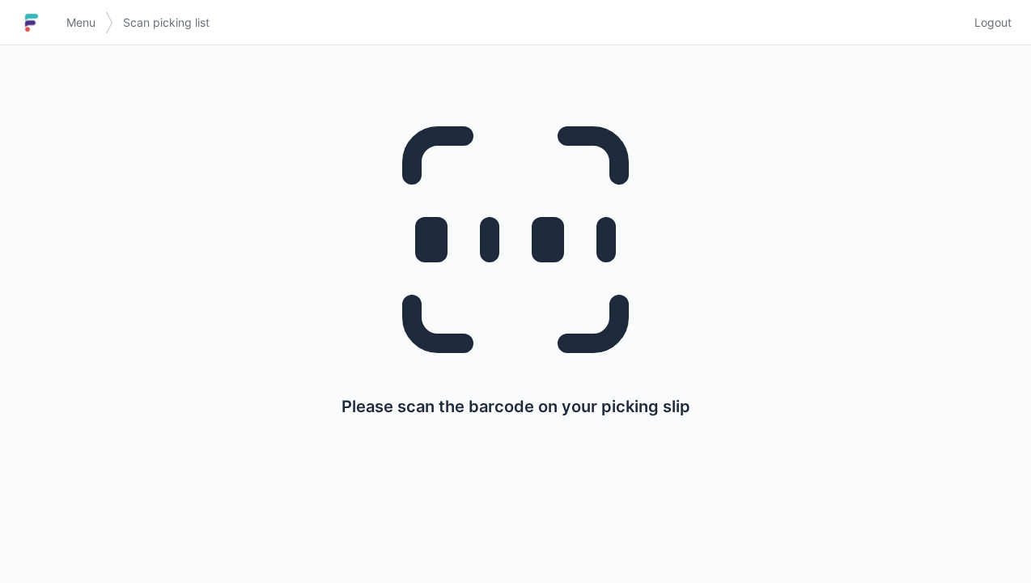
click at [52, 34] on h1 at bounding box center [37, 22] width 37 height 39
click at [65, 28] on link "Menu" at bounding box center [81, 22] width 49 height 29
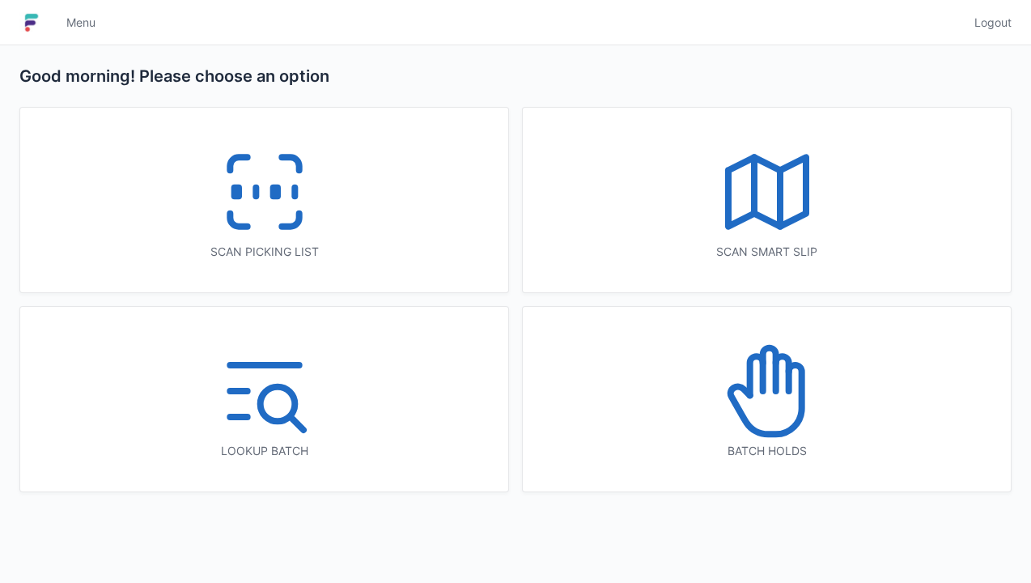
click at [778, 394] on icon at bounding box center [767, 391] width 104 height 104
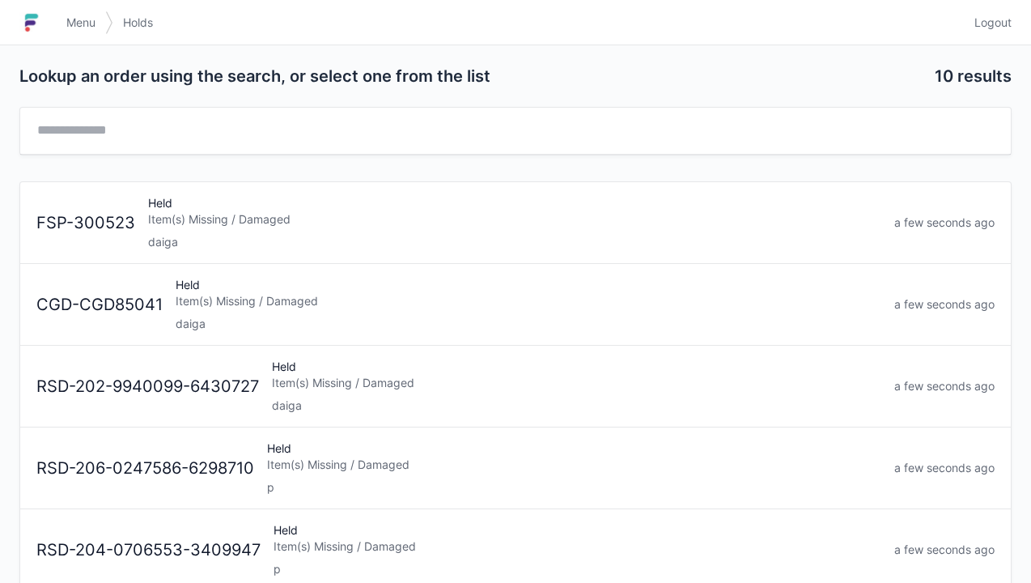
click at [176, 234] on div "daiga" at bounding box center [514, 242] width 733 height 16
click at [173, 295] on div "Held Item(s) Missing / Damaged daiga" at bounding box center [528, 304] width 719 height 55
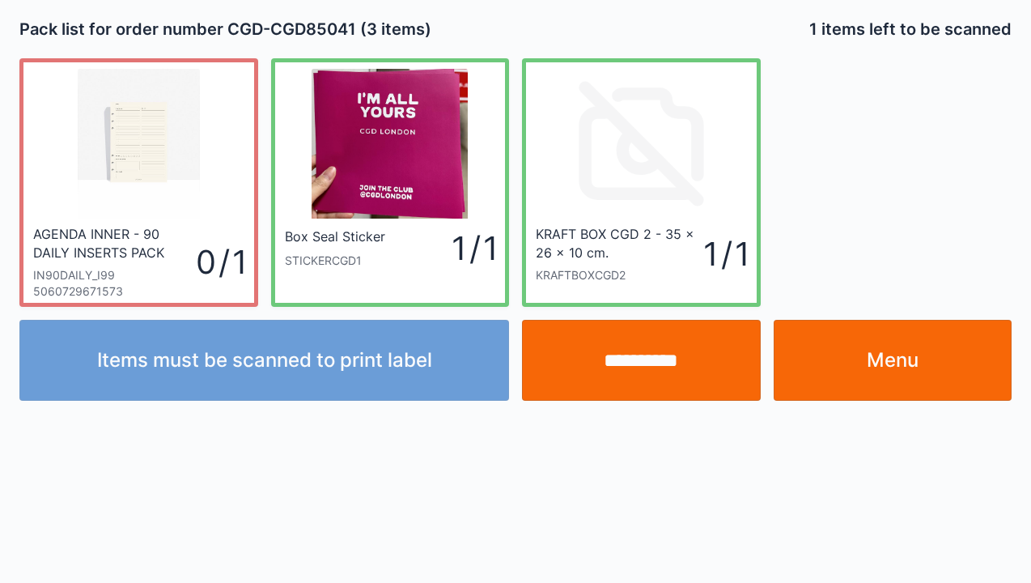
click at [627, 357] on input "**********" at bounding box center [641, 360] width 239 height 81
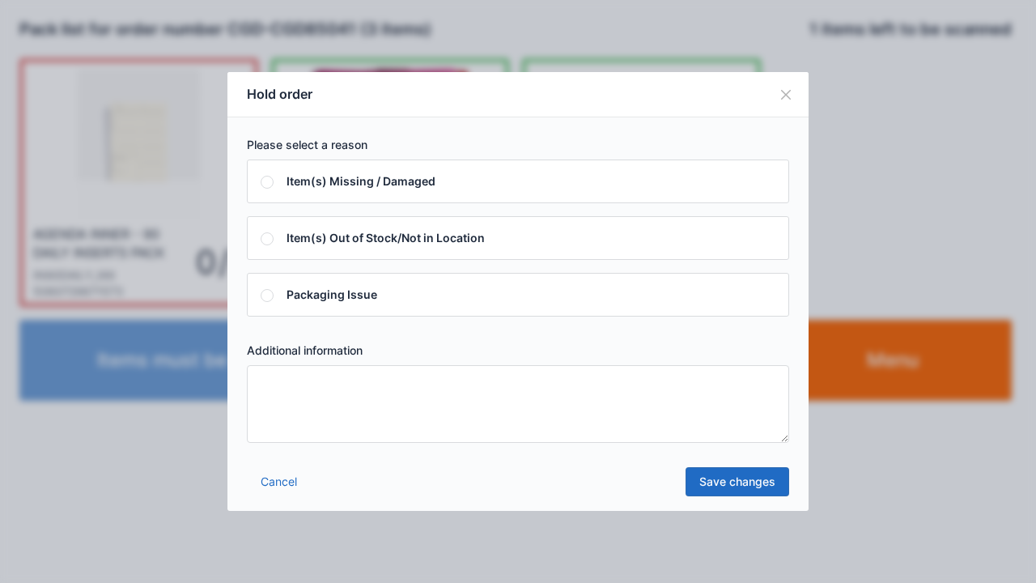
click at [852, 525] on div "Hold order Please select a reason Item(s) Missing / Damaged Item(s) Out of Stoc…" at bounding box center [518, 291] width 1036 height 583
click at [923, 489] on div "Hold order Please select a reason Item(s) Missing / Damaged Item(s) Out of Stoc…" at bounding box center [518, 291] width 1036 height 583
click at [774, 99] on button "Close" at bounding box center [785, 94] width 45 height 45
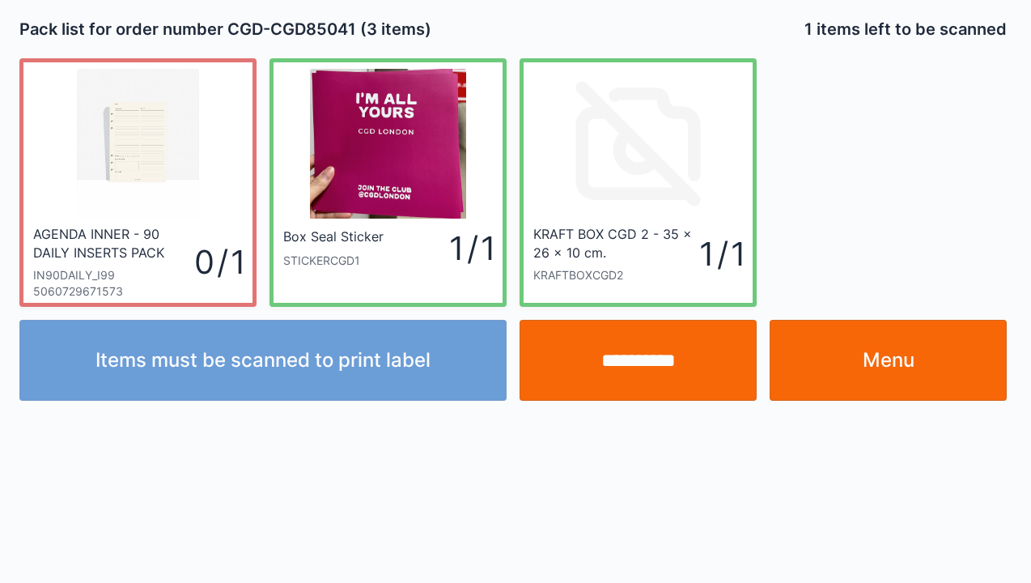
click at [906, 355] on link "Menu" at bounding box center [888, 360] width 237 height 81
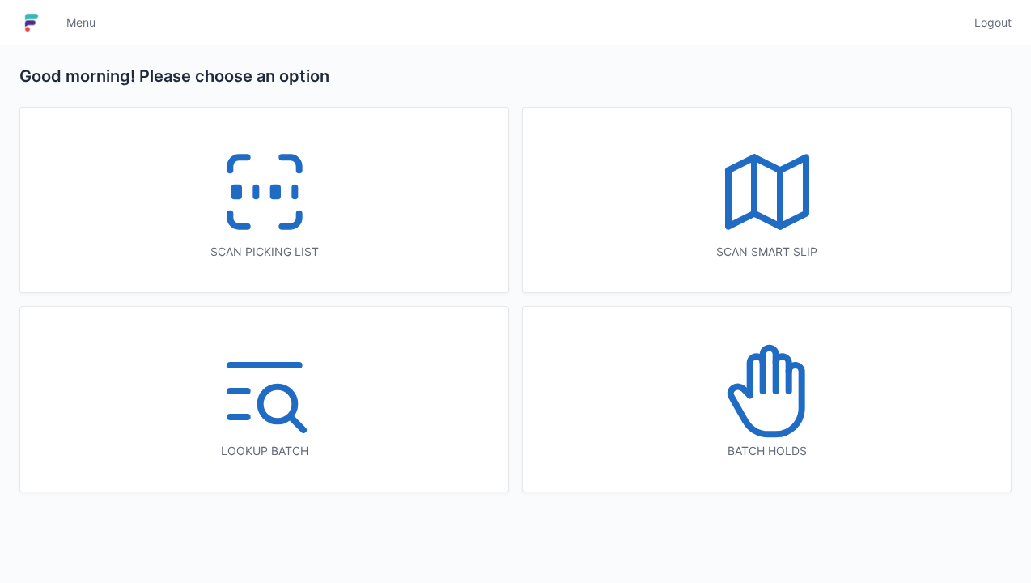
click at [256, 188] on line at bounding box center [256, 192] width 0 height 9
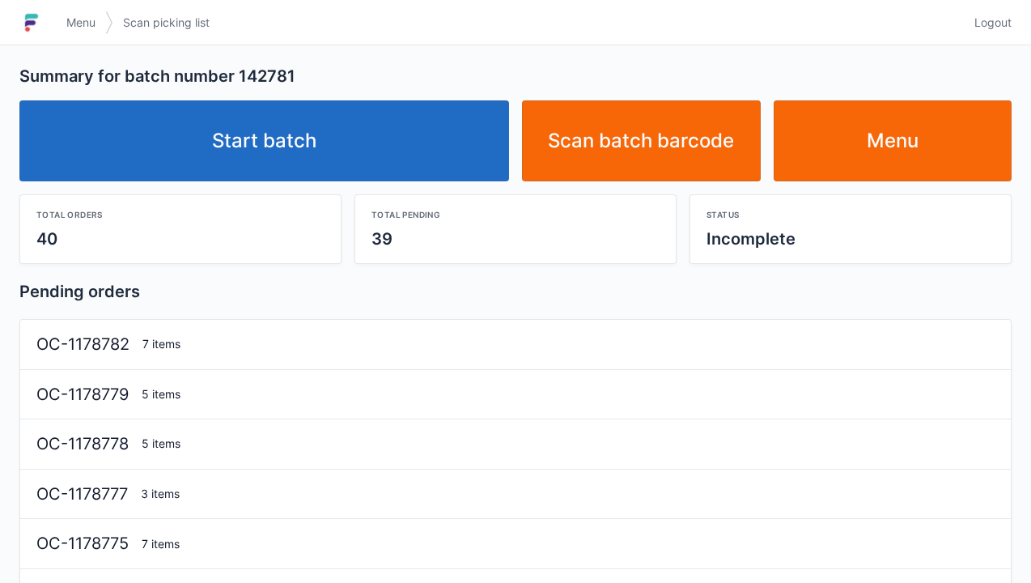
click at [248, 125] on link "Start batch" at bounding box center [264, 140] width 490 height 81
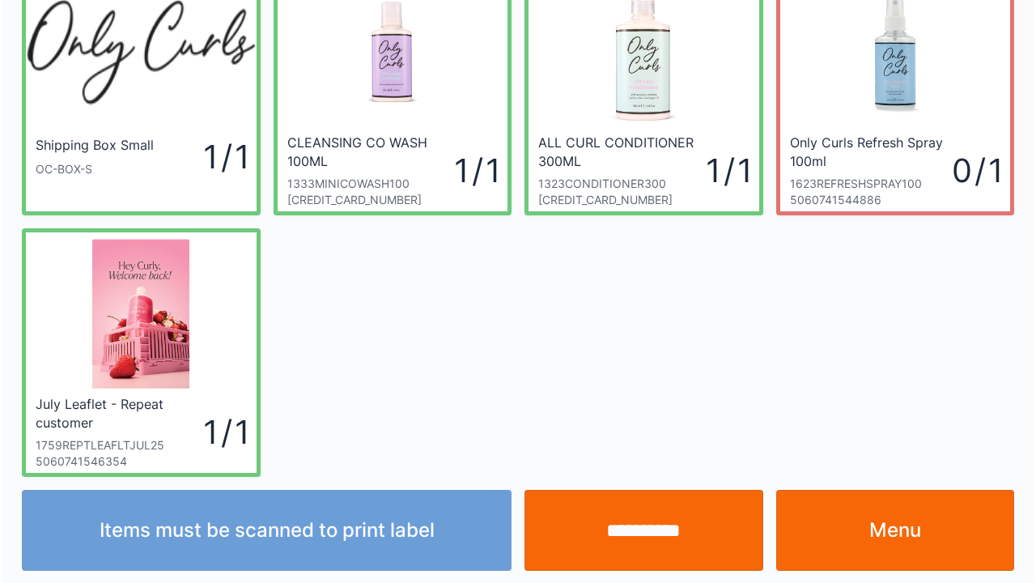
scroll to position [94, 0]
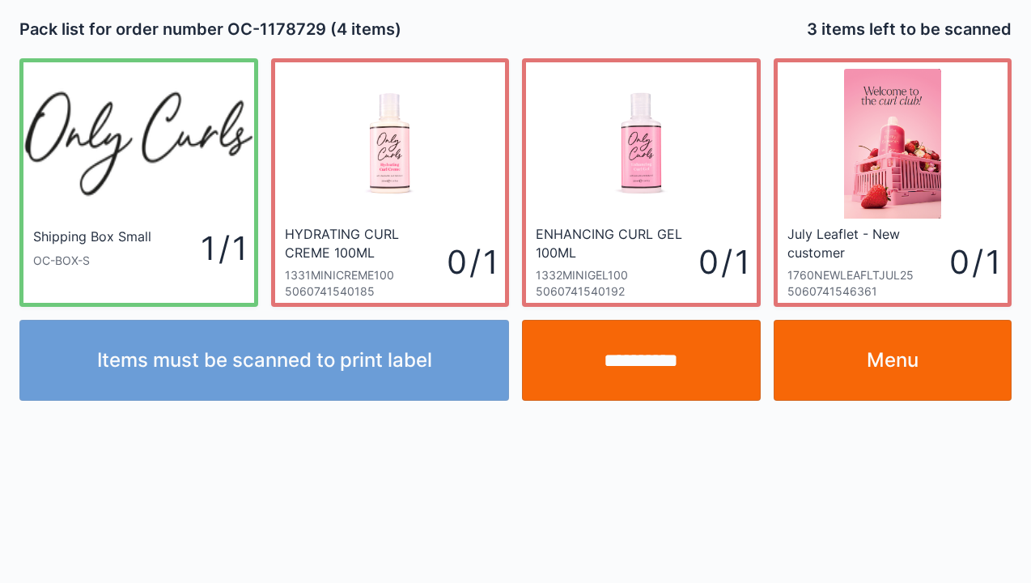
click at [882, 353] on link "Menu" at bounding box center [893, 360] width 239 height 81
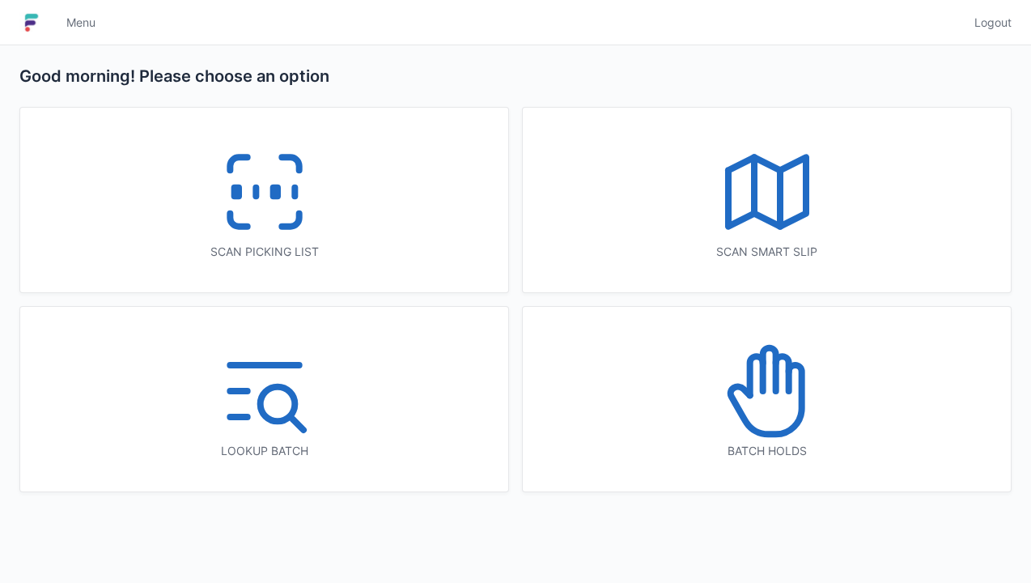
click at [254, 203] on icon at bounding box center [265, 192] width 104 height 104
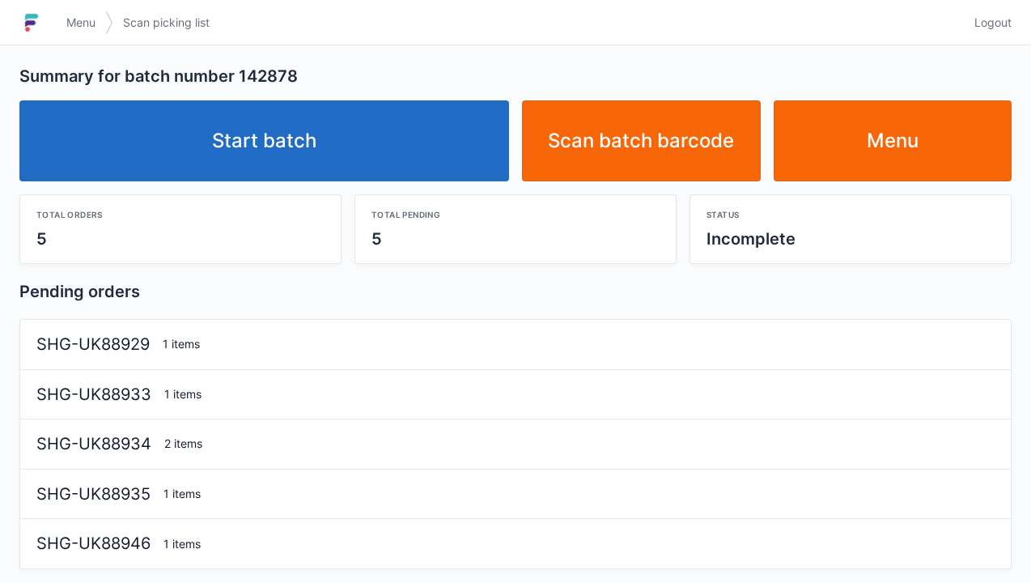
click at [293, 152] on link "Start batch" at bounding box center [264, 140] width 490 height 81
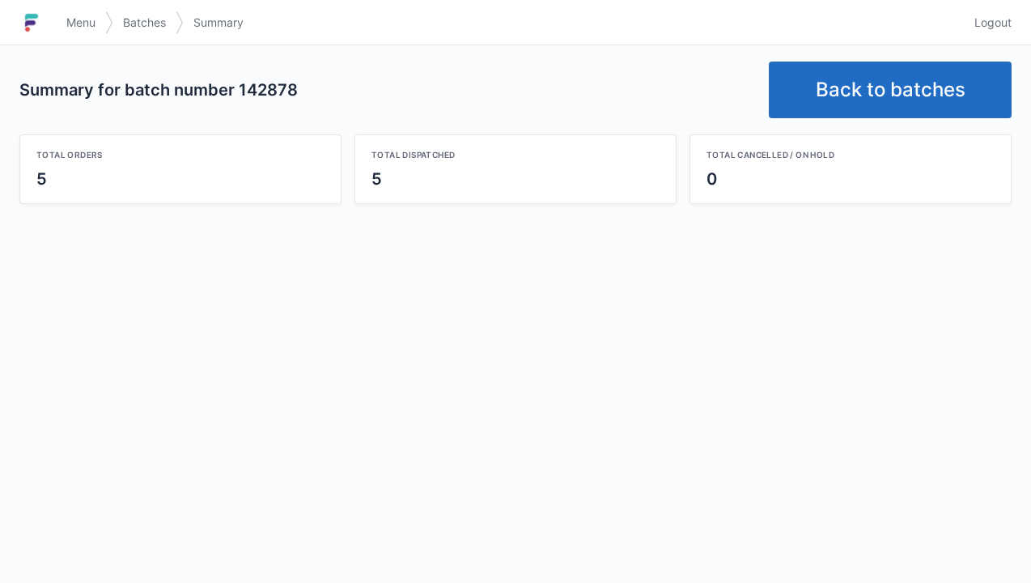
click at [852, 70] on link "Back to batches" at bounding box center [890, 90] width 243 height 57
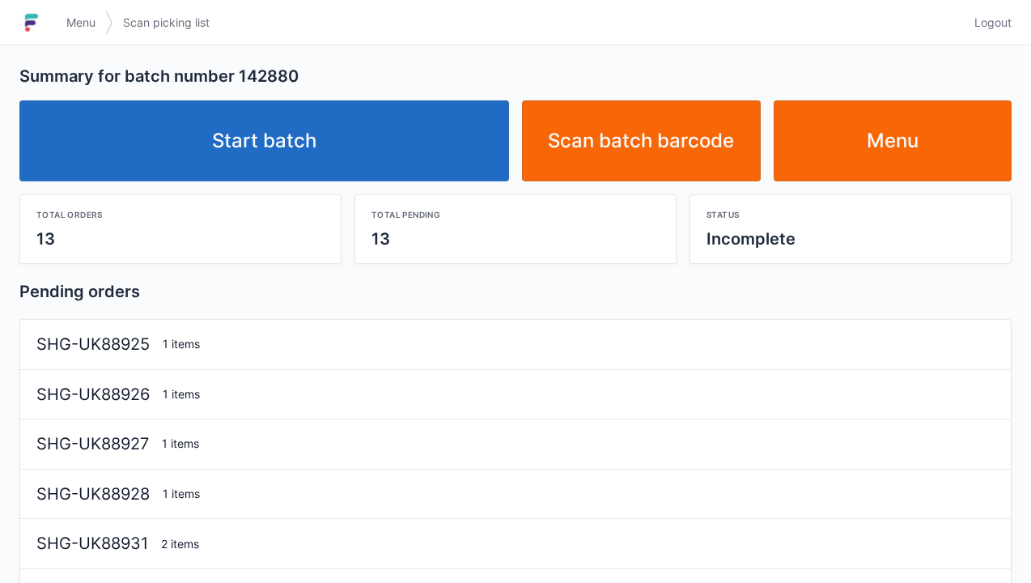
click at [270, 154] on link "Start batch" at bounding box center [264, 140] width 490 height 81
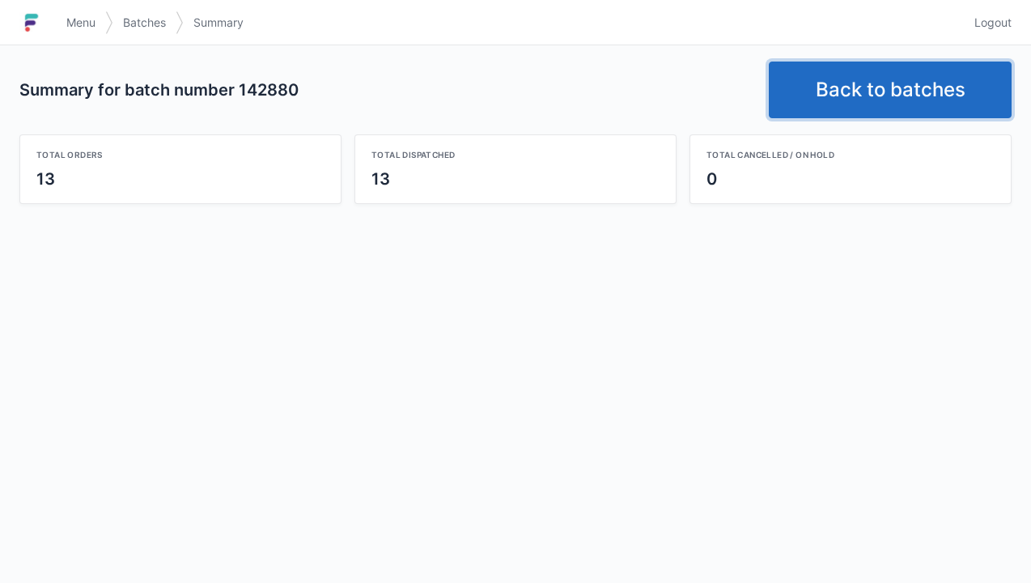
click at [856, 78] on link "Back to batches" at bounding box center [890, 90] width 243 height 57
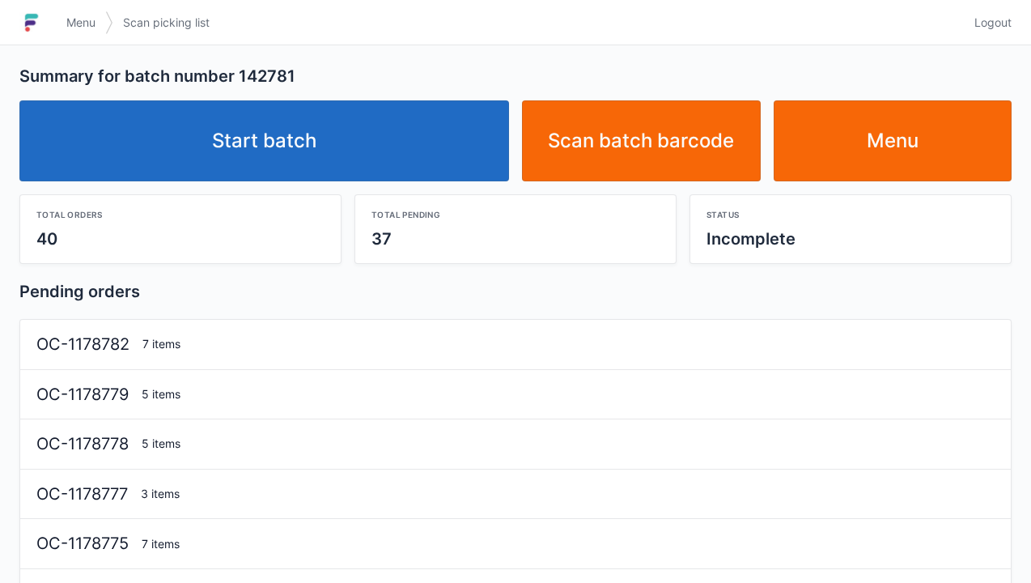
click at [254, 141] on link "Start batch" at bounding box center [264, 140] width 490 height 81
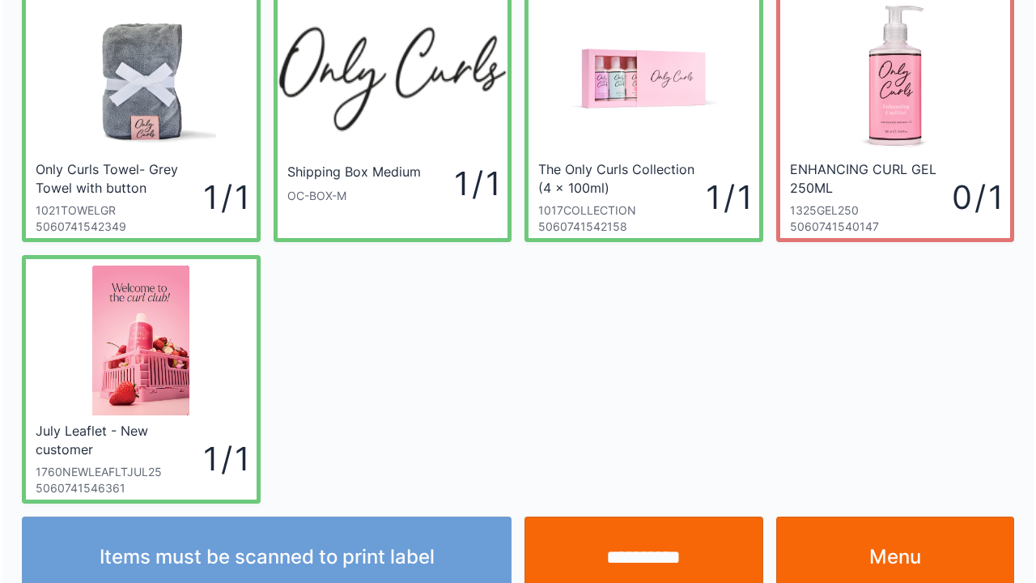
scroll to position [94, 0]
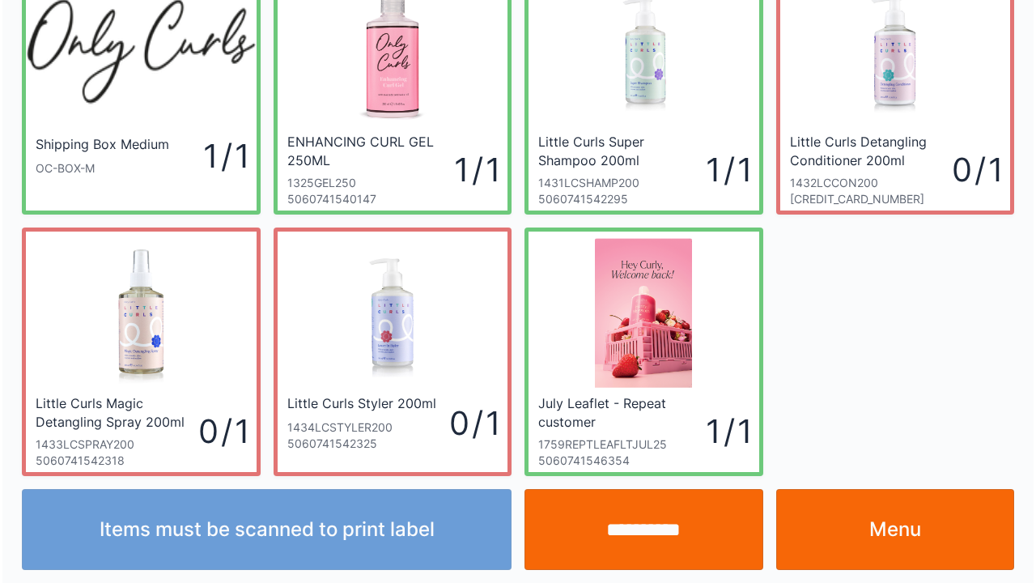
scroll to position [94, 0]
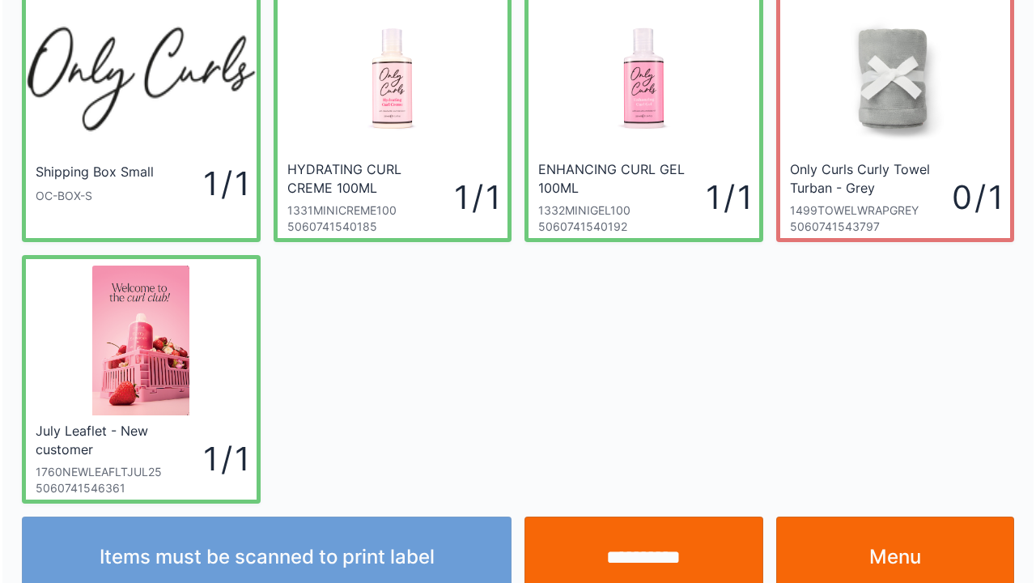
scroll to position [94, 0]
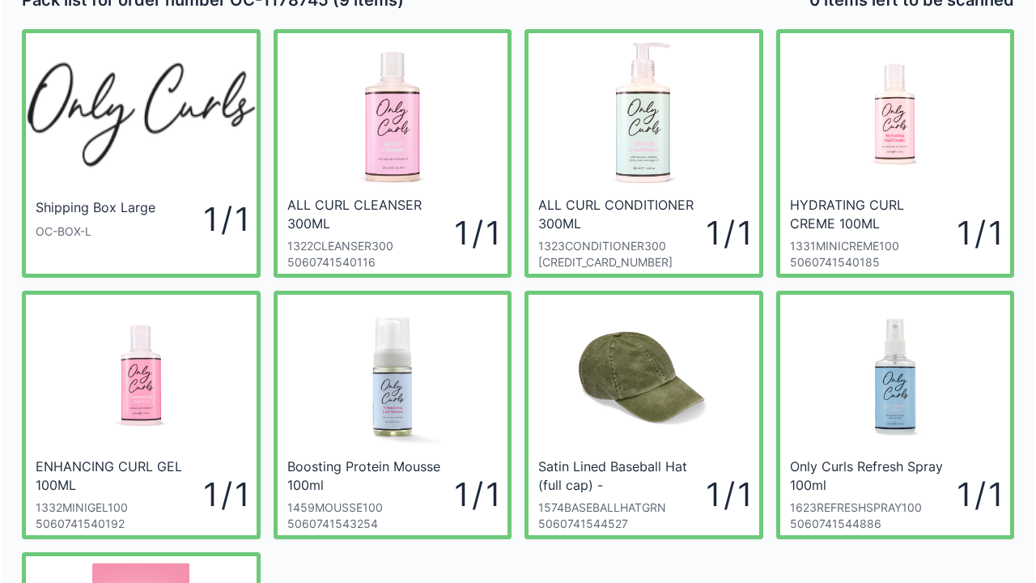
scroll to position [32, 0]
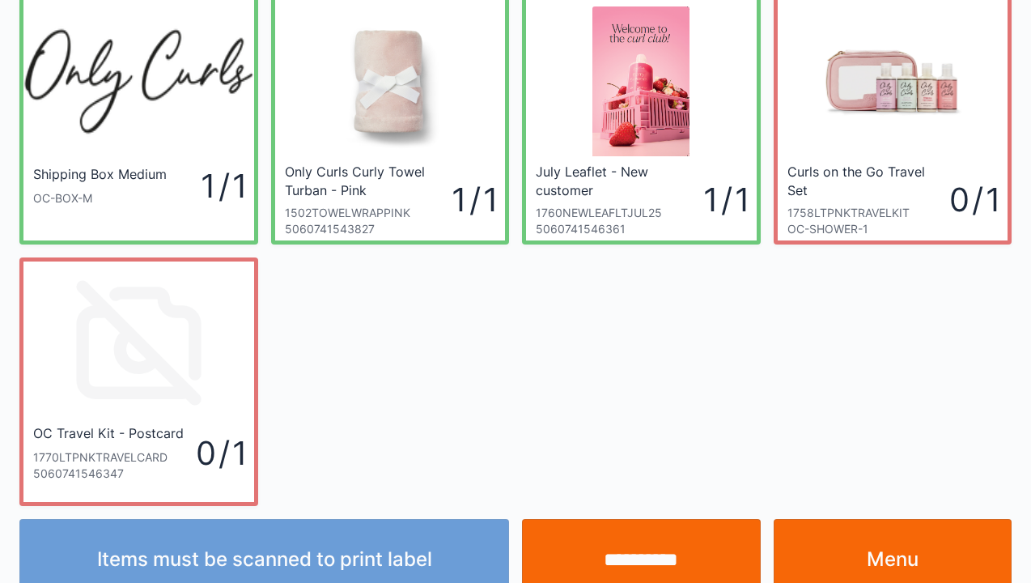
scroll to position [65, 0]
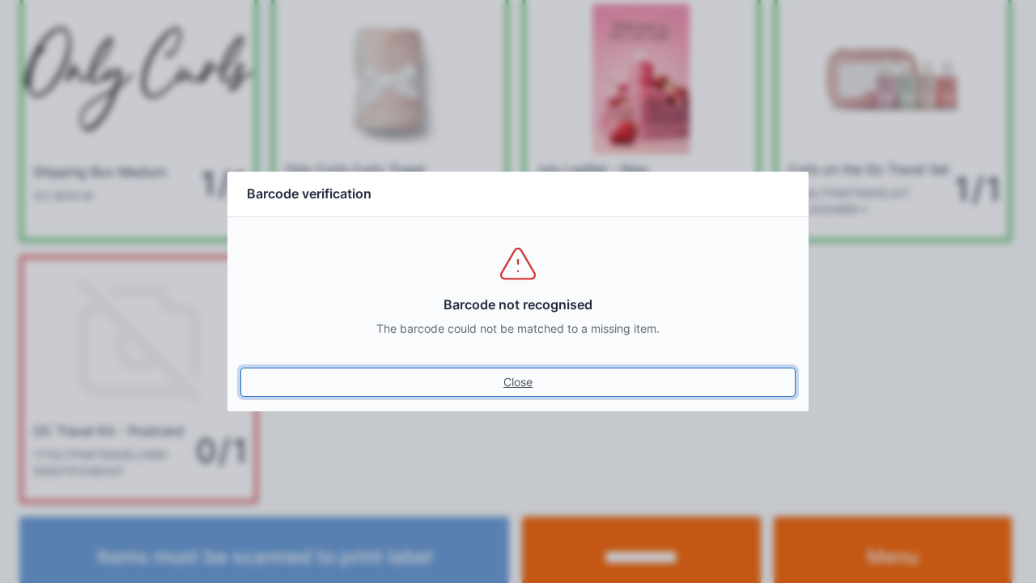
click at [522, 378] on link "Close" at bounding box center [517, 381] width 555 height 29
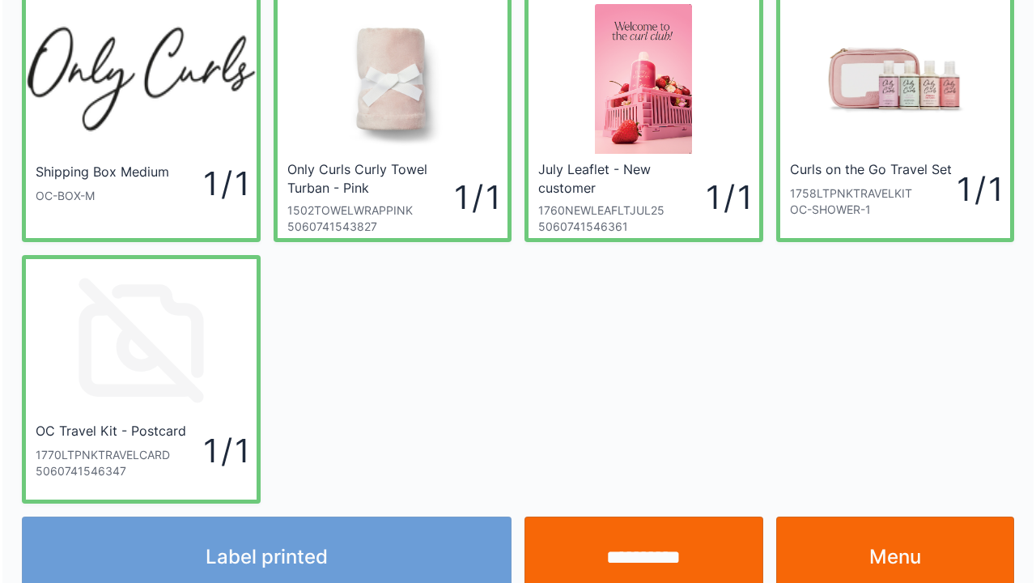
scroll to position [94, 0]
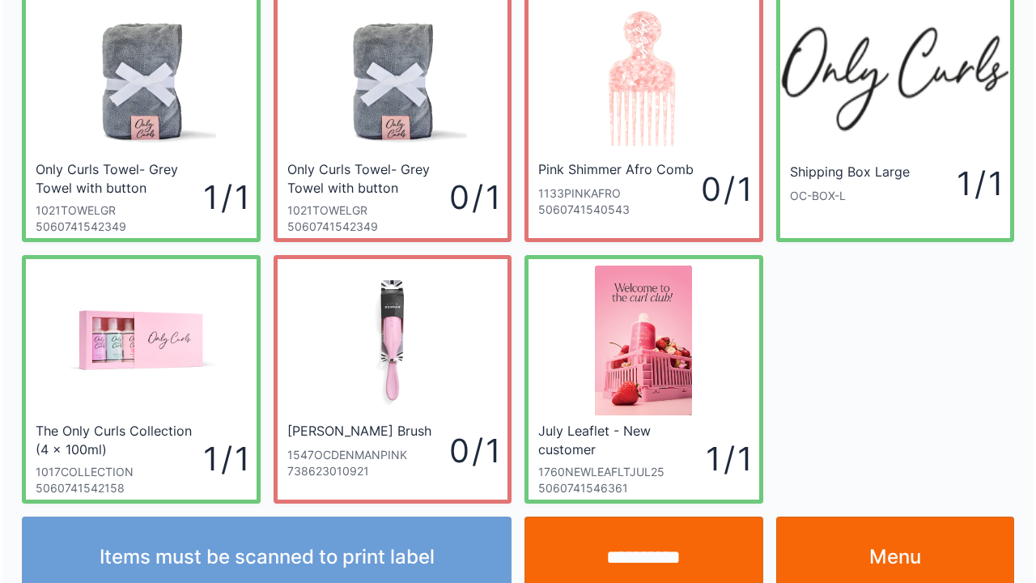
scroll to position [94, 0]
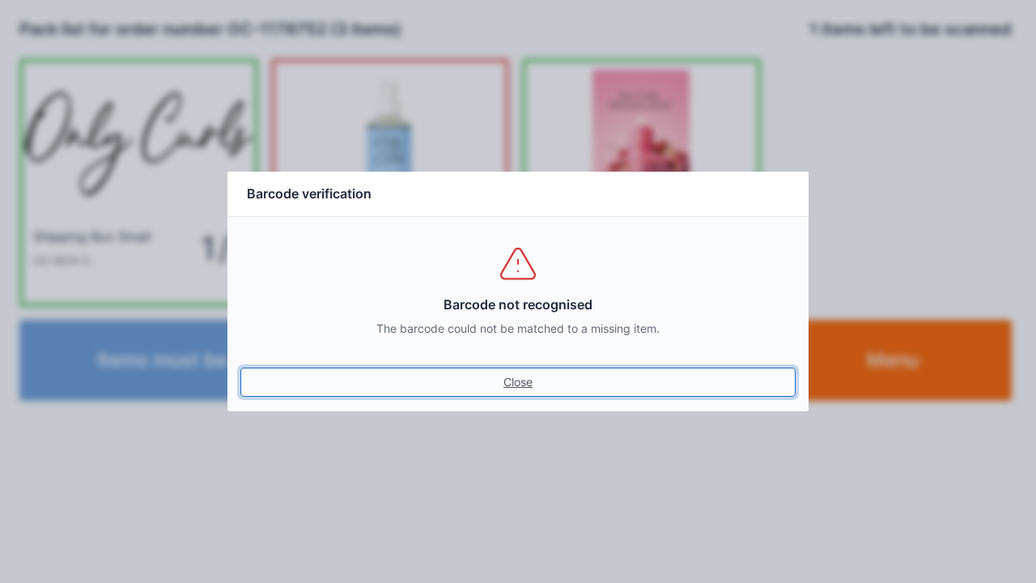
click at [516, 377] on link "Close" at bounding box center [517, 381] width 555 height 29
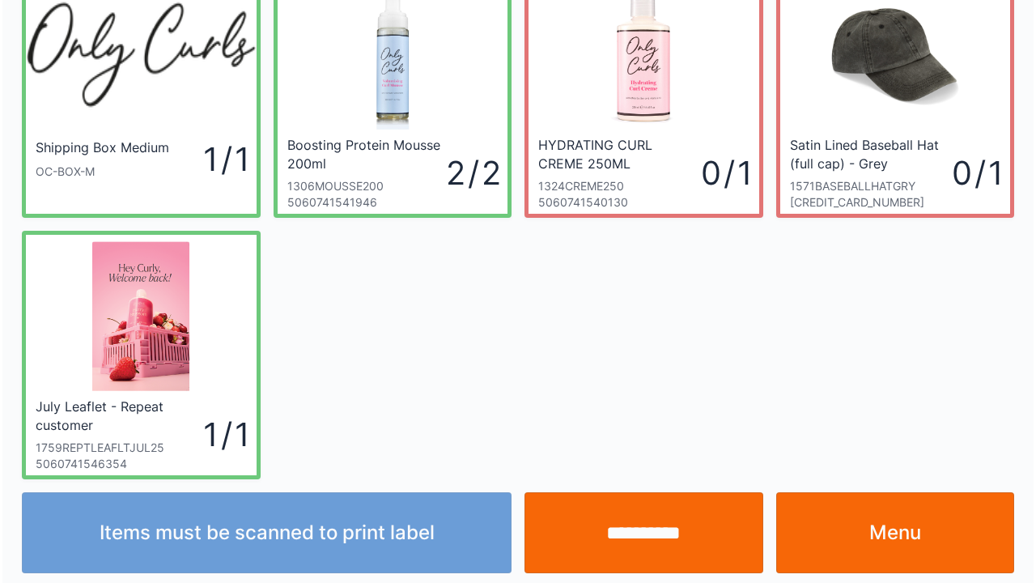
scroll to position [94, 0]
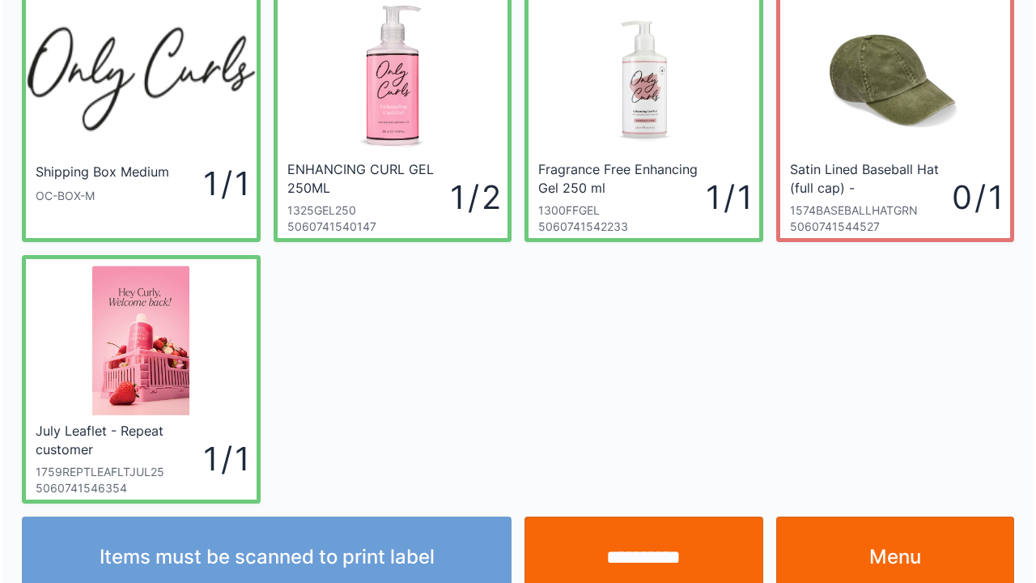
scroll to position [94, 0]
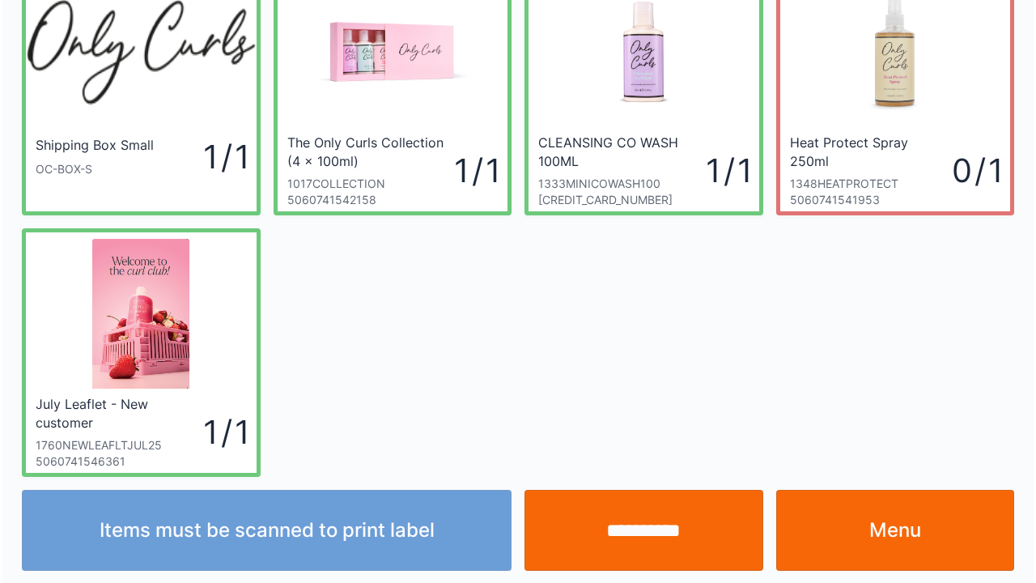
scroll to position [94, 0]
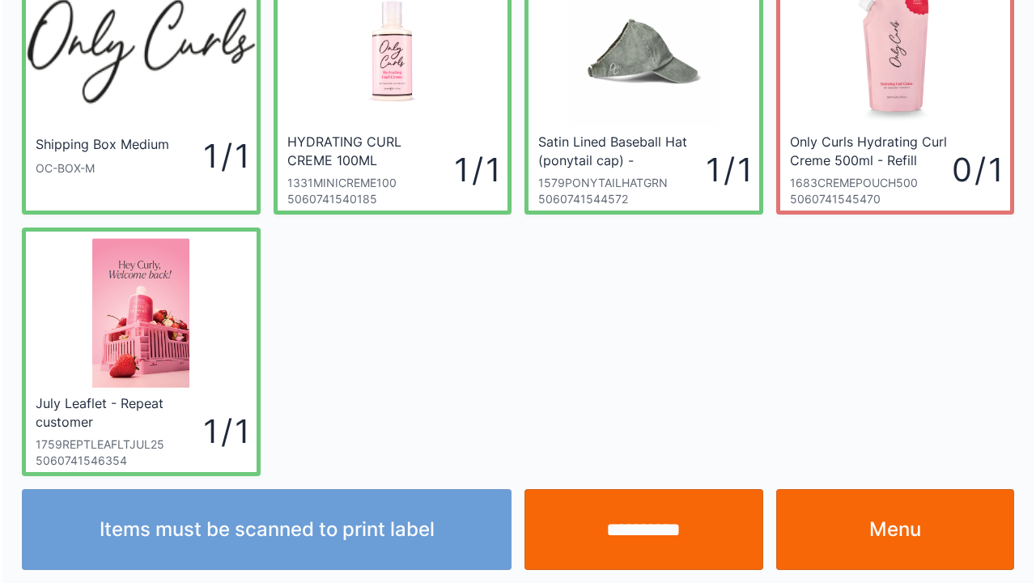
scroll to position [94, 0]
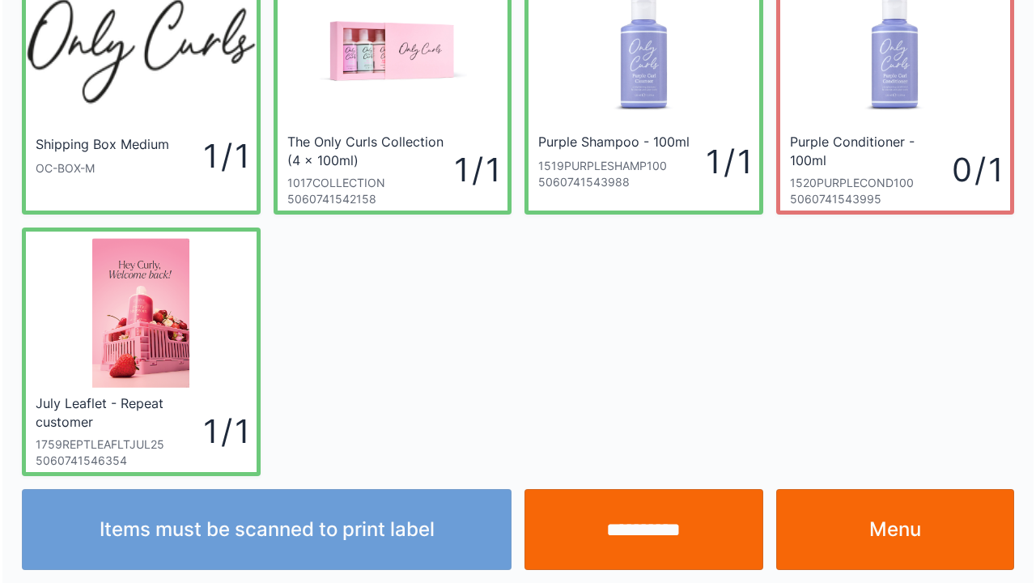
scroll to position [94, 0]
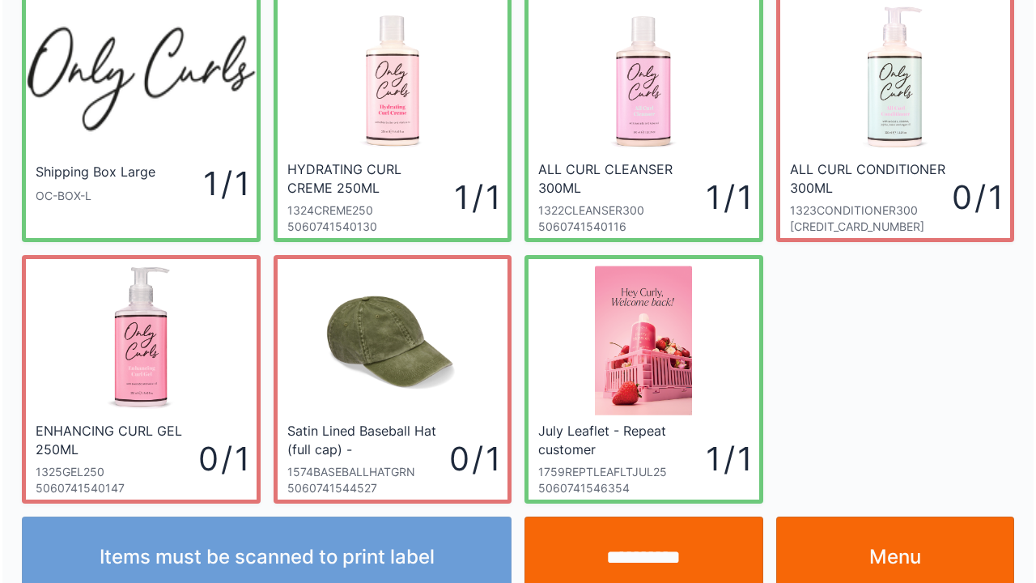
scroll to position [94, 0]
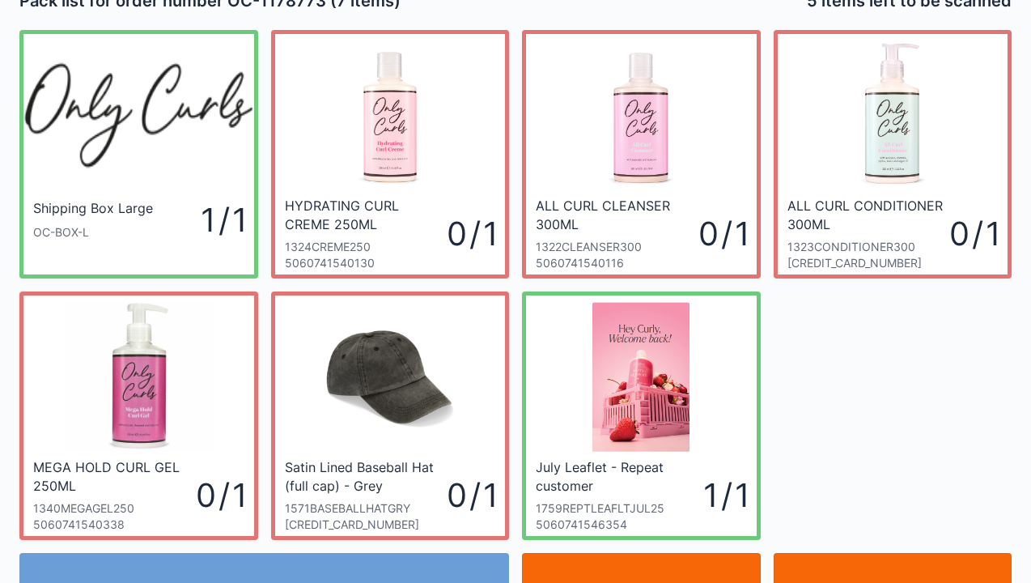
scroll to position [32, 0]
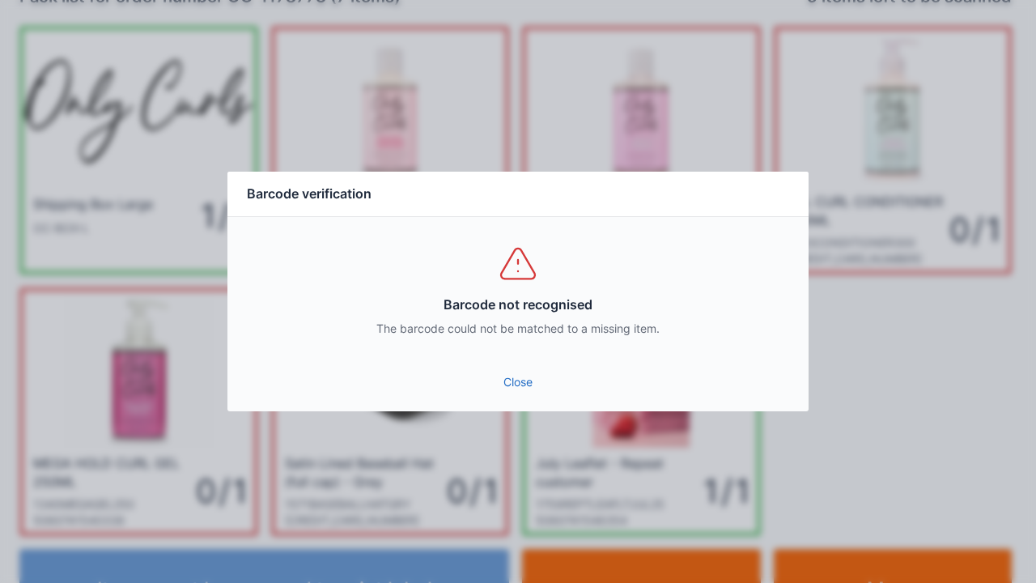
click at [509, 395] on link "Close" at bounding box center [517, 381] width 555 height 29
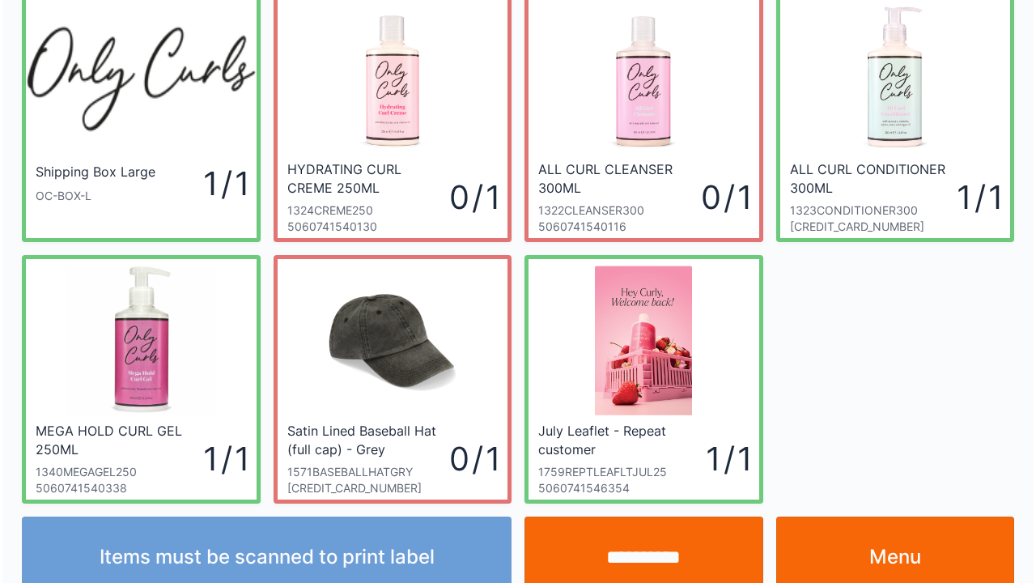
scroll to position [94, 0]
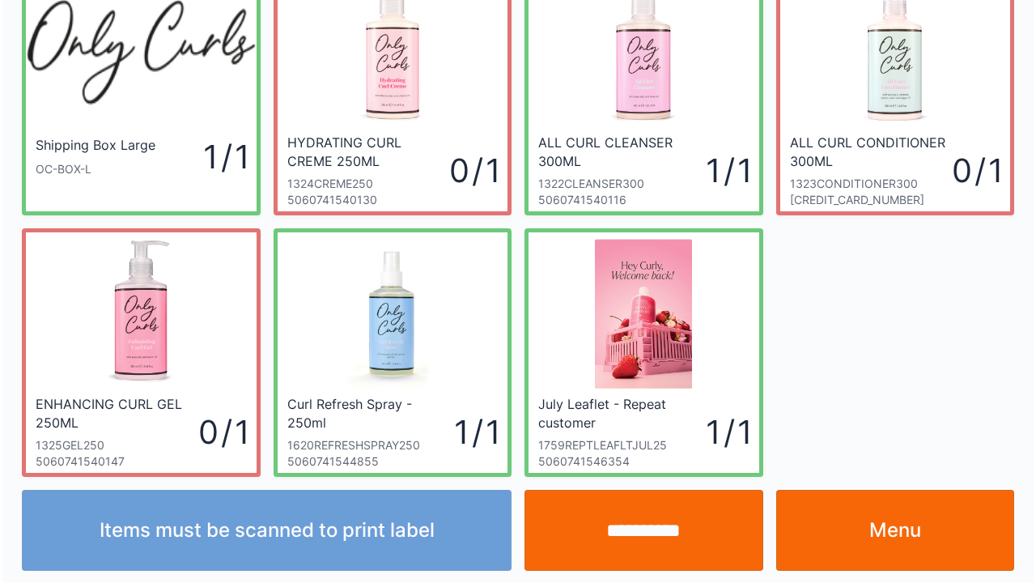
scroll to position [94, 0]
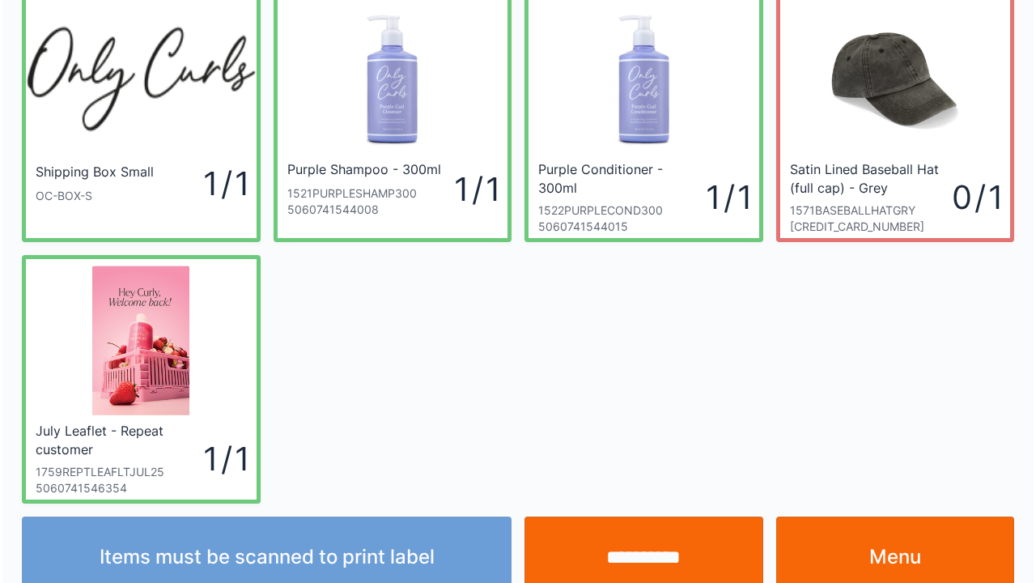
scroll to position [94, 0]
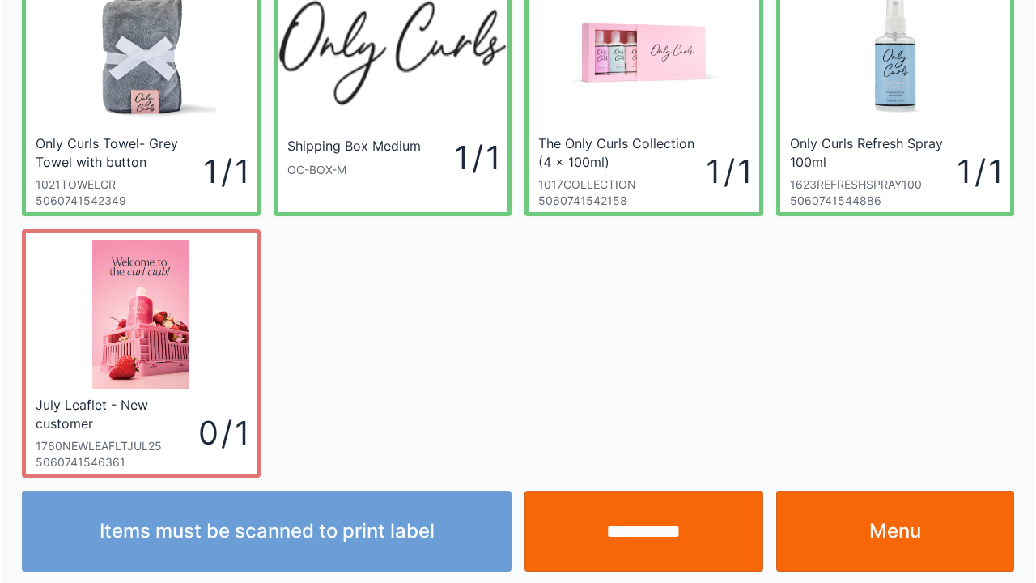
scroll to position [94, 0]
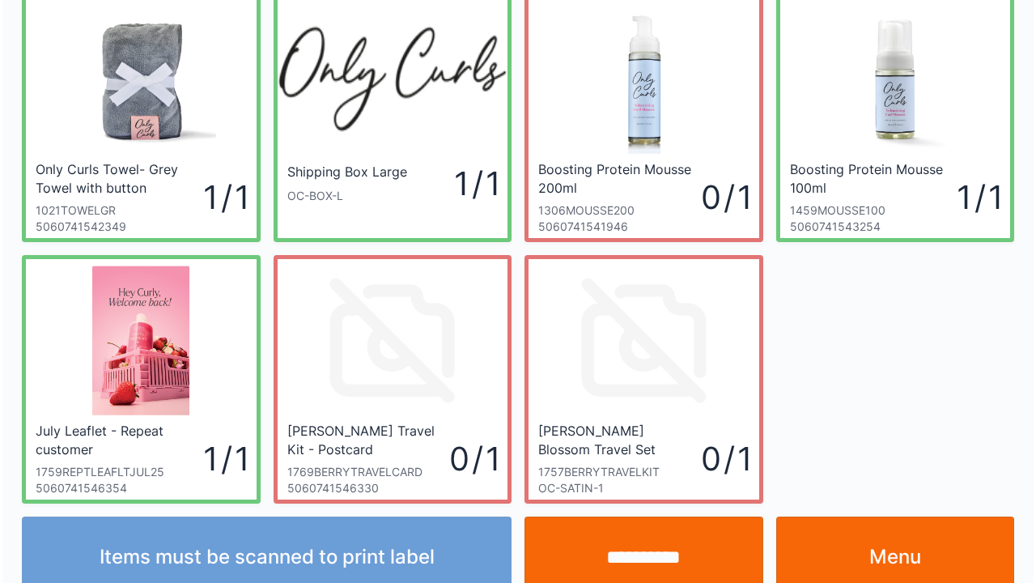
scroll to position [94, 0]
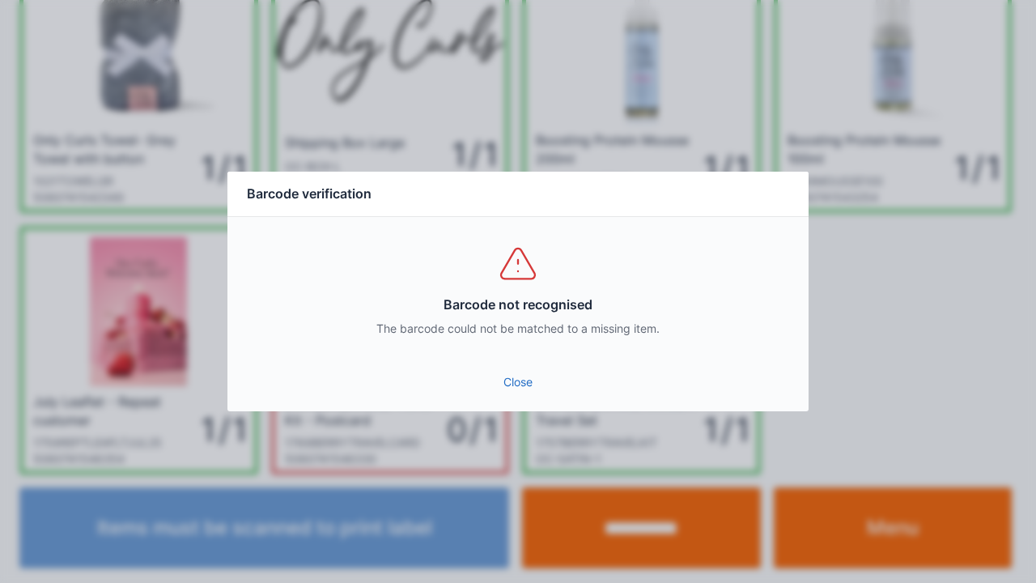
click at [516, 376] on link "Close" at bounding box center [517, 381] width 555 height 29
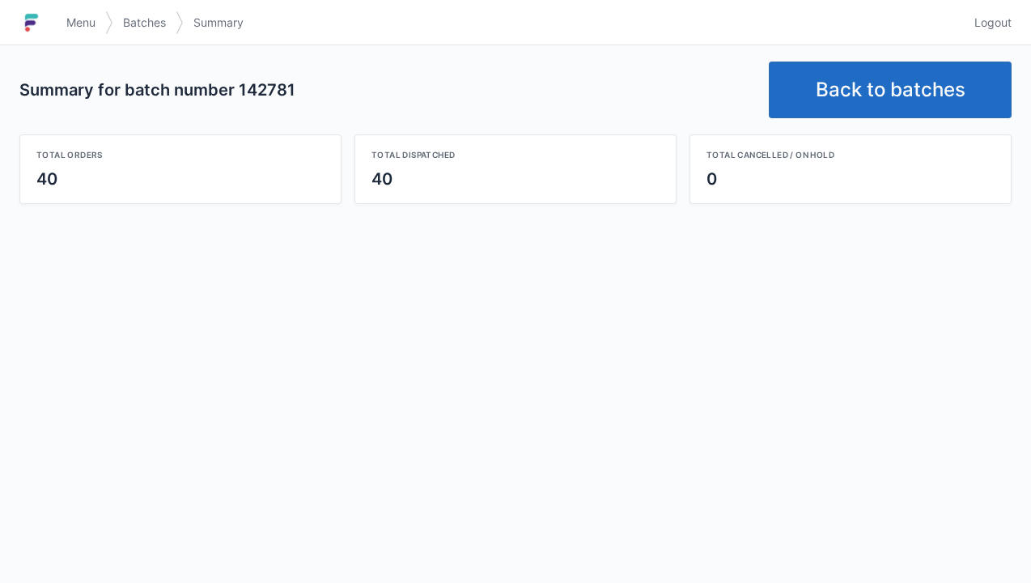
click at [843, 81] on link "Back to batches" at bounding box center [890, 90] width 243 height 57
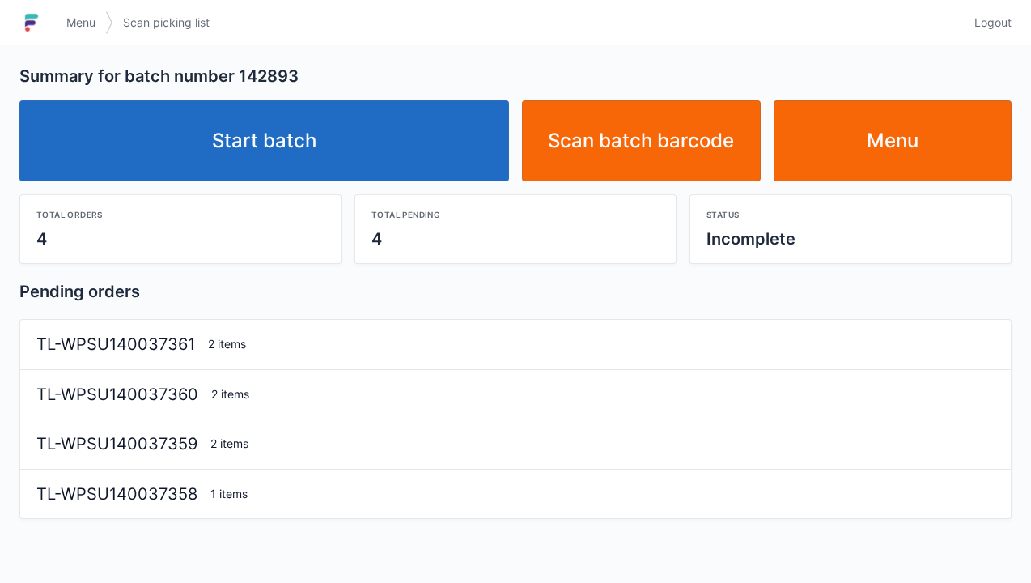
click at [201, 154] on link "Start batch" at bounding box center [264, 140] width 490 height 81
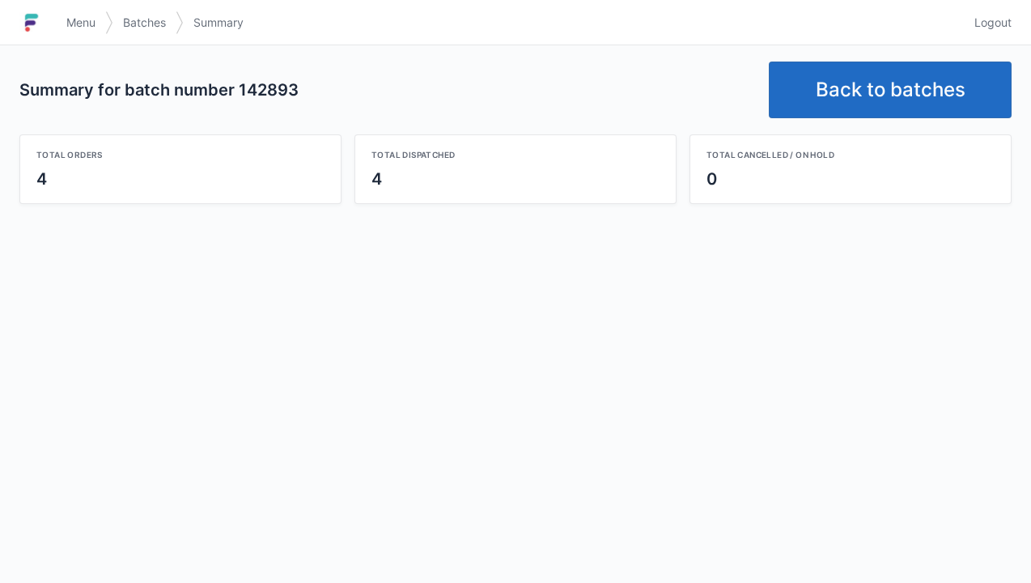
click at [869, 95] on link "Back to batches" at bounding box center [890, 90] width 243 height 57
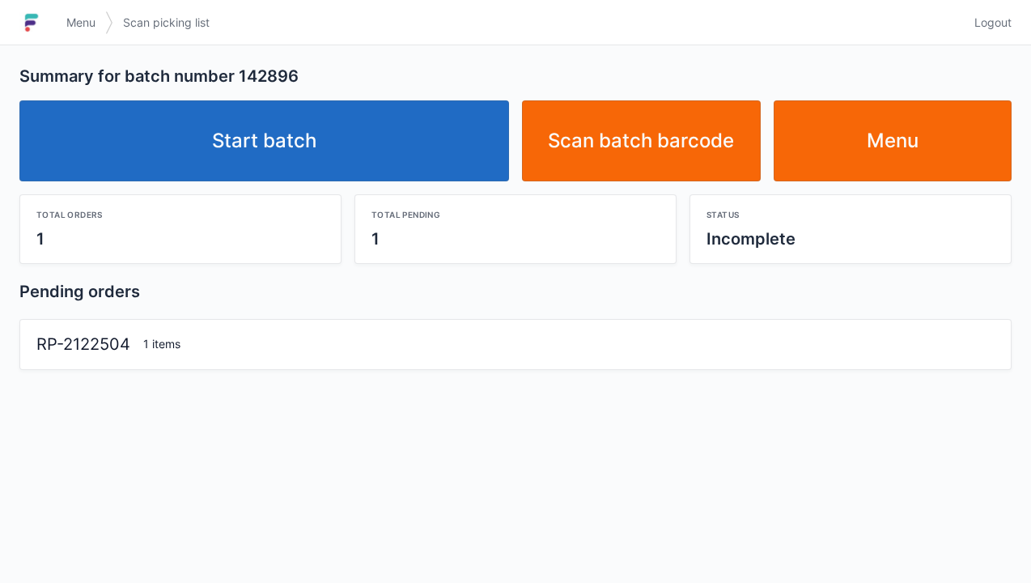
click at [269, 125] on link "Start batch" at bounding box center [264, 140] width 490 height 81
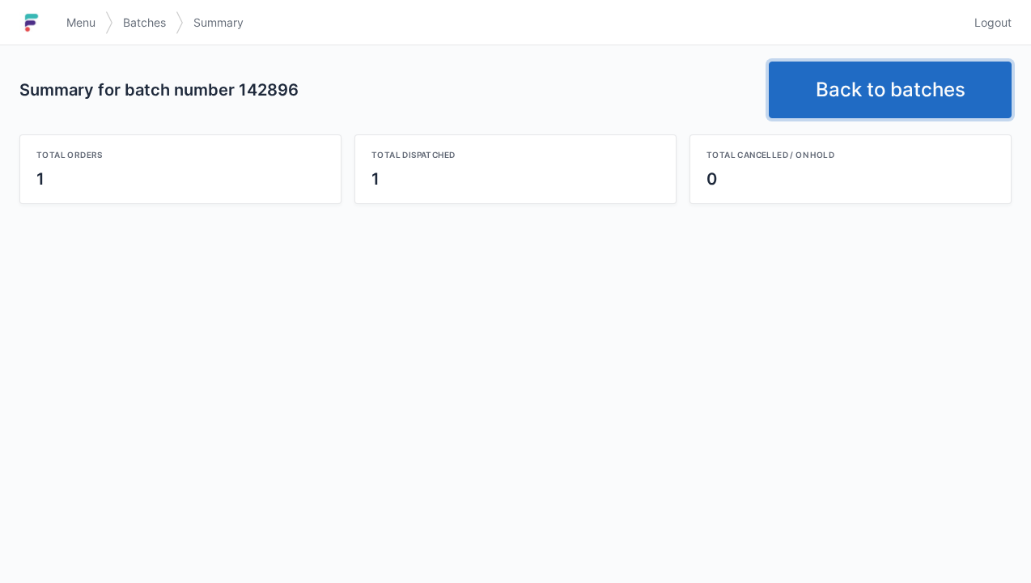
click at [854, 92] on link "Back to batches" at bounding box center [890, 90] width 243 height 57
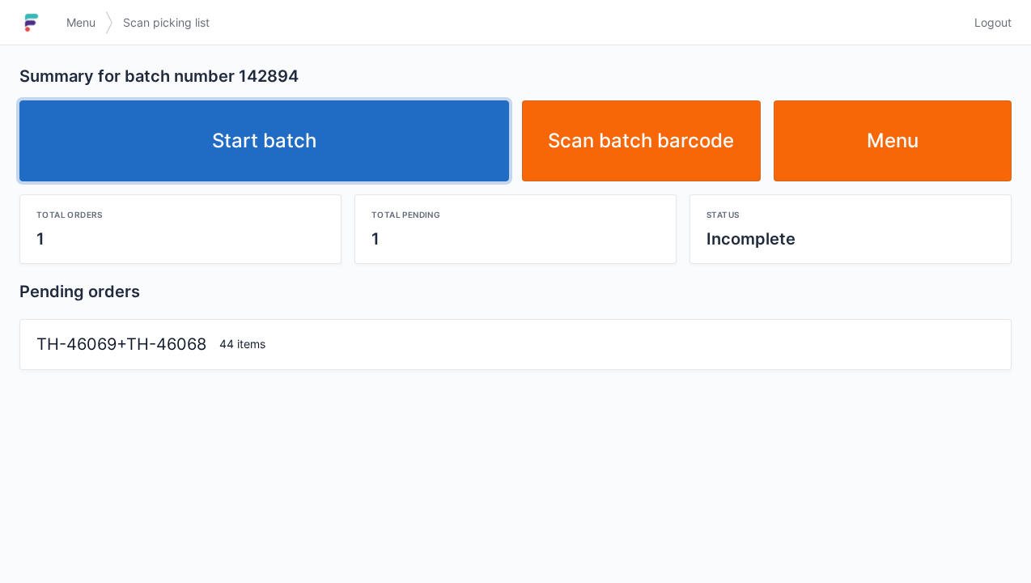
click at [250, 149] on link "Start batch" at bounding box center [264, 140] width 490 height 81
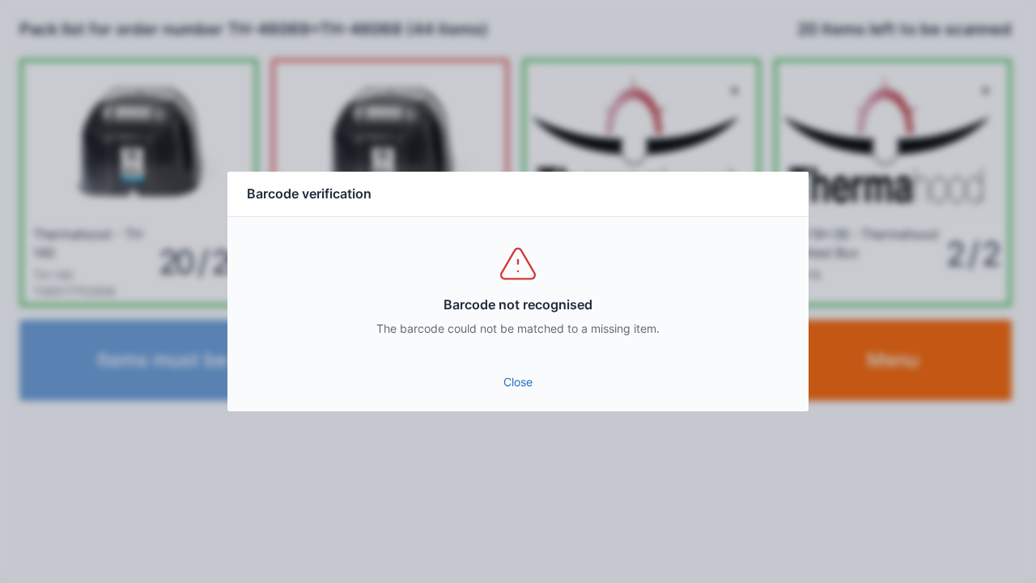
click at [520, 370] on link "Close" at bounding box center [517, 381] width 555 height 29
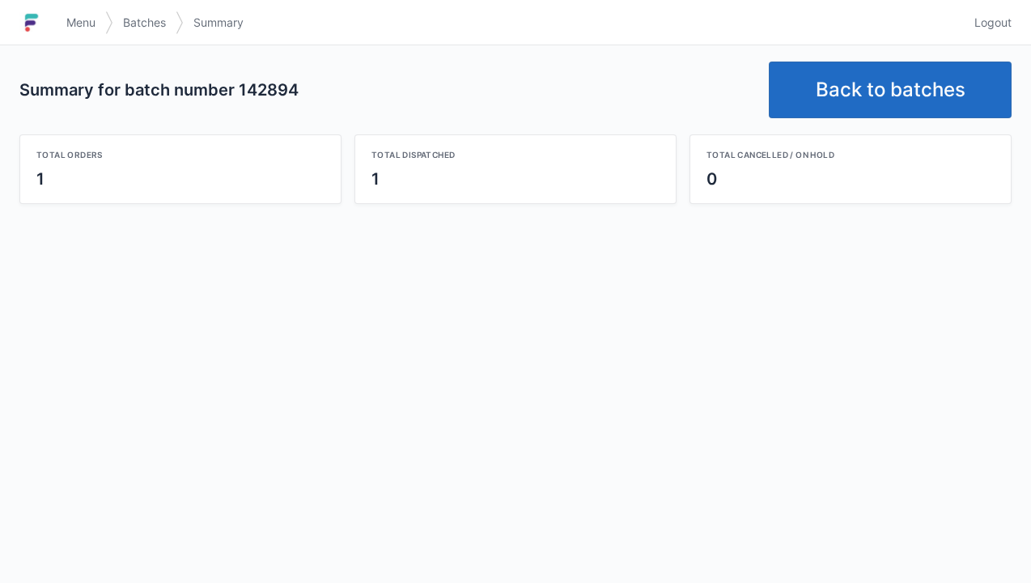
click at [994, 24] on span "Logout" at bounding box center [992, 23] width 37 height 16
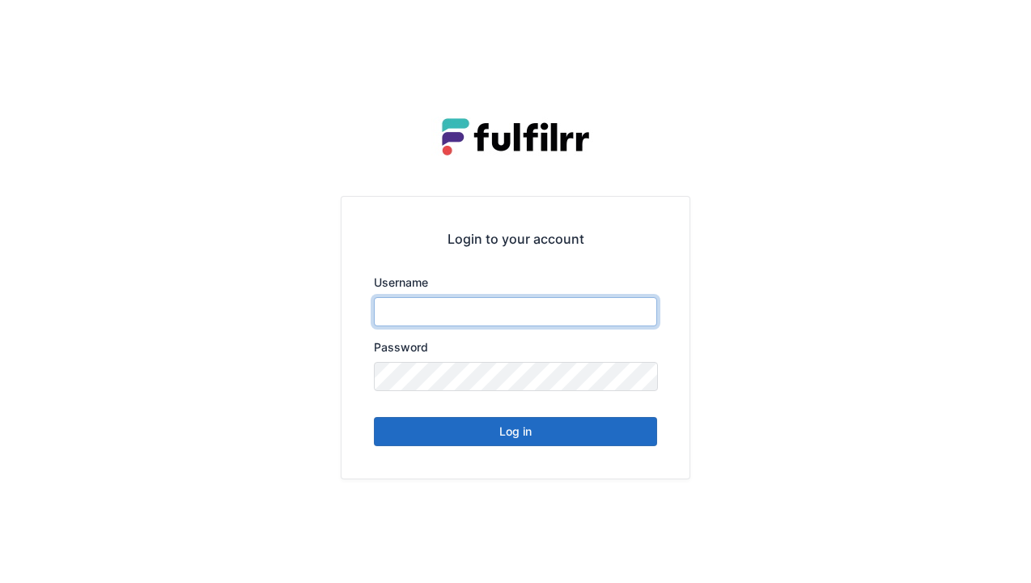
type input "******"
click at [579, 427] on button "Log in" at bounding box center [515, 431] width 283 height 29
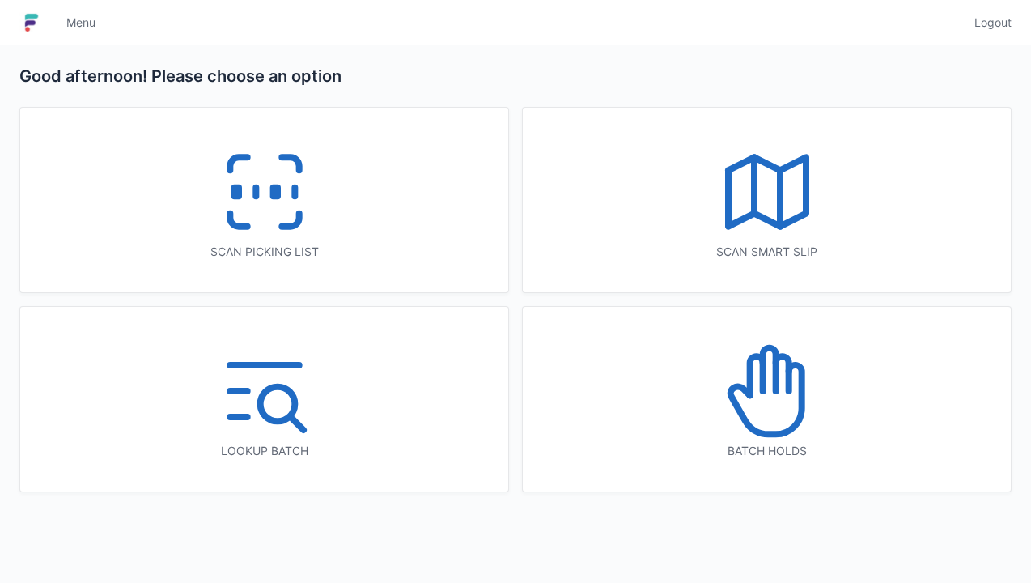
click at [266, 224] on icon at bounding box center [265, 192] width 104 height 104
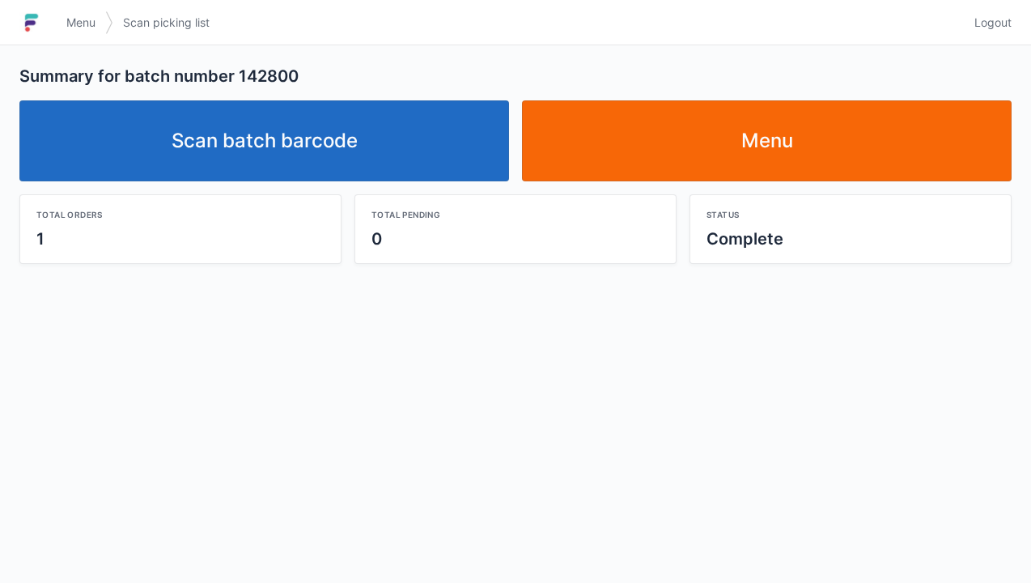
click at [285, 131] on link "Scan batch barcode" at bounding box center [264, 140] width 490 height 81
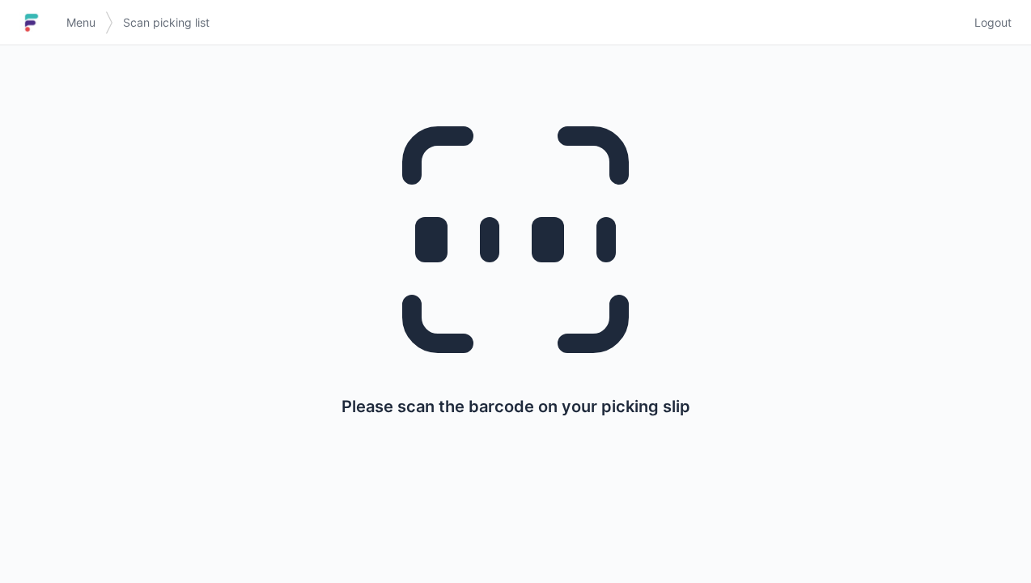
click at [991, 11] on link "Logout" at bounding box center [988, 22] width 47 height 29
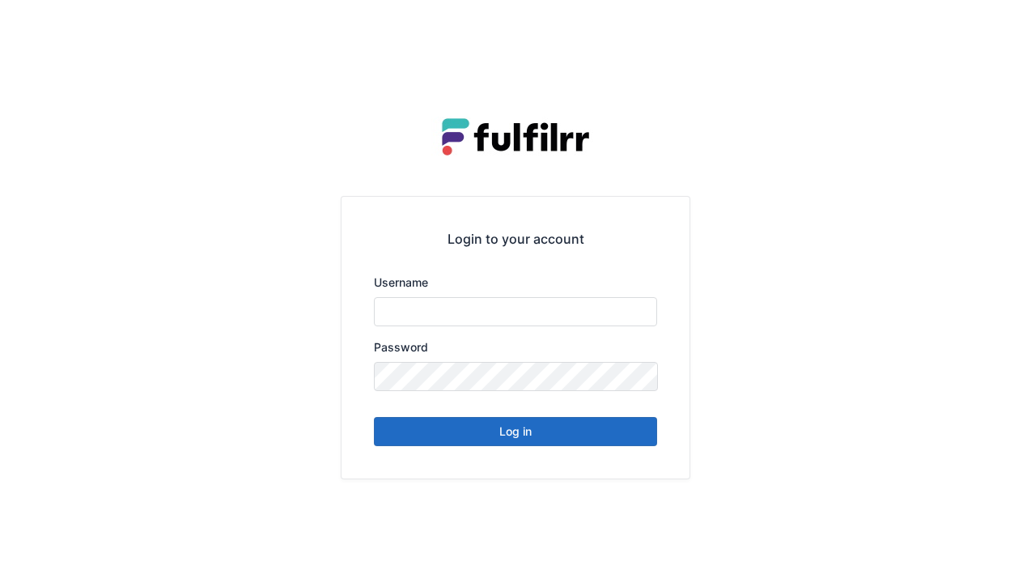
type input "******"
click at [505, 440] on button "Log in" at bounding box center [515, 431] width 283 height 29
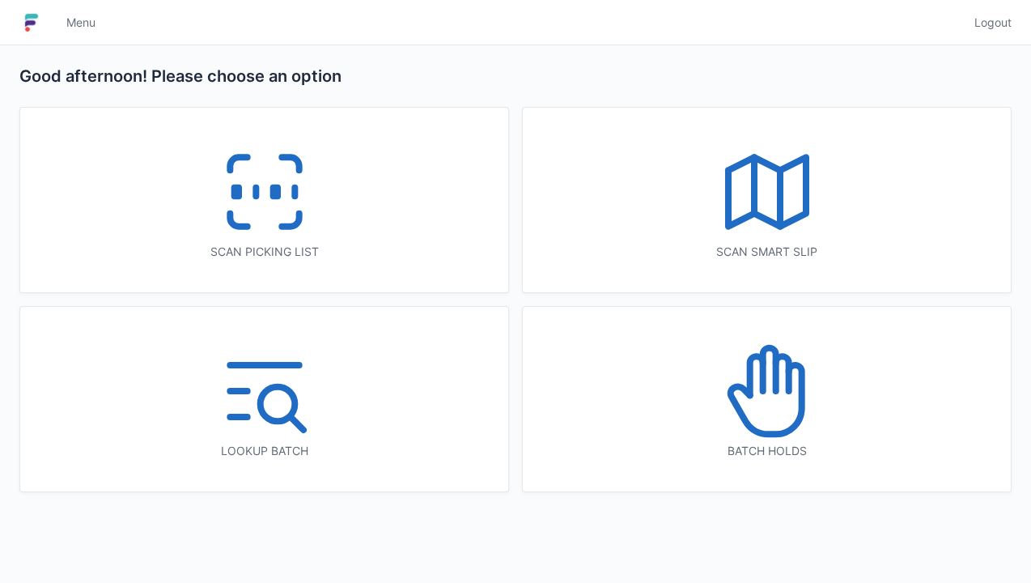
click at [287, 197] on icon at bounding box center [265, 192] width 104 height 104
